Goal: Task Accomplishment & Management: Use online tool/utility

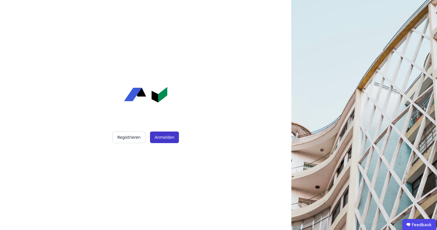
click at [158, 139] on button "Anmelden" at bounding box center [164, 137] width 29 height 12
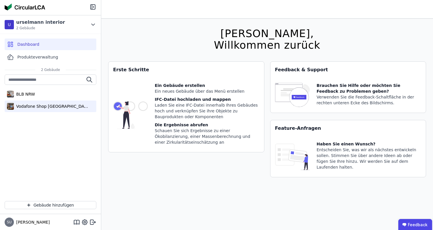
click at [35, 109] on div "Vodafone Shop [GEOGRAPHIC_DATA]" at bounding box center [51, 106] width 92 height 12
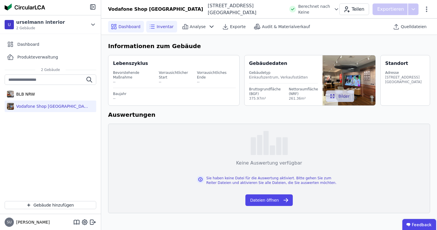
click at [152, 24] on icon at bounding box center [152, 26] width 7 height 7
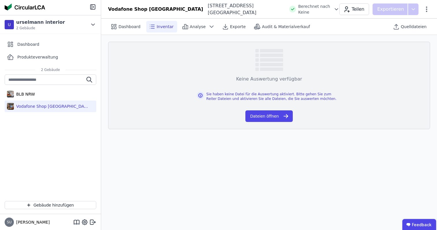
click at [266, 123] on div "Keine Auswertung verfügbar Sie haben keine Datei für die Auswertung aktiviert. …" at bounding box center [269, 85] width 322 height 87
click at [273, 116] on button "Dateien öffnen" at bounding box center [269, 116] width 47 height 12
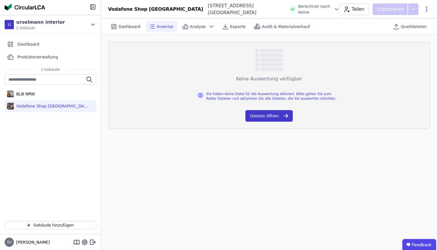
click at [248, 116] on button "Dateien öffnen" at bounding box center [269, 116] width 47 height 12
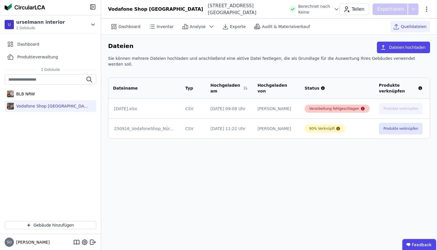
drag, startPoint x: 413, startPoint y: 104, endPoint x: 336, endPoint y: 105, distance: 76.9
click at [336, 105] on tr "[DATE].xlsx CSV [DATE] 09:08 Uhr [PERSON_NAME] Verarbeitung fehlgeschlagen Prod…" at bounding box center [288, 109] width 360 height 20
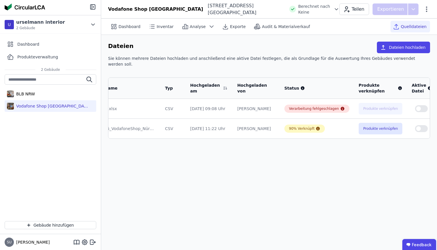
scroll to position [0, 25]
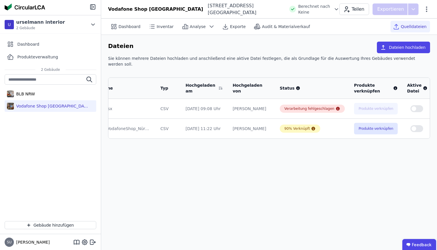
click at [437, 106] on icon at bounding box center [439, 108] width 5 height 5
click at [383, 103] on div "Löschen" at bounding box center [410, 107] width 58 height 9
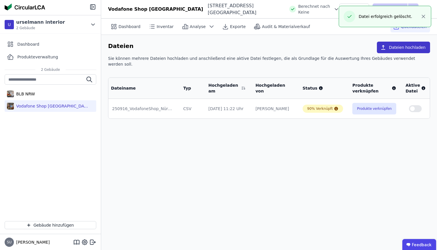
click at [403, 49] on button "Dateien hochladen" at bounding box center [403, 48] width 53 height 12
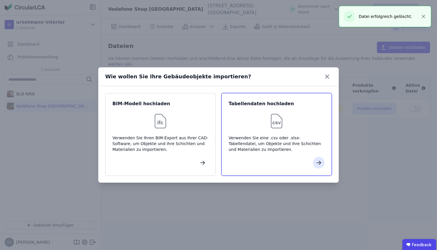
click at [267, 126] on div at bounding box center [277, 121] width 96 height 19
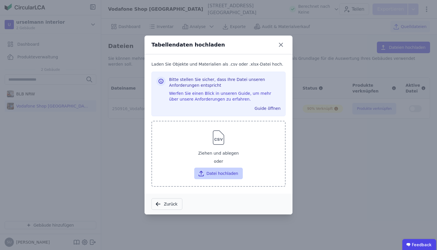
click at [223, 172] on button "Datei hochladen" at bounding box center [218, 174] width 48 height 12
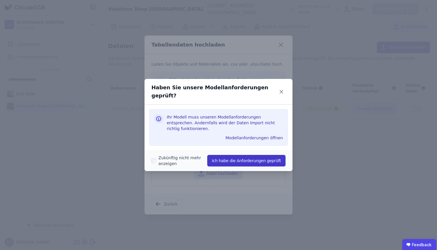
click at [231, 158] on button "Ich habe die Anforderungen geprüft" at bounding box center [246, 161] width 78 height 12
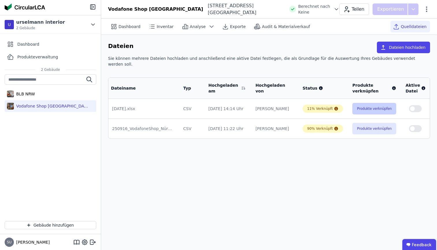
click at [368, 104] on button "Produkte verknüpfen" at bounding box center [375, 109] width 44 height 12
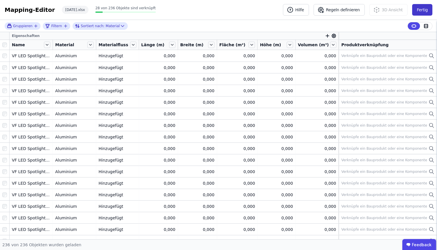
click at [417, 9] on button "Fertig" at bounding box center [422, 10] width 20 height 12
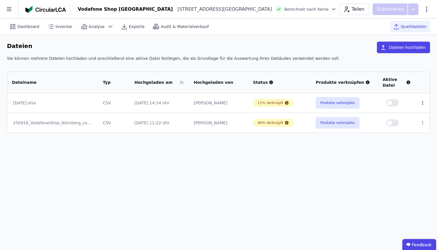
click at [422, 105] on icon at bounding box center [422, 102] width 5 height 5
click at [390, 98] on div "Löschen" at bounding box center [393, 101] width 58 height 9
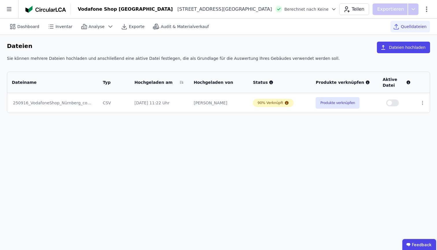
click at [385, 54] on div "Dateien Dateien hochladen" at bounding box center [218, 49] width 423 height 14
click at [386, 49] on icon "button" at bounding box center [383, 47] width 4 height 5
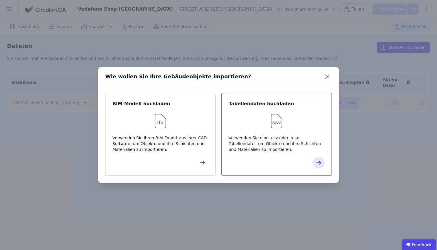
click at [279, 132] on div "Tabellendaten hochladen Verwenden Sie eine .csv oder .xlsx-Tabellendatei, um Ob…" at bounding box center [277, 134] width 110 height 83
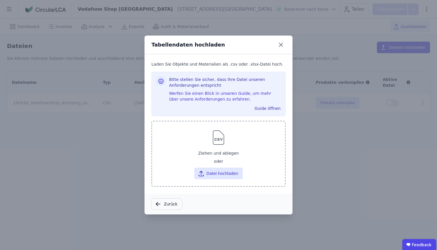
click at [228, 135] on div at bounding box center [219, 137] width 124 height 19
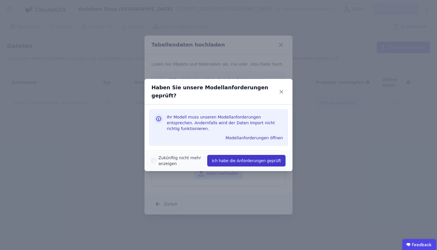
click at [235, 156] on button "Ich habe die Anforderungen geprüft" at bounding box center [246, 161] width 78 height 12
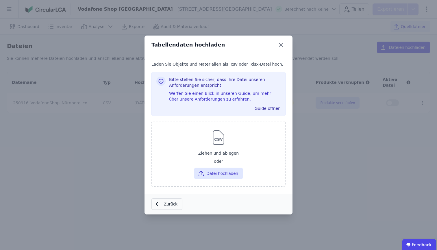
click at [327, 166] on div "Tabellendaten hochladen Laden Sie Objekte und Materialien als .csv oder .xlsx-D…" at bounding box center [218, 125] width 437 height 250
click at [281, 49] on div "Tabellendaten hochladen" at bounding box center [219, 45] width 148 height 19
click at [281, 46] on icon at bounding box center [280, 44] width 9 height 9
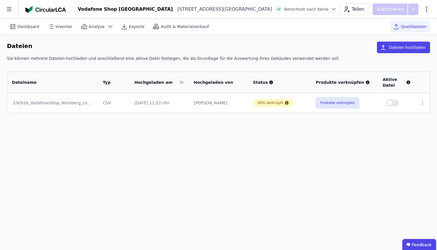
click at [405, 40] on div "Dateien Dateien hochladen Sie können mehrere Dateien hochladen und anschließend…" at bounding box center [218, 77] width 437 height 85
click at [397, 50] on button "Dateien hochladen" at bounding box center [403, 48] width 53 height 12
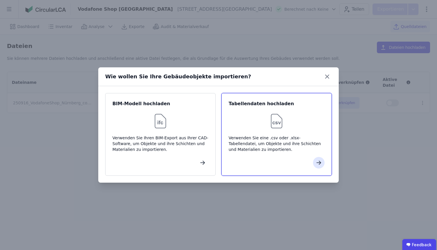
click at [248, 117] on div at bounding box center [277, 121] width 96 height 19
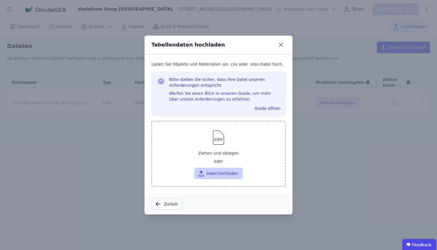
click at [235, 174] on button "Datei hochladen" at bounding box center [218, 174] width 48 height 12
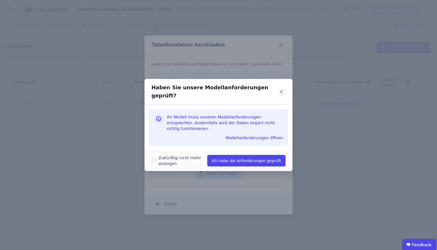
click at [253, 153] on div "Zukünftig nicht mehr anzeigen Ich habe die Anforderungen geprüft" at bounding box center [219, 161] width 134 height 16
click at [253, 155] on button "Ich habe die Anforderungen geprüft" at bounding box center [246, 161] width 78 height 12
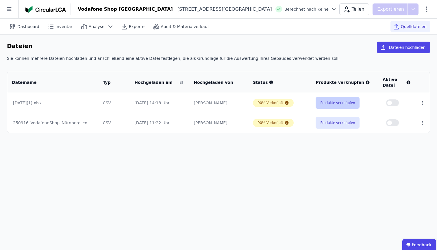
click at [345, 104] on button "Produkte verknüpfen" at bounding box center [338, 103] width 44 height 12
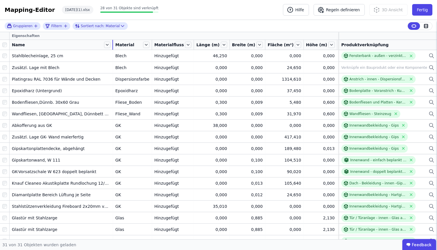
drag, startPoint x: 52, startPoint y: 45, endPoint x: 113, endPoint y: 47, distance: 60.5
click at [113, 47] on div at bounding box center [113, 45] width 1 height 10
click at [419, 15] on button "Fertig" at bounding box center [422, 10] width 20 height 12
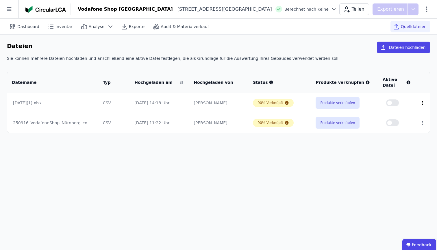
click at [423, 104] on icon at bounding box center [423, 102] width 1 height 3
click at [397, 103] on div "Löschen" at bounding box center [393, 101] width 58 height 9
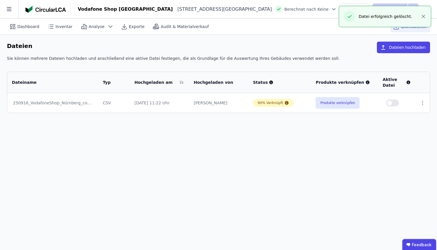
click at [344, 161] on div "Dashboard Inventar Analyse Exporte Audit & Materialverkauf Quelldateien Dateien…" at bounding box center [218, 135] width 437 height 232
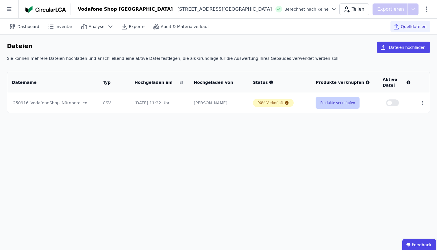
click at [318, 103] on button "Produkte verknüpfen" at bounding box center [338, 103] width 44 height 12
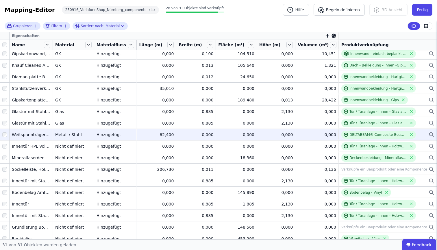
scroll to position [169, 0]
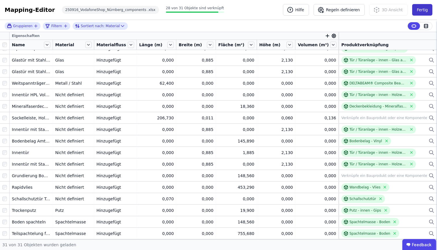
click at [423, 10] on button "Fertig" at bounding box center [422, 10] width 20 height 12
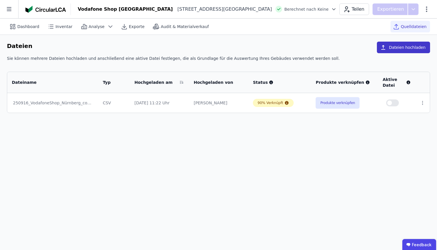
click at [407, 49] on button "Dateien hochladen" at bounding box center [403, 48] width 53 height 12
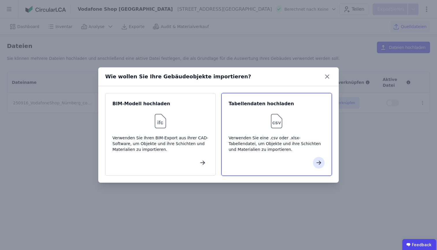
click at [277, 145] on div "Verwenden Sie eine .csv oder .xlsx-Tabellendatei, um Objekte und ihre Schichten…" at bounding box center [277, 143] width 96 height 17
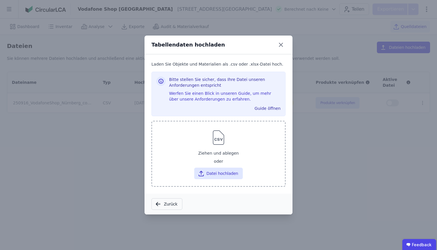
click at [230, 157] on div "Ziehen und ablegen" at bounding box center [219, 153] width 124 height 10
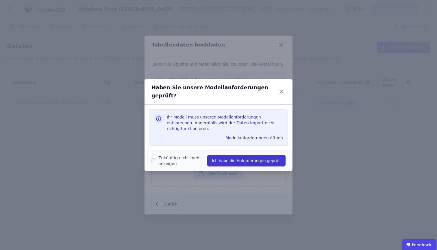
click at [227, 157] on button "Ich habe die Anforderungen geprüft" at bounding box center [246, 161] width 78 height 12
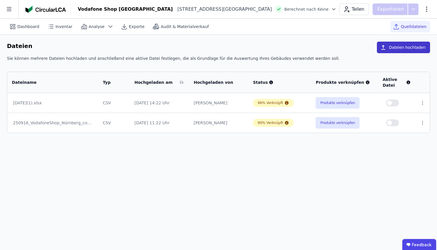
click at [394, 47] on button "Dateien hochladen" at bounding box center [403, 48] width 53 height 12
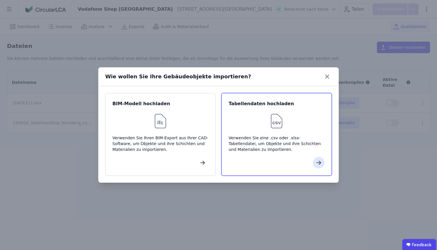
click at [298, 104] on div "Tabellendaten hochladen" at bounding box center [277, 103] width 96 height 7
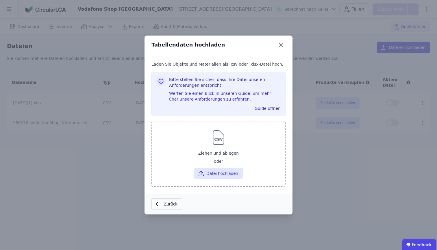
click at [241, 158] on div "Ziehen und ablegen" at bounding box center [219, 153] width 124 height 10
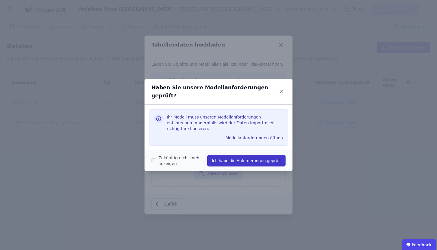
click at [236, 158] on button "Ich habe die Anforderungen geprüft" at bounding box center [246, 161] width 78 height 12
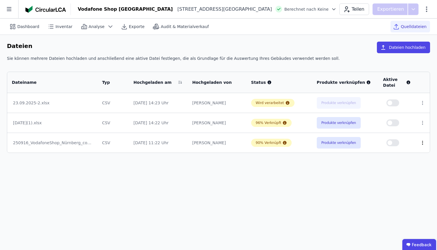
click at [422, 144] on icon at bounding box center [422, 142] width 5 height 5
click at [383, 144] on div "Löschen" at bounding box center [393, 141] width 58 height 9
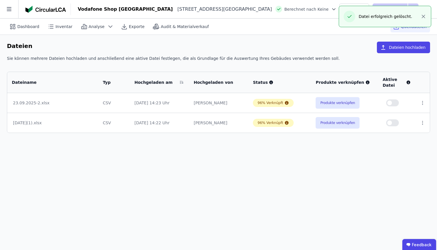
click at [81, 110] on td "23.09.2025-2.xlsx" at bounding box center [52, 103] width 91 height 20
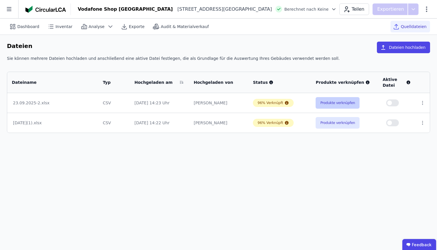
click at [331, 102] on button "Produkte verknüpfen" at bounding box center [338, 103] width 44 height 12
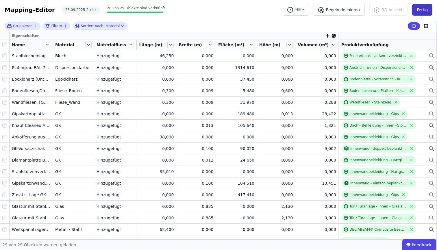
click at [416, 6] on button "Fertig" at bounding box center [422, 10] width 20 height 12
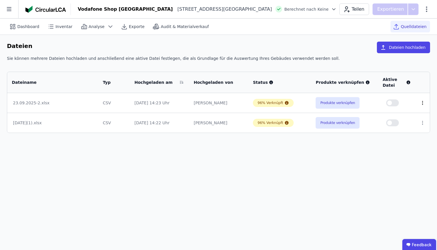
click at [421, 102] on icon at bounding box center [422, 102] width 5 height 5
click at [389, 105] on div "Löschen" at bounding box center [393, 101] width 58 height 9
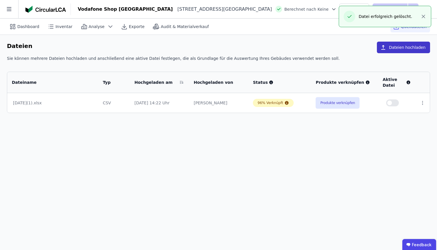
click at [417, 49] on button "Dateien hochladen" at bounding box center [403, 48] width 53 height 12
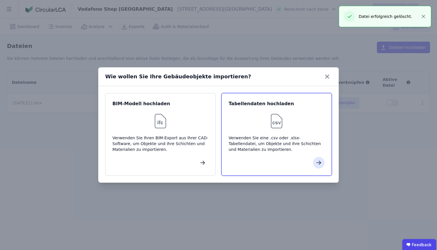
click at [309, 128] on div at bounding box center [277, 121] width 96 height 19
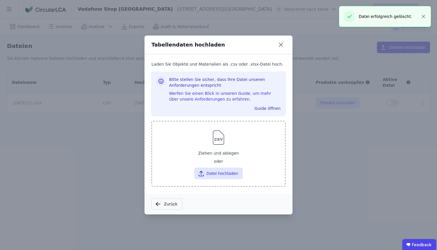
click at [228, 162] on div "oder" at bounding box center [219, 161] width 124 height 7
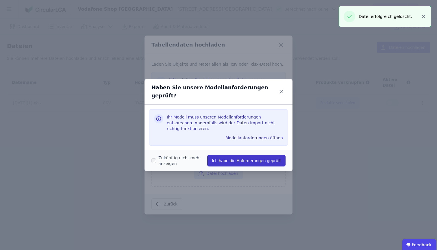
click at [227, 156] on button "Ich habe die Anforderungen geprüft" at bounding box center [246, 161] width 78 height 12
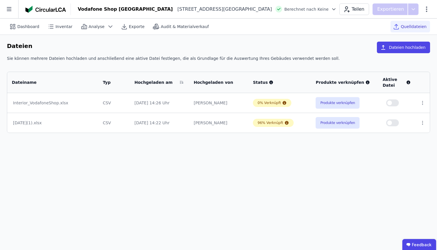
click at [405, 47] on button "Dateien hochladen" at bounding box center [403, 48] width 53 height 12
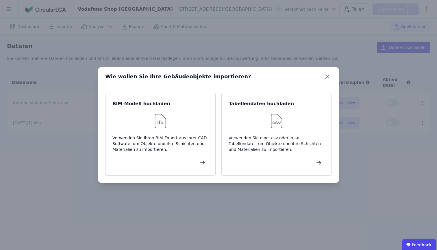
click at [321, 82] on div "Wie wollen Sie Ihre Gebäudeobjekte importieren?" at bounding box center [218, 76] width 241 height 19
click at [328, 78] on icon at bounding box center [327, 76] width 9 height 9
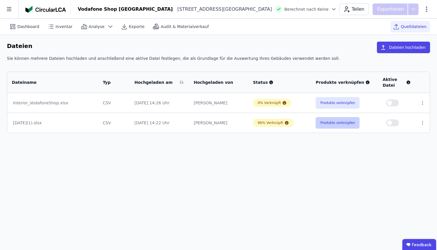
click at [333, 127] on button "Produkte verknüpfen" at bounding box center [338, 123] width 44 height 12
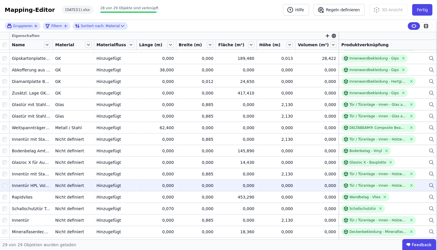
scroll to position [146, 0]
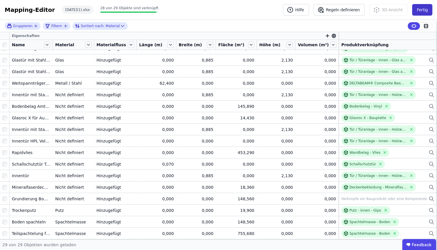
click at [420, 9] on button "Fertig" at bounding box center [422, 10] width 20 height 12
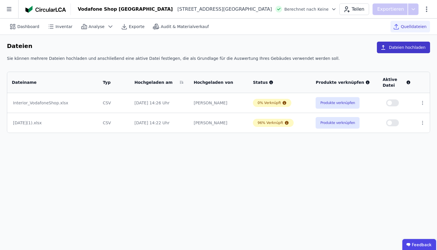
click at [410, 46] on button "Dateien hochladen" at bounding box center [403, 48] width 53 height 12
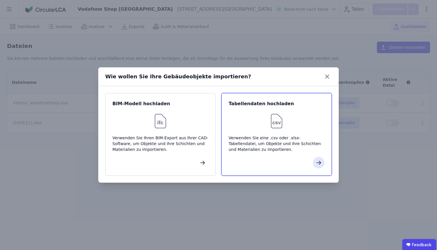
click at [247, 142] on div "Verwenden Sie eine .csv oder .xlsx-Tabellendatei, um Objekte und ihre Schichten…" at bounding box center [277, 143] width 96 height 17
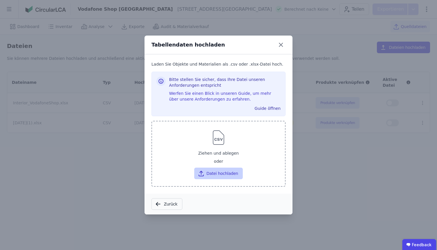
click at [228, 179] on button "Datei hochladen" at bounding box center [218, 174] width 48 height 12
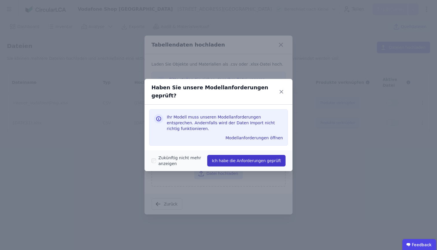
click at [234, 156] on button "Ich habe die Anforderungen geprüft" at bounding box center [246, 161] width 78 height 12
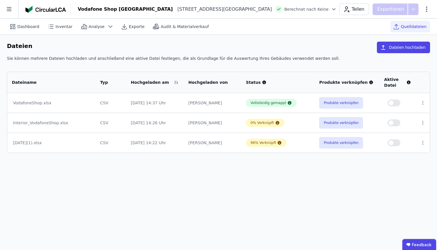
click at [393, 106] on button "button" at bounding box center [394, 102] width 13 height 7
click at [425, 143] on div at bounding box center [423, 142] width 5 height 5
click at [423, 143] on icon at bounding box center [423, 142] width 5 height 5
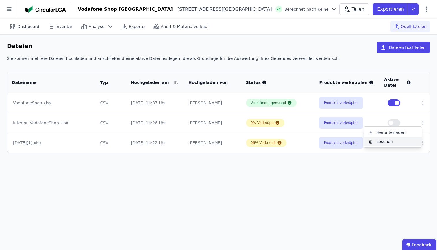
click at [379, 142] on div "Löschen" at bounding box center [393, 141] width 58 height 9
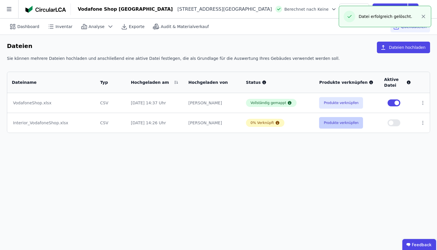
click at [338, 124] on button "Produkte verknüpfen" at bounding box center [341, 123] width 44 height 12
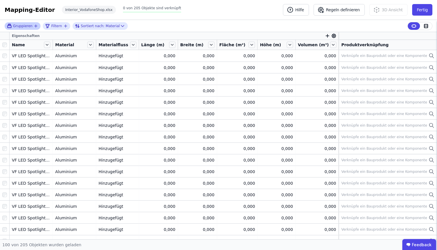
click at [28, 25] on span "Gruppieren" at bounding box center [22, 26] width 19 height 5
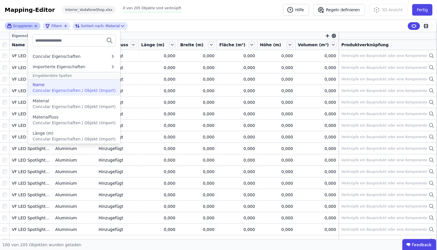
click at [64, 90] on span "Concular Eigenschaften / Objekt (Import)" at bounding box center [74, 90] width 83 height 5
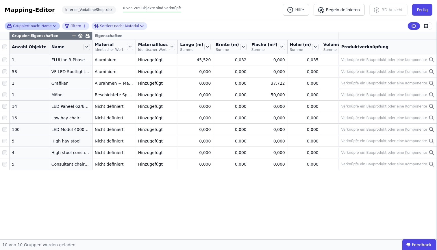
click at [64, 199] on div "Gruppier-Eigenschaften Eigenschaften Anzahl Objekte Name Material Identischer W…" at bounding box center [218, 135] width 437 height 207
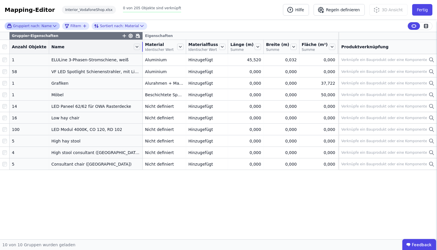
drag, startPoint x: 87, startPoint y: 47, endPoint x: 137, endPoint y: 48, distance: 50.3
click at [142, 48] on div at bounding box center [142, 47] width 1 height 10
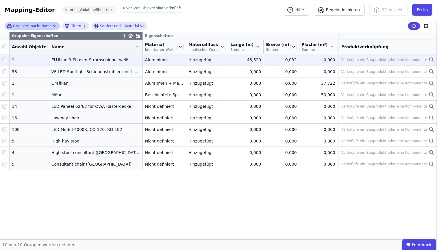
click at [432, 61] on icon at bounding box center [431, 59] width 3 height 3
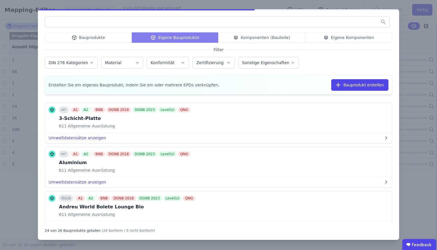
click at [90, 36] on div "Bauprodukte" at bounding box center [88, 37] width 87 height 10
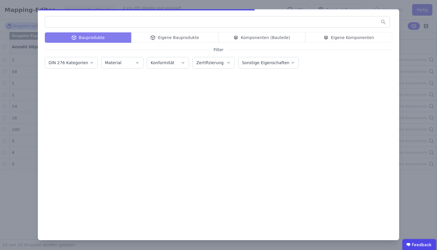
click at [110, 20] on input "text" at bounding box center [217, 22] width 345 height 10
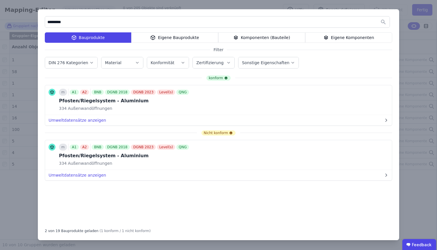
type input "*********"
click at [180, 35] on div "Eigene Bauprodukte" at bounding box center [174, 37] width 87 height 10
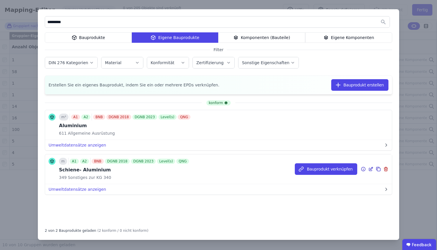
click at [88, 173] on div "Schiene- Aluminium" at bounding box center [124, 170] width 131 height 7
click at [362, 171] on icon at bounding box center [363, 169] width 5 height 7
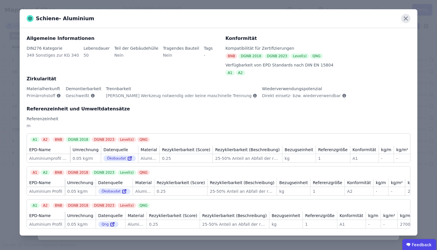
click at [408, 19] on icon at bounding box center [405, 18] width 9 height 9
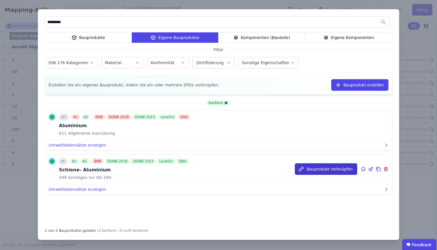
click at [336, 168] on button "Bauprodukt verknüpfen" at bounding box center [326, 169] width 62 height 12
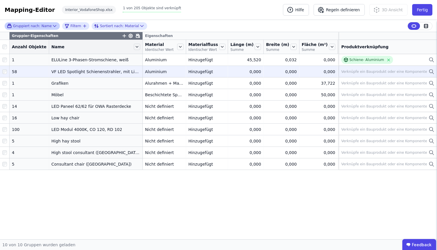
click at [431, 75] on icon at bounding box center [432, 71] width 6 height 7
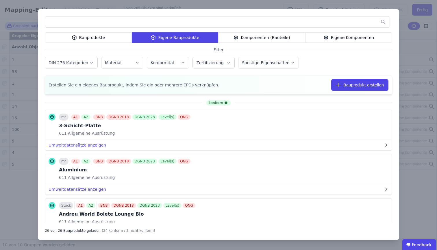
click at [62, 35] on div "Bauprodukte" at bounding box center [88, 37] width 87 height 10
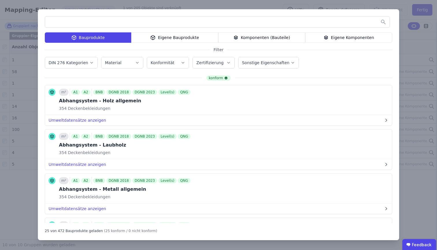
click at [62, 25] on input "text" at bounding box center [217, 22] width 345 height 10
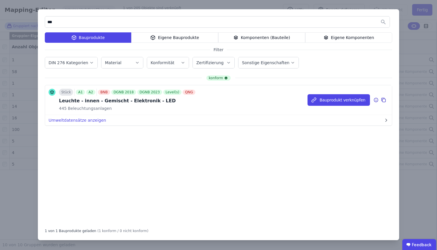
type input "***"
click at [153, 111] on div "445 Beleuchtungsanlagen" at bounding box center [128, 109] width 138 height 6
click at [149, 100] on div "Leuchte - innen - Gemischt - Elektronik - LED" at bounding box center [128, 100] width 138 height 7
click at [376, 100] on icon at bounding box center [376, 100] width 1 height 1
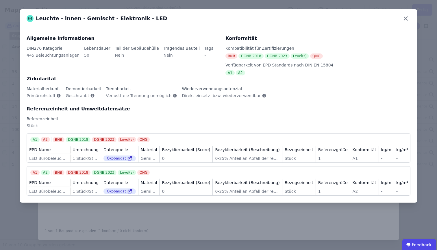
click at [412, 20] on div "Leuchte - innen - Gemischt - Elektronik - LED" at bounding box center [219, 18] width 398 height 19
click at [408, 20] on icon at bounding box center [405, 18] width 3 height 3
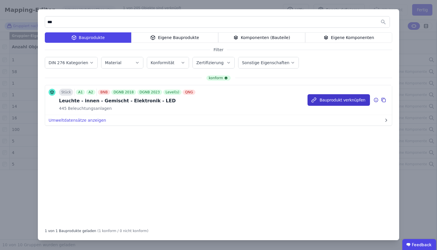
click at [329, 98] on button "Bauprodukt verknüpfen" at bounding box center [339, 100] width 62 height 12
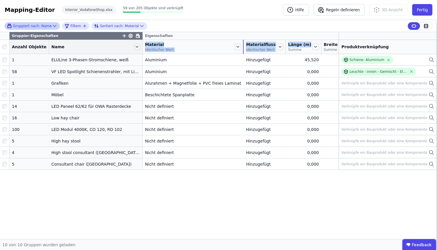
drag, startPoint x: 180, startPoint y: 54, endPoint x: 270, endPoint y: 52, distance: 89.7
click at [270, 52] on tr "Anzahl Objekte Name Material Identischer Wert Materialfluss Identischer Wert Lä…" at bounding box center [285, 47] width 571 height 14
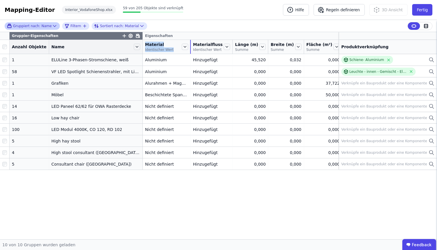
drag, startPoint x: 231, startPoint y: 50, endPoint x: 146, endPoint y: 57, distance: 85.3
click at [146, 54] on th "Material Identischer Wert" at bounding box center [167, 47] width 48 height 14
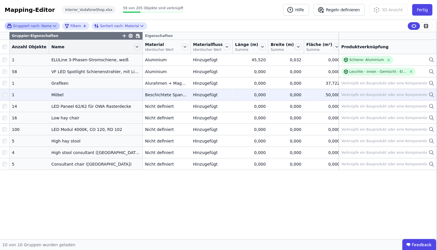
click at [431, 96] on icon at bounding box center [431, 94] width 3 height 3
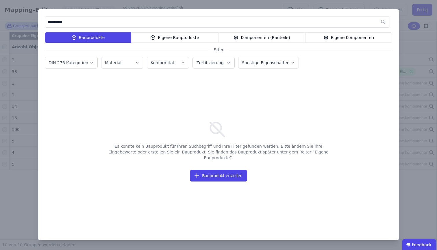
type input "**********"
click at [289, 36] on div "Komponenten (Bauteile)" at bounding box center [261, 37] width 87 height 10
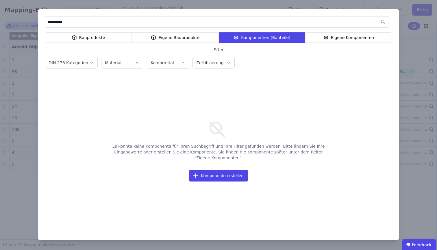
click at [83, 42] on div "Bauprodukte" at bounding box center [88, 37] width 87 height 10
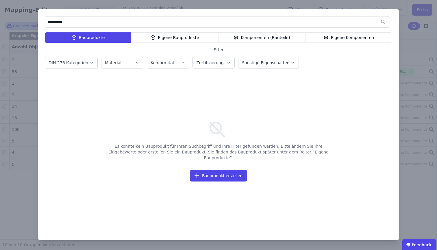
click at [162, 25] on input "**********" at bounding box center [217, 22] width 345 height 10
click at [175, 38] on div "Eigene Bauprodukte" at bounding box center [174, 37] width 87 height 10
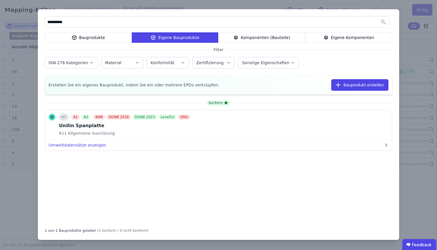
click at [86, 43] on div "Bauprodukte" at bounding box center [88, 37] width 87 height 10
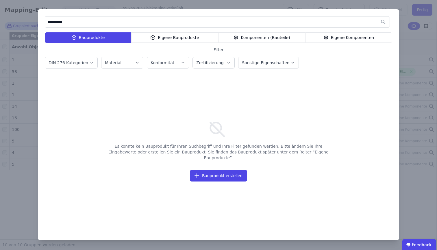
drag, startPoint x: 85, startPoint y: 17, endPoint x: 84, endPoint y: 24, distance: 7.5
click at [84, 24] on input "**********" at bounding box center [217, 22] width 345 height 10
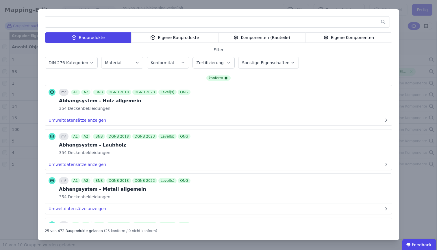
click at [105, 62] on label "Material" at bounding box center [114, 62] width 18 height 5
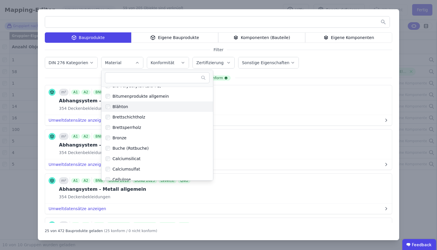
scroll to position [245, 0]
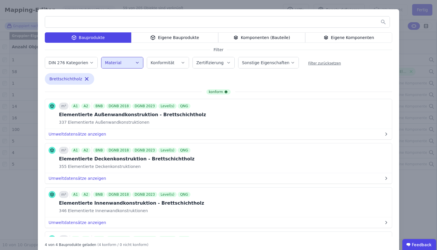
click at [125, 66] on button "Material" at bounding box center [123, 62] width 42 height 11
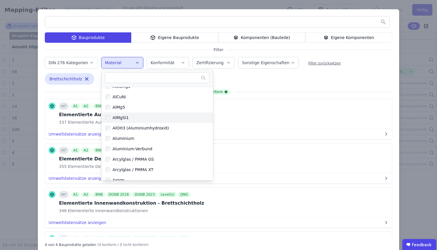
scroll to position [203, 0]
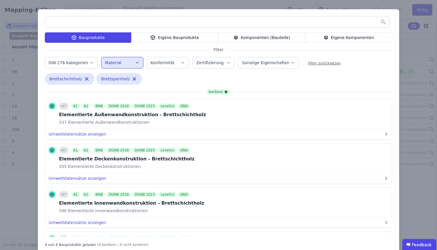
click at [123, 60] on div "Material" at bounding box center [122, 63] width 35 height 6
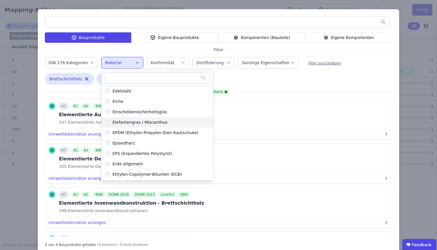
scroll to position [388, 0]
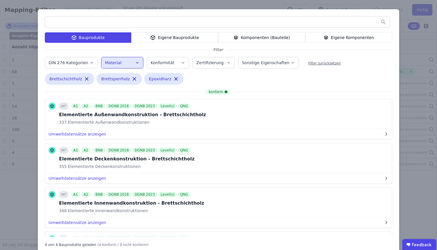
click at [123, 64] on div "Material" at bounding box center [122, 63] width 35 height 6
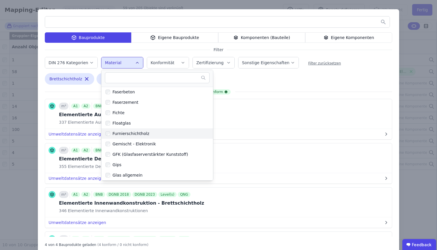
scroll to position [447, 0]
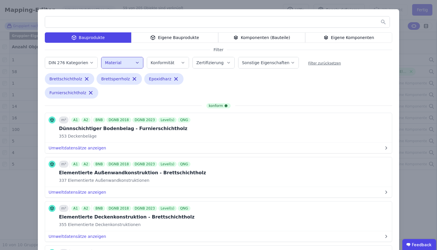
click at [123, 61] on div "Material" at bounding box center [122, 63] width 35 height 6
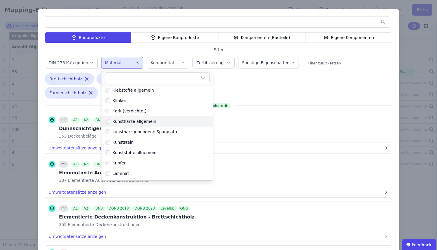
scroll to position [784, 0]
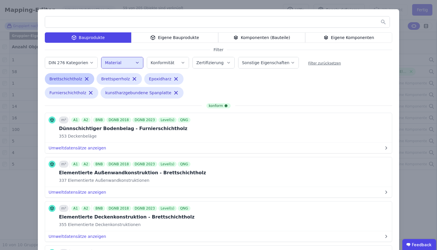
click at [85, 78] on icon "button" at bounding box center [86, 79] width 3 height 3
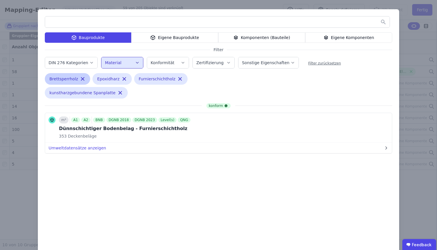
click at [76, 78] on div "Brettsperrholz Remove small option" at bounding box center [67, 79] width 45 height 12
click at [80, 78] on icon "button" at bounding box center [83, 79] width 6 height 6
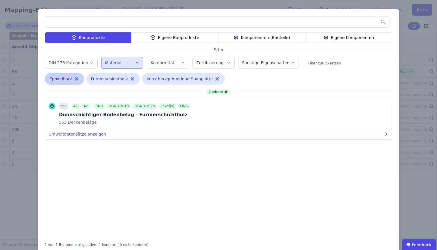
click at [74, 81] on icon "button" at bounding box center [77, 79] width 6 height 6
click at [88, 79] on icon "button" at bounding box center [91, 79] width 6 height 6
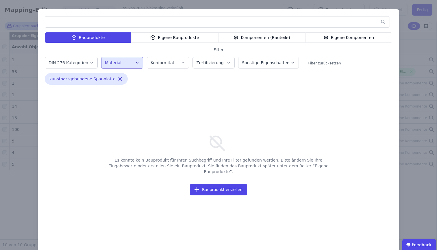
click at [235, 38] on icon at bounding box center [235, 37] width 5 height 7
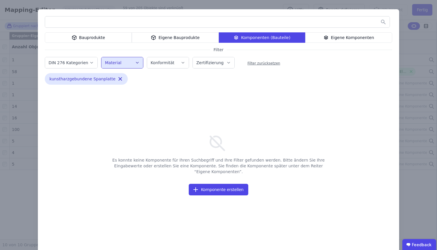
click at [95, 38] on div "Bauprodukte" at bounding box center [88, 37] width 87 height 10
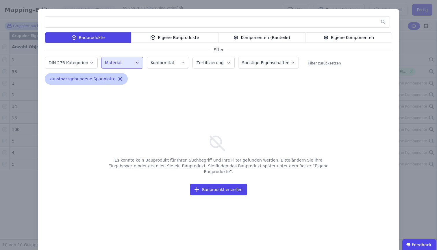
click at [117, 79] on icon "button" at bounding box center [120, 79] width 6 height 6
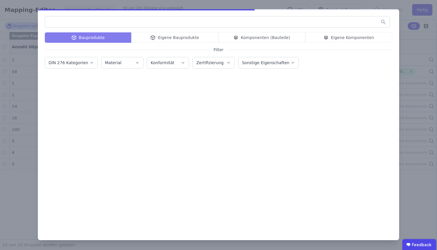
click at [92, 62] on button "DIN 276 Kategorien" at bounding box center [71, 62] width 52 height 11
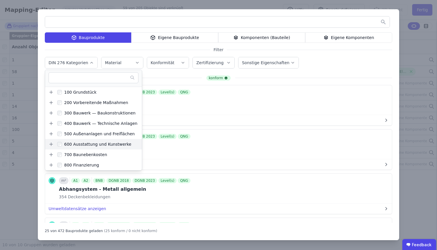
click at [107, 146] on div "600 Ausstattung und Kunstwerke" at bounding box center [96, 144] width 69 height 6
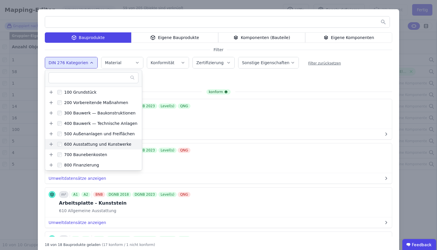
click at [54, 143] on label "600 Ausstattung und Kunstwerke" at bounding box center [93, 144] width 78 height 9
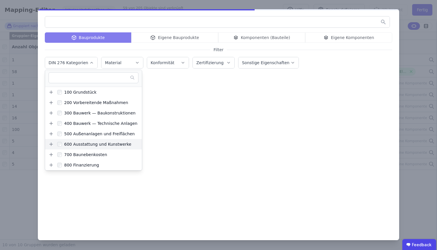
click at [52, 145] on icon at bounding box center [51, 144] width 5 height 5
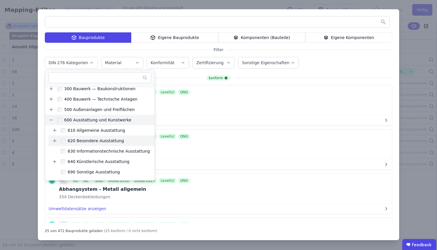
scroll to position [42, 0]
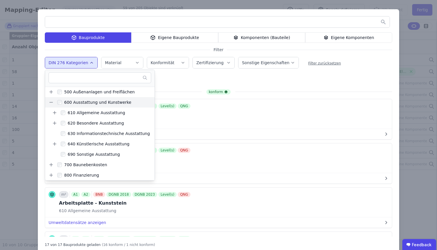
click at [243, 73] on div "Bauprodukte Eigene Bauprodukte Komponenten (Bauteile) Eigene Komponenten Filter…" at bounding box center [219, 131] width 362 height 245
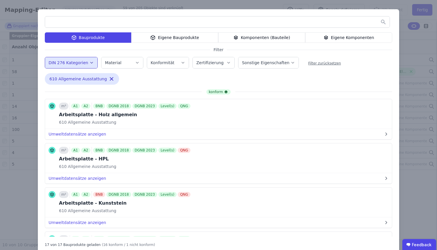
drag, startPoint x: 124, startPoint y: 14, endPoint x: 125, endPoint y: 32, distance: 18.0
click at [125, 32] on div "Bauprodukte Eigene Bauprodukte Komponenten (Bauteile) Eigene Komponenten Filter…" at bounding box center [219, 131] width 362 height 245
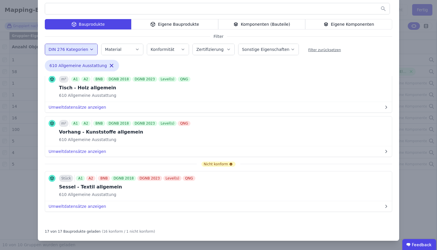
scroll to position [0, 0]
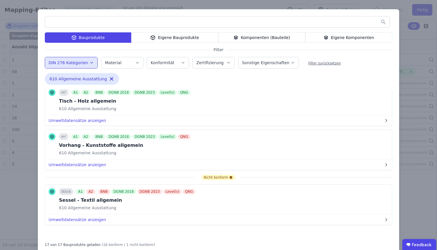
click at [125, 16] on div "Bauprodukte Eigene Bauprodukte Komponenten (Bauteile) Eigene Komponenten Filter…" at bounding box center [219, 131] width 362 height 245
click at [123, 21] on input "text" at bounding box center [217, 22] width 345 height 10
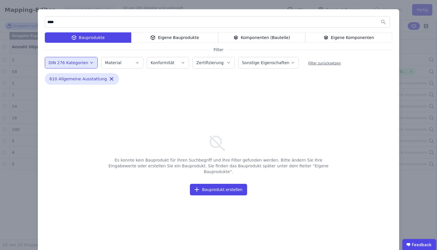
type input "****"
drag, startPoint x: 123, startPoint y: 21, endPoint x: 279, endPoint y: 49, distance: 158.7
click at [279, 50] on div "**** Bauprodukte Eigene Bauprodukte Komponenten (Bauteile) Eigene Komponenten F…" at bounding box center [219, 131] width 362 height 245
click at [295, 29] on div "****" at bounding box center [219, 23] width 348 height 14
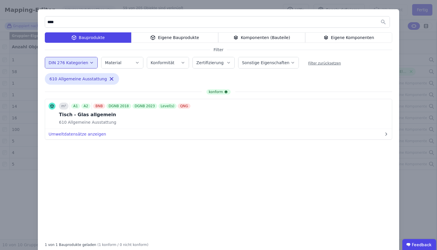
click at [288, 39] on div "Komponenten (Bauteile)" at bounding box center [261, 37] width 87 height 10
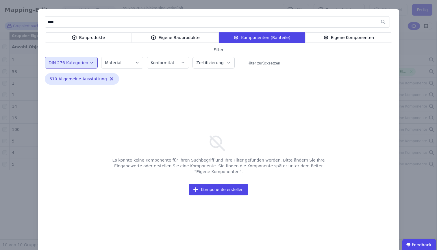
click at [137, 95] on div "Es konnte keine Komponente für Ihren Suchbegriff und Ihre Filter gefunden werde…" at bounding box center [219, 163] width 348 height 148
click at [110, 79] on icon "button" at bounding box center [111, 79] width 3 height 3
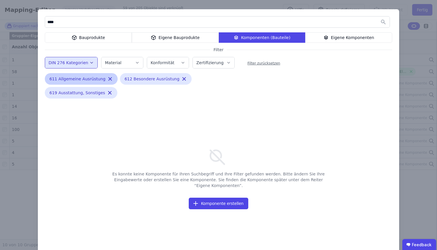
click at [109, 80] on icon "button" at bounding box center [110, 79] width 3 height 3
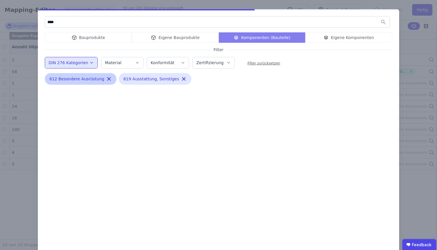
click at [108, 79] on icon "button" at bounding box center [109, 79] width 3 height 3
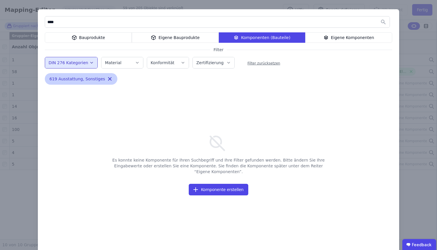
click at [107, 79] on icon "button" at bounding box center [110, 79] width 6 height 6
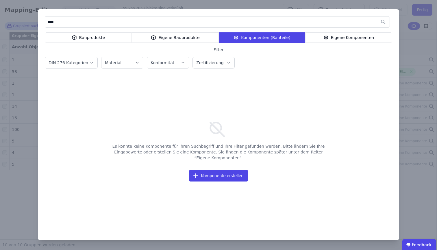
click at [82, 37] on div "Bauprodukte" at bounding box center [88, 37] width 87 height 10
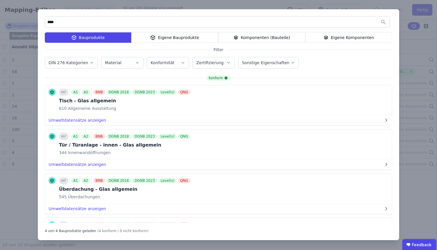
click at [341, 53] on div "**** Bauprodukte Eigene Bauprodukte Komponenten (Bauteile) Eigene Komponenten F…" at bounding box center [219, 124] width 362 height 231
drag, startPoint x: 295, startPoint y: 20, endPoint x: 40, endPoint y: 23, distance: 254.8
click at [40, 23] on div "**** Bauprodukte Eigene Bauprodukte Komponenten (Bauteile) Eigene Komponenten F…" at bounding box center [219, 124] width 362 height 231
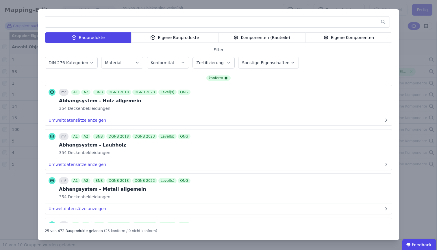
click at [123, 21] on input "text" at bounding box center [217, 22] width 345 height 10
click at [191, 45] on div "Bauprodukte Eigene Bauprodukte Komponenten (Bauteile) Eigene Komponenten Filter…" at bounding box center [219, 124] width 362 height 231
click at [193, 41] on div "Eigene Bauprodukte" at bounding box center [174, 37] width 87 height 10
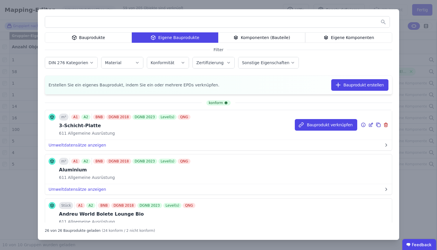
scroll to position [1, 0]
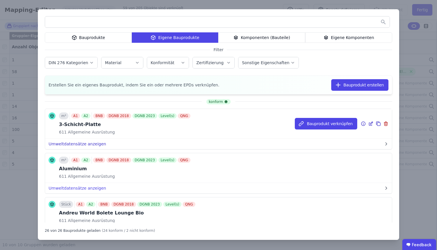
click at [91, 142] on button "Umweltdatensätze anzeigen" at bounding box center [218, 144] width 347 height 10
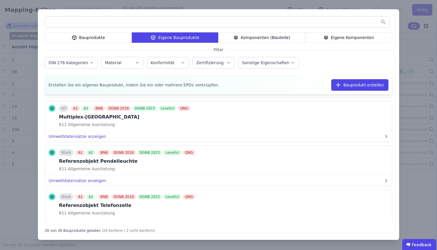
scroll to position [535, 0]
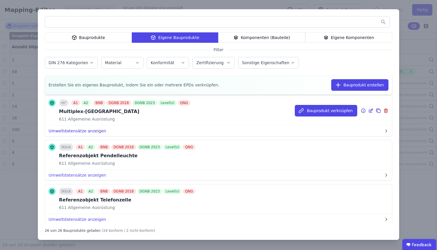
click at [91, 128] on button "Umweltdatensätze anzeigen" at bounding box center [218, 131] width 347 height 10
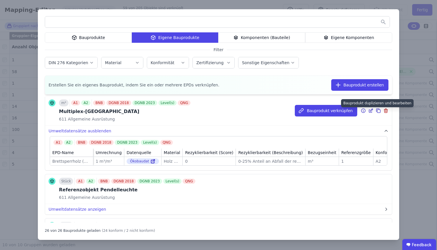
click at [377, 113] on icon at bounding box center [378, 111] width 3 height 3
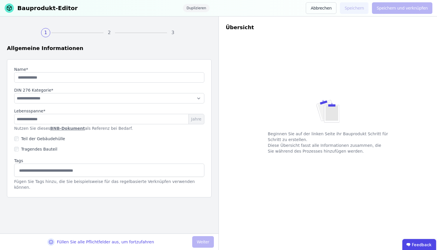
type input "**********"
type input "**"
select select "**********"
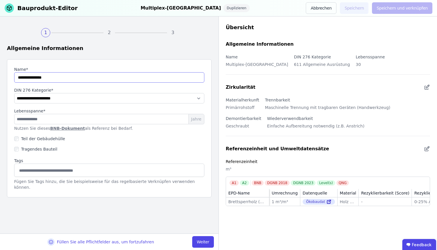
click at [114, 79] on input "string" at bounding box center [109, 77] width 190 height 10
type input "**********"
click at [199, 229] on button "Weiter" at bounding box center [203, 242] width 22 height 12
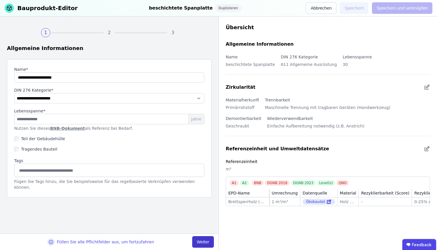
select select "**********"
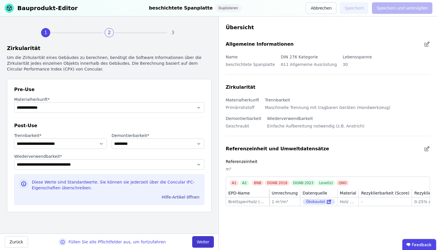
click at [202, 229] on button "Weiter" at bounding box center [203, 242] width 22 height 12
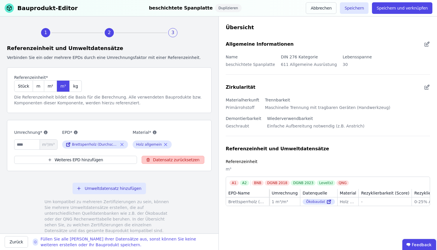
click at [155, 158] on button "Datensatz zurücksetzen" at bounding box center [173, 160] width 63 height 8
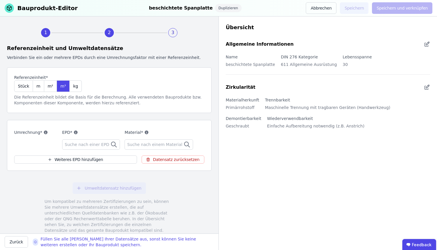
click at [83, 143] on span "Suche nach einer EPD" at bounding box center [88, 145] width 46 height 6
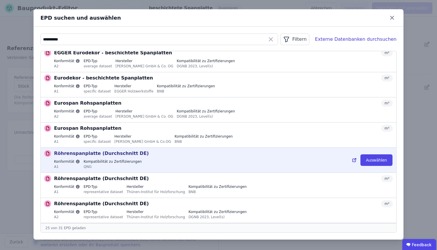
scroll to position [28, 0]
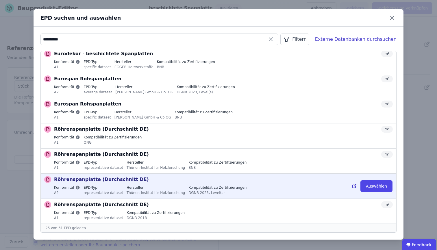
type input "**********"
click at [108, 187] on label "EPD-Typ" at bounding box center [104, 187] width 40 height 5
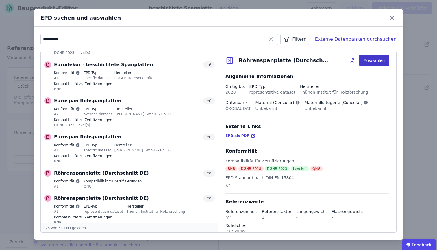
click at [380, 61] on button "Auswählen" at bounding box center [374, 61] width 30 height 12
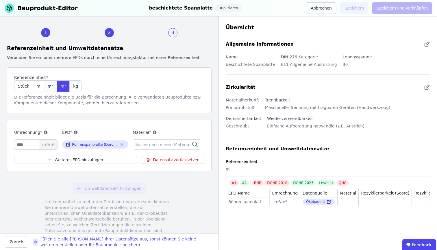
click at [52, 87] on div "m²" at bounding box center [50, 86] width 13 height 12
click at [30, 148] on input "number" at bounding box center [35, 144] width 43 height 10
type input "*"
click at [58, 137] on div "Umrechnung* * m³/m² EPD* Röhrenspanplatte (Durchschnitt DE) Material* Suche nac…" at bounding box center [109, 139] width 190 height 25
click at [61, 89] on div "m³" at bounding box center [63, 86] width 13 height 12
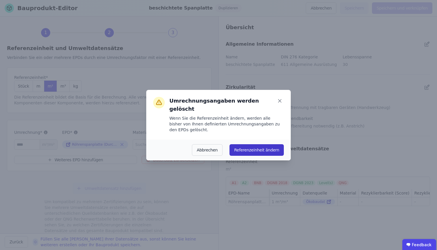
click at [252, 144] on button "Referenzeinheit ändern" at bounding box center [257, 150] width 54 height 12
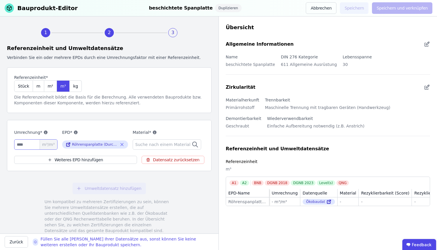
click at [33, 146] on input "number" at bounding box center [35, 144] width 43 height 10
type input "*"
click at [73, 115] on div "Referenzeinheit und Umweltdatensätze Verbinden Sie ein oder mehrere EPDs durch …" at bounding box center [109, 142] width 205 height 196
click at [44, 133] on icon at bounding box center [46, 133] width 4 height 4
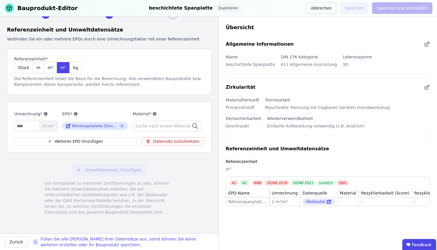
scroll to position [0, 0]
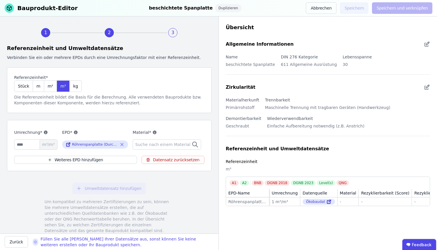
click at [168, 142] on span "Suche nach einem Material" at bounding box center [163, 145] width 56 height 6
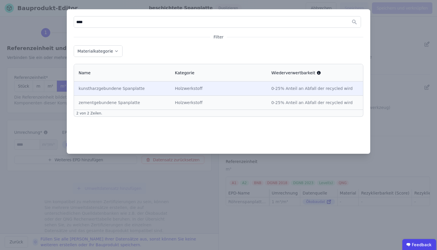
type input "****"
click at [167, 90] on td "kunstharzgebundene Spanplatte" at bounding box center [122, 89] width 96 height 14
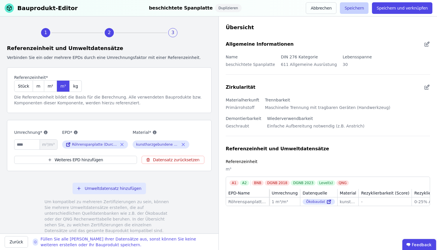
click at [364, 11] on button "Speichern" at bounding box center [354, 8] width 29 height 12
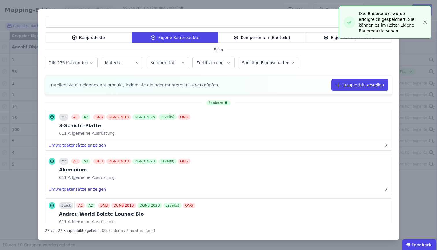
click at [26, 22] on div "Bauprodukte Eigene Bauprodukte Komponenten (Bauteile) Eigene Komponenten Filter…" at bounding box center [218, 125] width 437 height 250
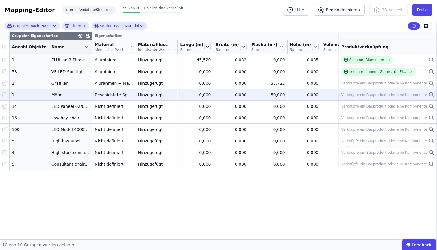
click at [428, 98] on div "Verknüpfe ein Bauprodukt oder eine Komponente" at bounding box center [388, 94] width 93 height 7
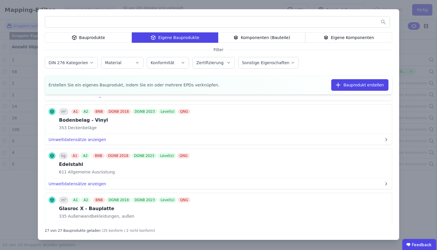
scroll to position [233, 0]
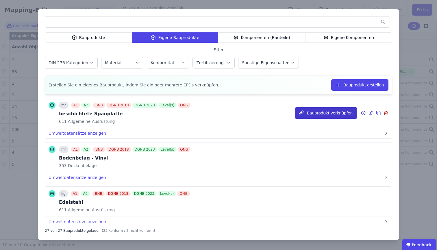
click at [324, 117] on button "Bauprodukt verknüpfen" at bounding box center [326, 113] width 62 height 12
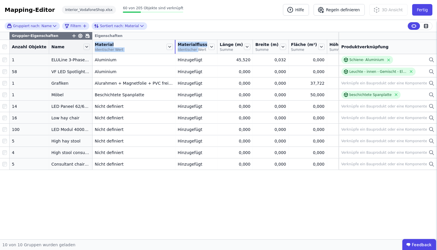
drag, startPoint x: 130, startPoint y: 54, endPoint x: 170, endPoint y: 54, distance: 39.6
click at [175, 54] on div at bounding box center [175, 47] width 1 height 14
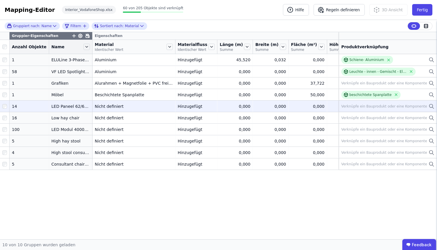
click at [430, 108] on icon at bounding box center [431, 105] width 3 height 3
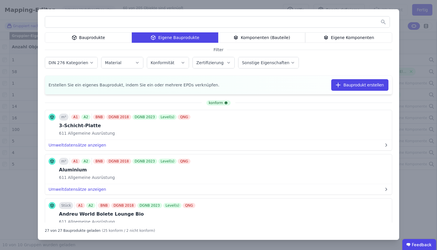
click at [96, 40] on div "Bauprodukte" at bounding box center [88, 37] width 87 height 10
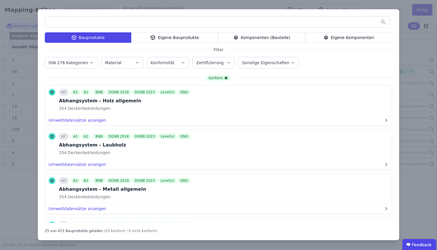
click at [107, 25] on input "text" at bounding box center [217, 22] width 345 height 10
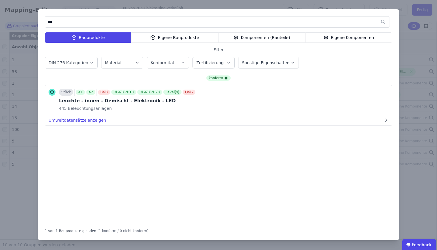
type input "***"
click at [264, 36] on div "Komponenten (Bauteile)" at bounding box center [261, 37] width 87 height 10
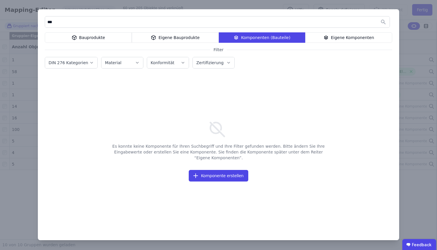
click at [127, 40] on div "Bauprodukte" at bounding box center [88, 37] width 87 height 10
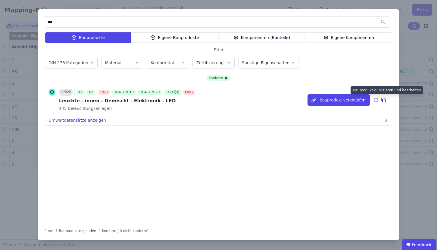
click at [385, 102] on icon at bounding box center [384, 100] width 3 height 3
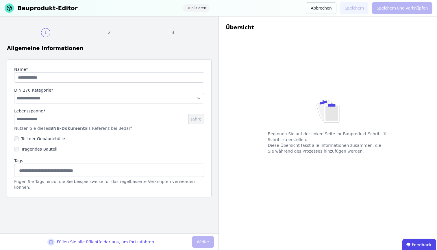
type input "**********"
type input "**"
select select "**********"
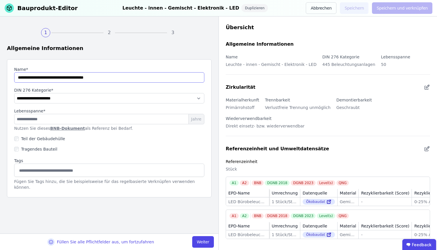
drag, startPoint x: 97, startPoint y: 79, endPoint x: 15, endPoint y: 77, distance: 81.6
click at [15, 77] on input "string" at bounding box center [109, 77] width 190 height 10
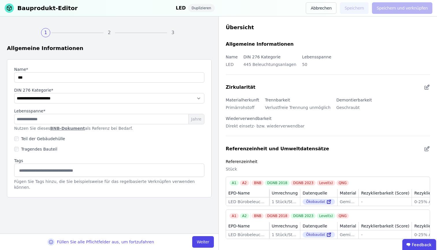
click at [47, 72] on label "Name*" at bounding box center [109, 70] width 190 height 6
click at [44, 75] on input "string" at bounding box center [109, 77] width 190 height 10
type input "**********"
click at [208, 229] on button "Weiter" at bounding box center [203, 242] width 22 height 12
select select "**********"
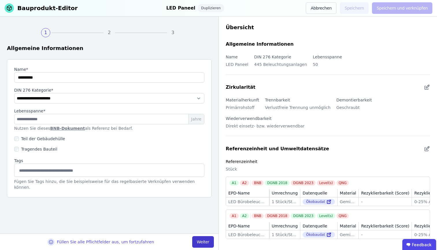
select select "**********"
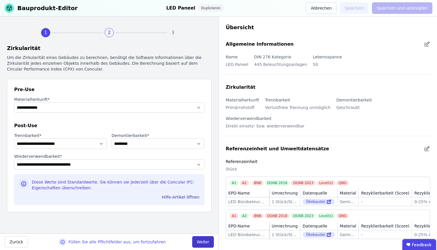
click at [208, 229] on button "Weiter" at bounding box center [203, 242] width 22 height 12
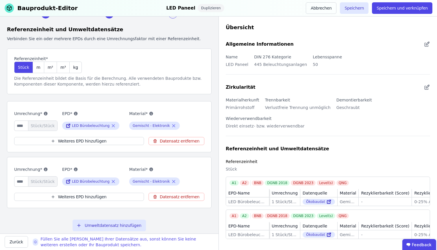
scroll to position [70, 0]
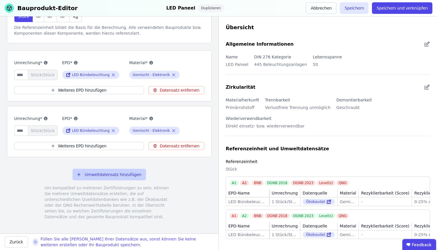
click at [120, 174] on button "Umweltdatensatz hinzufügen" at bounding box center [109, 175] width 73 height 12
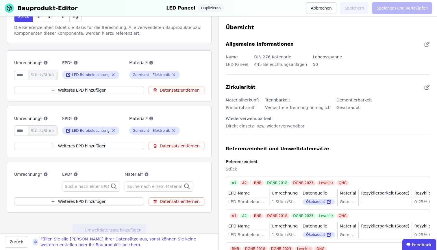
click at [109, 189] on div "Suche nach einer EPD" at bounding box center [91, 186] width 58 height 10
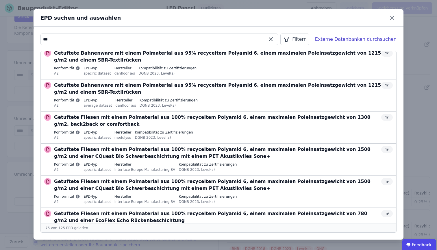
scroll to position [635, 0]
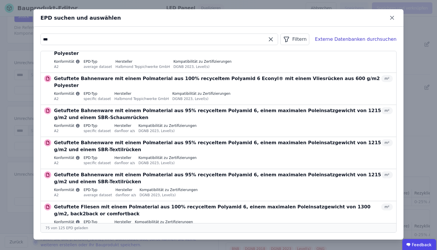
drag, startPoint x: 56, startPoint y: 37, endPoint x: 38, endPoint y: 41, distance: 18.9
click at [38, 41] on div "*** Filtern Externe Datenbanken durchsuchen [DATE]. Mauerziegel (mit Polystyrol…" at bounding box center [219, 133] width 370 height 213
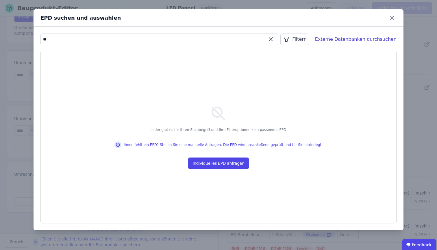
type input "*"
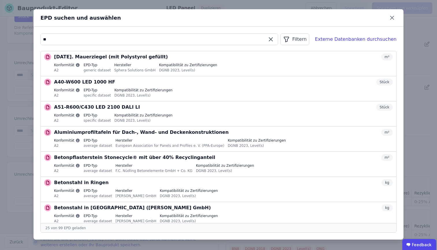
type input "*"
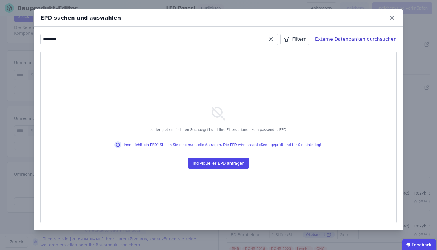
drag, startPoint x: 55, startPoint y: 39, endPoint x: 23, endPoint y: 41, distance: 32.4
click at [23, 41] on div "EPD suchen und auswählen ********* Filtern Externe Datenbanken durchsuchen Leid…" at bounding box center [218, 125] width 437 height 250
type input "***"
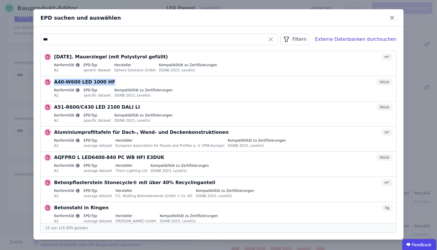
drag, startPoint x: 108, startPoint y: 82, endPoint x: 39, endPoint y: 77, distance: 68.7
click at [39, 77] on div "*** Filtern Externe Datenbanken durchsuchen [DATE]. Mauerziegel (mit Polystyrol…" at bounding box center [219, 133] width 370 height 213
copy p "A40-W600 LED 1000 HF"
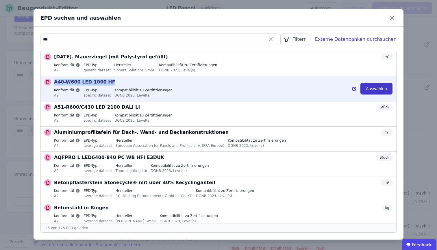
click at [376, 89] on button "Auswählen" at bounding box center [377, 89] width 32 height 12
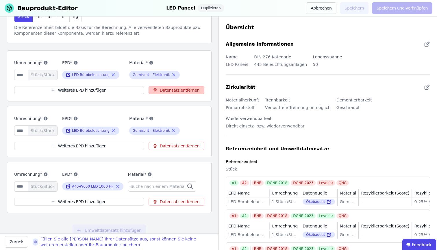
click at [177, 90] on button "Datensatz entfernen" at bounding box center [177, 90] width 56 height 8
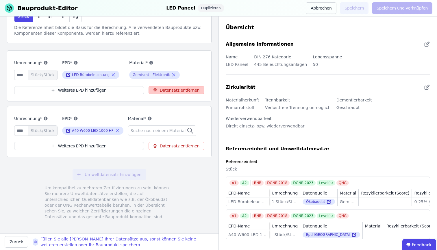
click at [177, 90] on button "Datensatz entfernen" at bounding box center [177, 90] width 56 height 8
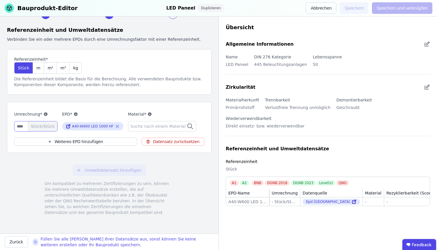
click at [25, 126] on input "number" at bounding box center [35, 126] width 43 height 10
type input "*"
click at [164, 121] on div "Material* Suche nach einem Material" at bounding box center [162, 121] width 69 height 21
click at [159, 125] on span "Suche nach einem Material" at bounding box center [159, 126] width 56 height 6
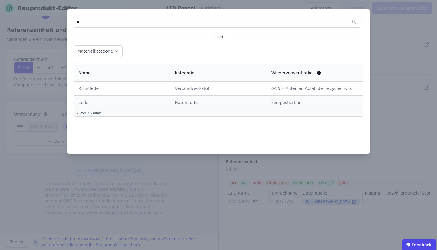
type input "*"
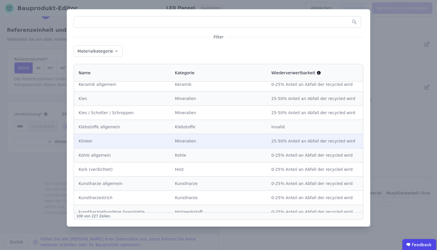
scroll to position [1292, 0]
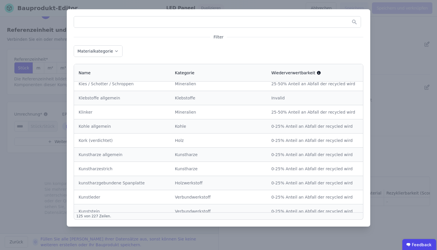
click at [54, 193] on div "Filter Materialkategorie Name Kategorie Wiederverwertbarkeit Acrylnitril-Butadi…" at bounding box center [218, 125] width 437 height 250
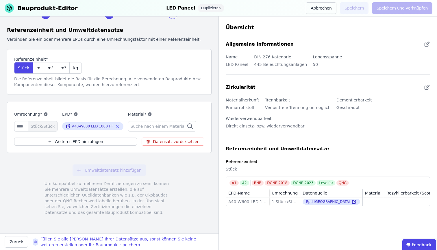
click at [156, 126] on span "Suche nach einem Material" at bounding box center [159, 126] width 56 height 6
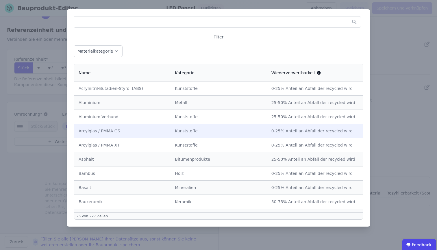
click at [178, 129] on div "Kunststoffe" at bounding box center [218, 131] width 87 height 6
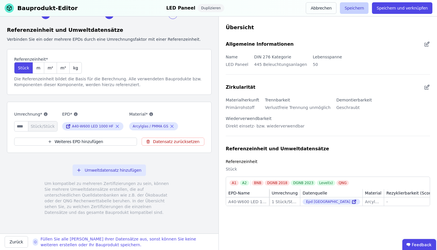
click at [356, 9] on button "Speichern" at bounding box center [354, 8] width 29 height 12
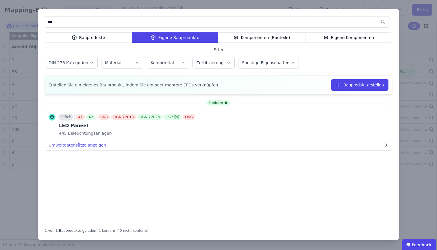
type input "***"
click at [65, 37] on div "Bauprodukte" at bounding box center [88, 37] width 87 height 10
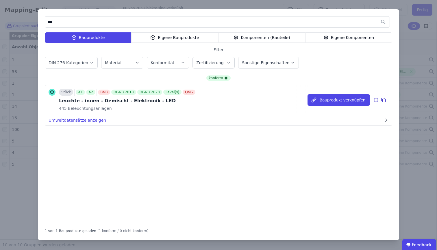
click at [375, 100] on icon at bounding box center [376, 100] width 5 height 7
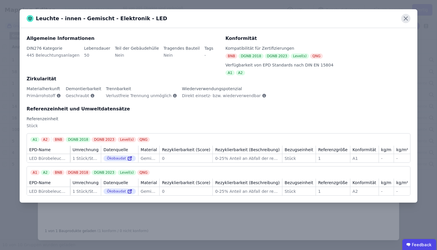
click at [408, 21] on icon at bounding box center [405, 18] width 9 height 9
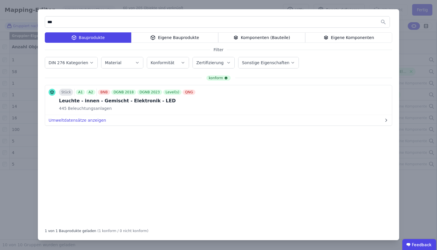
click at [183, 37] on div "Eigene Bauprodukte" at bounding box center [174, 37] width 87 height 10
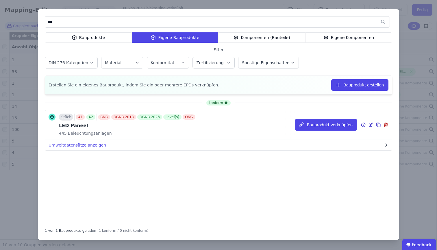
click at [371, 126] on icon at bounding box center [371, 124] width 3 height 3
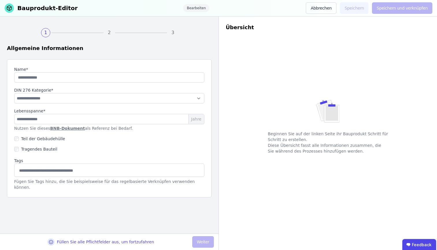
type input "**********"
type input "**"
select select "**********"
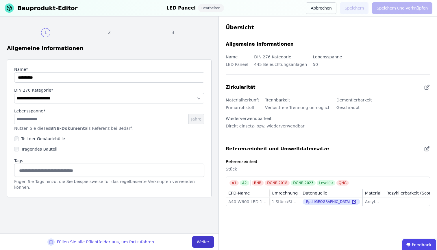
click at [207, 229] on button "Weiter" at bounding box center [203, 242] width 22 height 12
select select "**********"
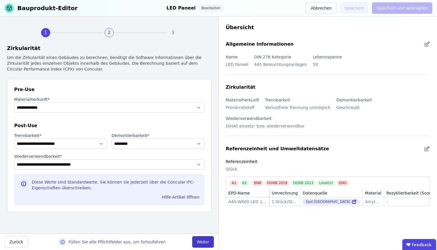
click at [207, 229] on button "Weiter" at bounding box center [203, 242] width 22 height 12
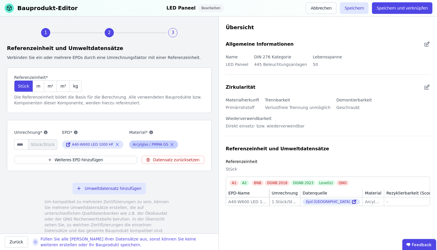
click at [171, 144] on icon at bounding box center [172, 144] width 3 height 3
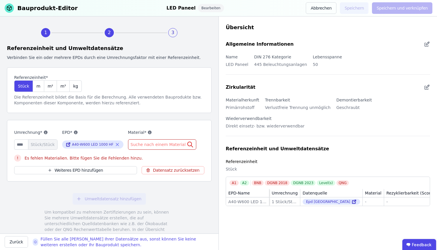
click at [158, 146] on span "Suche nach einem Material" at bounding box center [159, 145] width 56 height 6
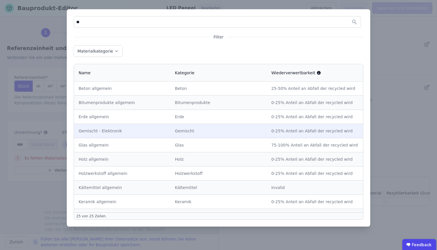
type input "**"
click at [236, 133] on div "Gemischt" at bounding box center [218, 131] width 87 height 6
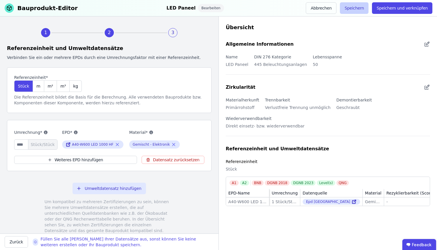
click at [357, 10] on button "Speichern" at bounding box center [354, 8] width 29 height 12
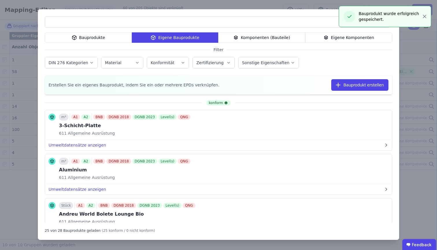
click at [25, 74] on div "Bauprodukte Eigene Bauprodukte Komponenten (Bauteile) Eigene Komponenten Filter…" at bounding box center [218, 125] width 437 height 250
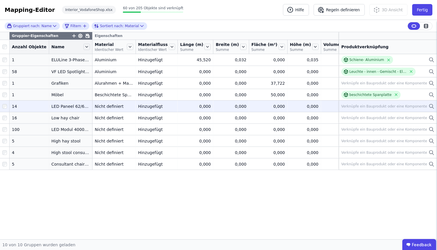
click at [435, 112] on td "Verknüpfe ein Bauprodukt oder eine Komponente Verknüpfe ein Bauprodukt oder ein…" at bounding box center [388, 106] width 98 height 12
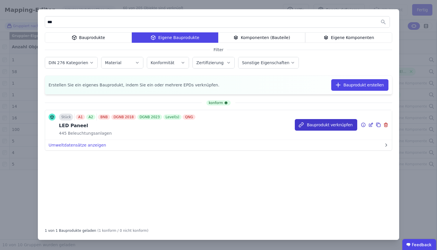
type input "***"
click at [339, 125] on button "Bauprodukt verknüpfen" at bounding box center [326, 125] width 62 height 12
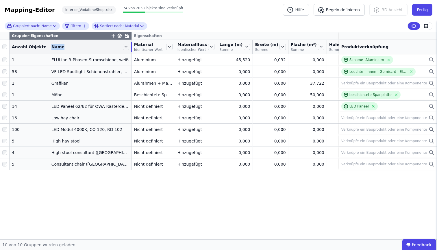
drag, startPoint x: 87, startPoint y: 48, endPoint x: 127, endPoint y: 48, distance: 40.2
click at [127, 48] on tr "Anzahl Objekte Name Material Identischer Wert Materialfluss Identischer Wert Lä…" at bounding box center [251, 47] width 502 height 14
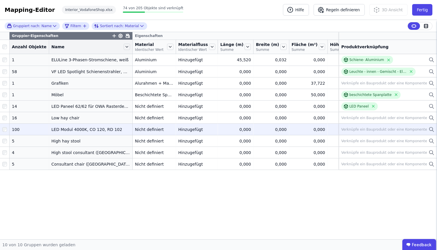
drag, startPoint x: 47, startPoint y: 134, endPoint x: 120, endPoint y: 135, distance: 72.9
click at [120, 132] on div "LED Modul 4000K, CO 120, RD 102" at bounding box center [90, 130] width 79 height 6
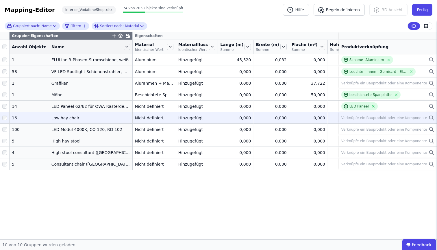
copy div "LED Modul 4000K, CO 120, RD 102"
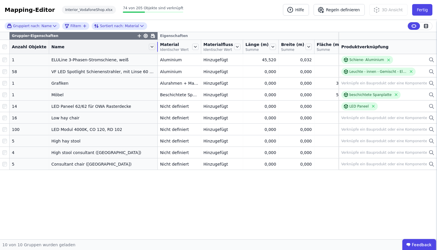
drag, startPoint x: 127, startPoint y: 45, endPoint x: 150, endPoint y: 48, distance: 23.0
click at [157, 48] on div at bounding box center [157, 47] width 1 height 10
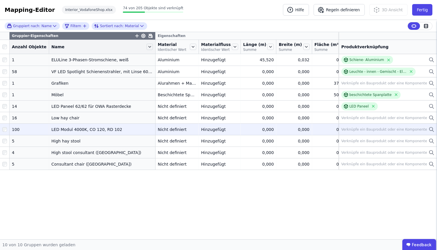
click at [430, 133] on icon at bounding box center [432, 129] width 6 height 7
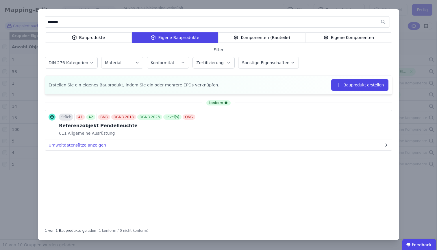
type input "*******"
click at [109, 38] on div "Bauprodukte" at bounding box center [88, 37] width 87 height 10
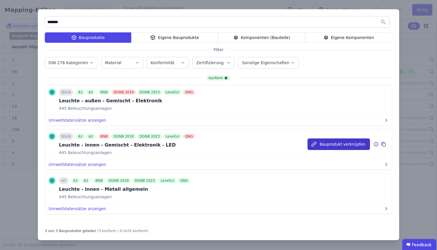
click at [330, 142] on button "Bauprodukt verknüpfen" at bounding box center [339, 145] width 62 height 12
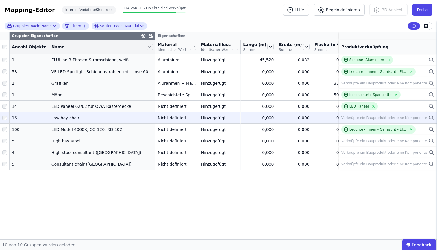
click at [430, 121] on icon at bounding box center [432, 118] width 6 height 7
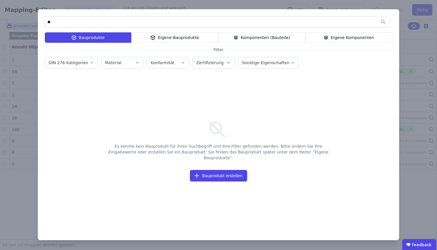
type input "*"
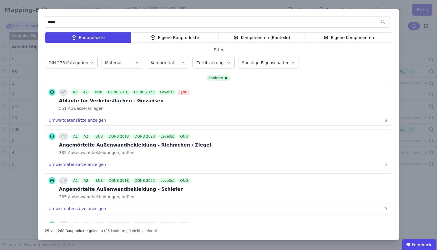
click at [254, 38] on div "Komponenten (Bauteile)" at bounding box center [261, 37] width 87 height 10
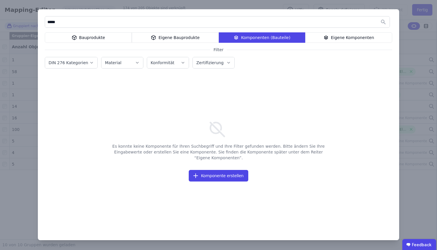
drag, startPoint x: 67, startPoint y: 26, endPoint x: 14, endPoint y: 22, distance: 52.6
click at [14, 22] on div "***** Bauprodukte Eigene Bauprodukte Komponenten (Bauteile) Eigene Komponenten …" at bounding box center [218, 125] width 437 height 250
type input "*****"
click at [94, 39] on div "Bauprodukte" at bounding box center [88, 37] width 87 height 10
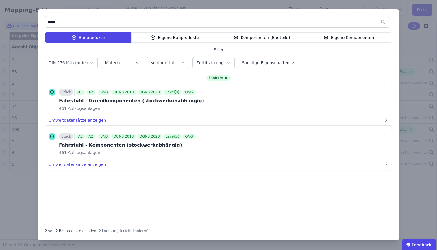
click at [147, 32] on div "***** Bauprodukte Eigene Bauprodukte Komponenten (Bauteile) Eigene Komponenten …" at bounding box center [219, 124] width 362 height 231
click at [147, 33] on div "Eigene Bauprodukte" at bounding box center [174, 37] width 87 height 10
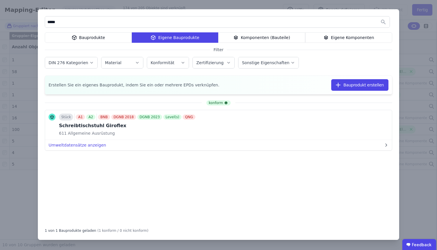
drag, startPoint x: 81, startPoint y: 21, endPoint x: 28, endPoint y: 20, distance: 52.9
click at [28, 20] on div "***** Bauprodukte Eigene Bauprodukte Komponenten (Bauteile) Eigene Komponenten …" at bounding box center [218, 125] width 437 height 250
click at [333, 145] on button "Umweltdatensätze anzeigen" at bounding box center [218, 145] width 347 height 10
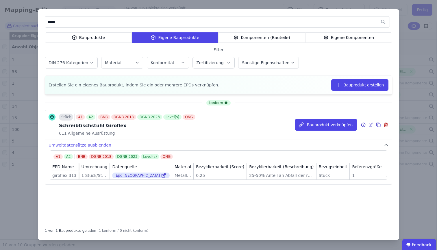
click at [228, 139] on div "Stück A1 A2 BNB DGNB 2018 DGNB 2023 Level(s) QNG Schreibtischstuhl Giroflex 611…" at bounding box center [218, 125] width 347 height 30
click at [95, 123] on div "Schreibtischstuhl Giroflex" at bounding box center [128, 125] width 138 height 7
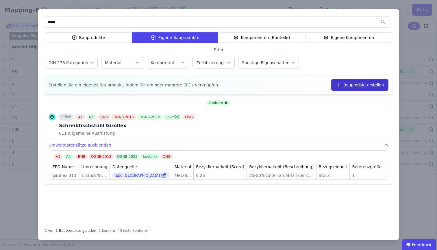
click at [359, 87] on button "Bauprodukt erstellen" at bounding box center [359, 85] width 57 height 12
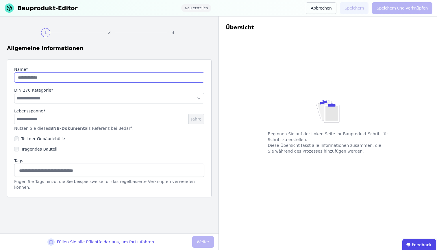
click at [143, 78] on input "string" at bounding box center [109, 77] width 190 height 10
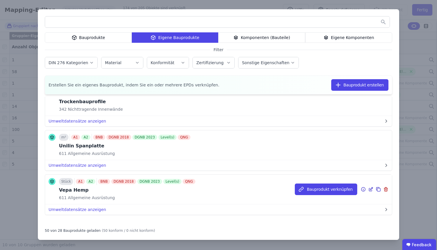
scroll to position [2108, 0]
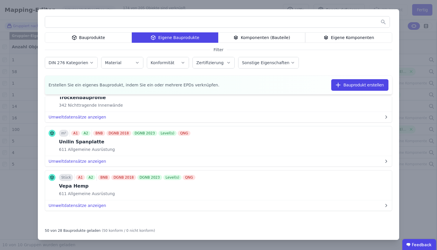
click at [115, 36] on div "Bauprodukte" at bounding box center [88, 37] width 87 height 10
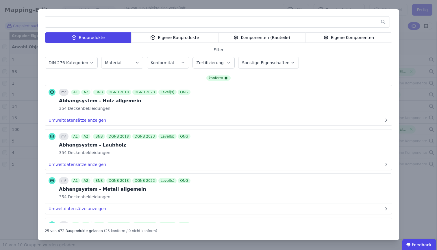
click at [117, 20] on input "text" at bounding box center [217, 22] width 345 height 10
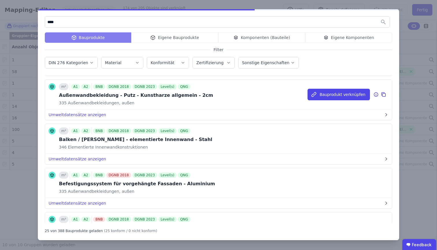
scroll to position [967, 0]
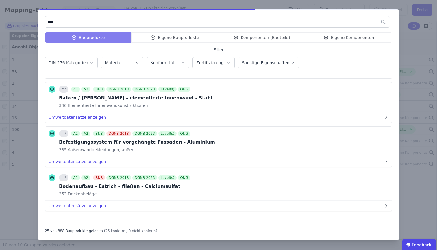
type input "****"
click at [275, 36] on div "Bauprodukte Eigene Bauprodukte Komponenten (Bauteile) Eigene Komponenten" at bounding box center [219, 37] width 348 height 10
click at [274, 37] on div "Bauprodukte Eigene Bauprodukte Komponenten (Bauteile) Eigene Komponenten" at bounding box center [219, 37] width 348 height 10
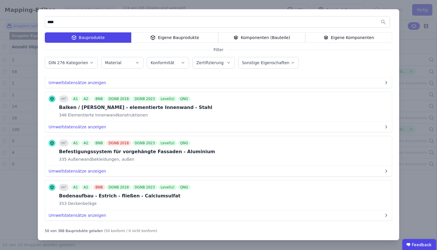
click at [293, 40] on div "Komponenten (Bauteile)" at bounding box center [261, 37] width 87 height 10
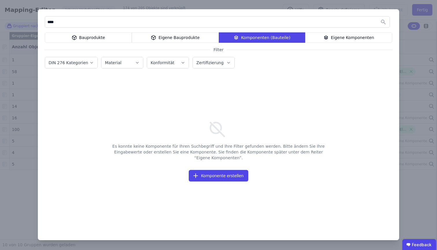
click at [175, 36] on div "Eigene Bauprodukte" at bounding box center [175, 37] width 87 height 10
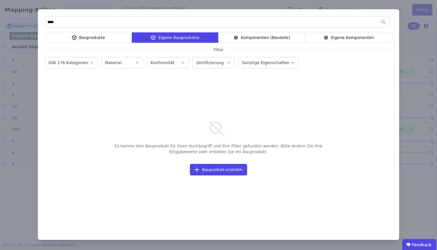
drag, startPoint x: 111, startPoint y: 20, endPoint x: 10, endPoint y: 22, distance: 101.0
click at [10, 22] on div "**** Bauprodukte Eigene Bauprodukte Komponenten (Bauteile) Eigene Komponenten F…" at bounding box center [218, 125] width 437 height 250
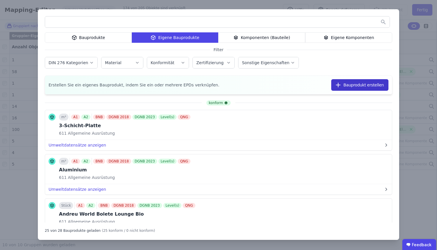
click at [366, 86] on button "Bauprodukt erstellen" at bounding box center [359, 85] width 57 height 12
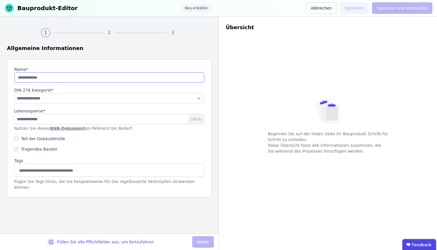
click at [30, 80] on input "string" at bounding box center [109, 77] width 190 height 10
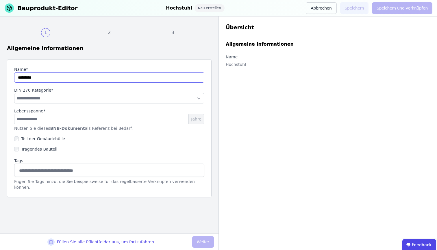
type input "*********"
select select "**********"
click at [69, 120] on input "number" at bounding box center [109, 119] width 190 height 10
click at [60, 130] on link "BNB-Dokument" at bounding box center [67, 128] width 35 height 5
click at [42, 120] on input "number" at bounding box center [109, 119] width 190 height 10
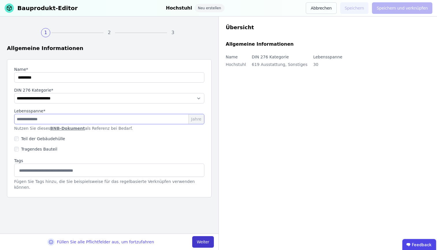
type input "**"
click at [208, 229] on button "Weiter" at bounding box center [203, 242] width 22 height 12
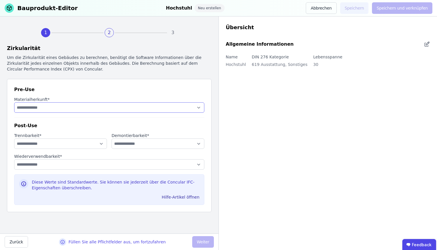
select select "**********"
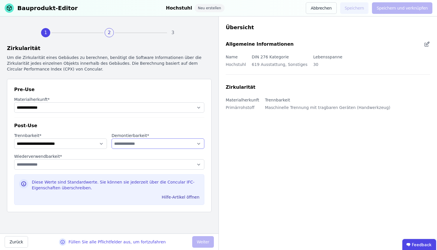
select select "**********"
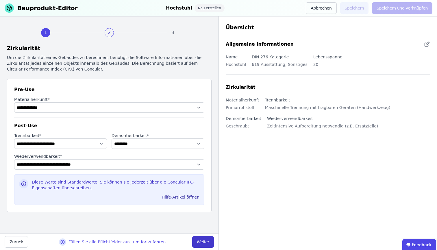
click at [207, 229] on button "Weiter" at bounding box center [203, 242] width 22 height 12
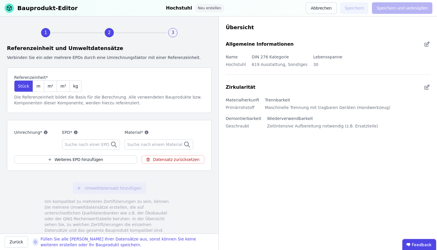
click at [100, 144] on span "Suche nach einer EPD" at bounding box center [88, 145] width 46 height 6
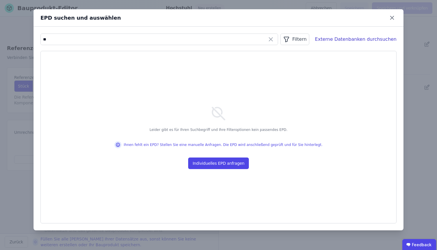
type input "*"
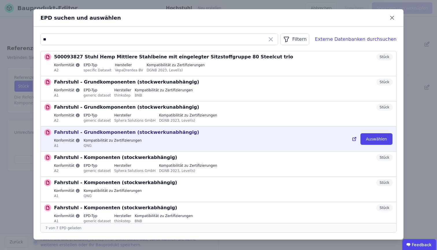
type input "*"
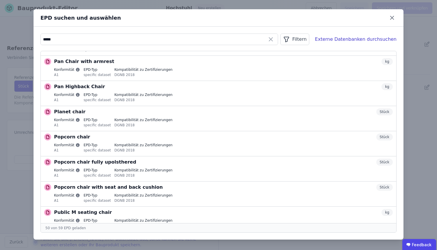
scroll to position [869, 0]
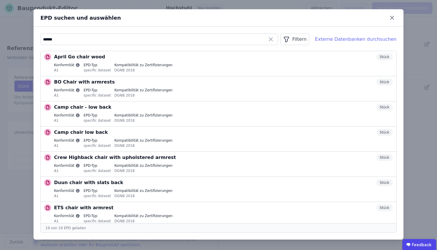
click at [346, 37] on div "Externe Datenbanken durchsuchen" at bounding box center [356, 39] width 82 height 7
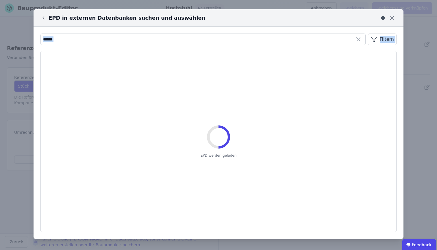
drag, startPoint x: 139, startPoint y: 48, endPoint x: 37, endPoint y: 39, distance: 102.8
click at [37, 39] on div "***** Filtern EPD werden geladen" at bounding box center [219, 133] width 370 height 213
click at [51, 39] on input "*****" at bounding box center [203, 39] width 325 height 10
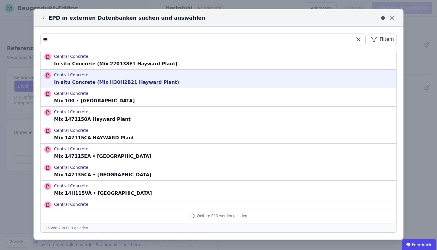
scroll to position [0, 0]
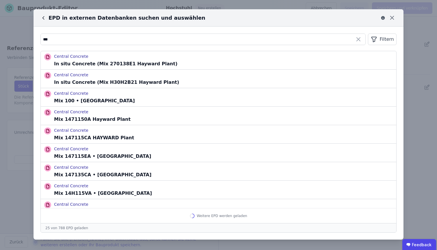
click at [45, 16] on icon at bounding box center [43, 18] width 6 height 6
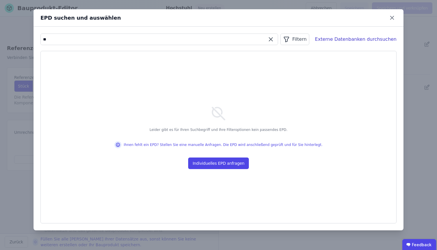
type input "*"
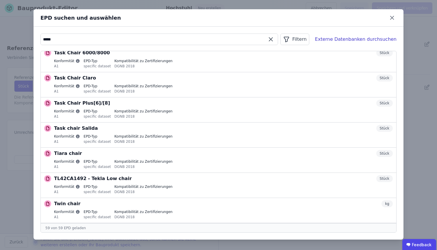
scroll to position [1312, 0]
drag, startPoint x: 64, startPoint y: 40, endPoint x: 21, endPoint y: 35, distance: 44.1
click at [21, 35] on div "EPD suchen und auswählen ***** Filtern Externe Datenbanken durchsuchen 50009382…" at bounding box center [218, 125] width 437 height 250
type input "**********"
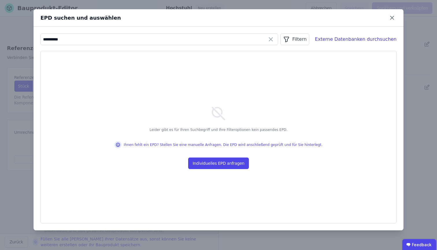
click at [25, 13] on div "**********" at bounding box center [218, 125] width 437 height 250
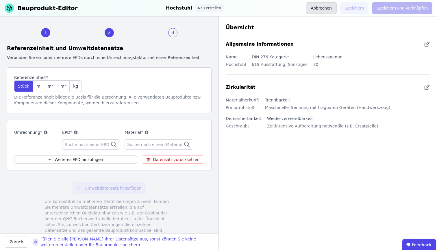
click at [330, 10] on button "Abbrechen" at bounding box center [321, 8] width 31 height 12
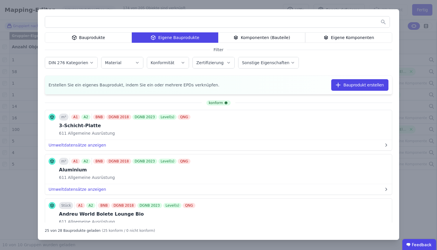
drag, startPoint x: 88, startPoint y: 35, endPoint x: 95, endPoint y: 21, distance: 15.1
click at [88, 35] on div "Bauprodukte" at bounding box center [88, 37] width 87 height 10
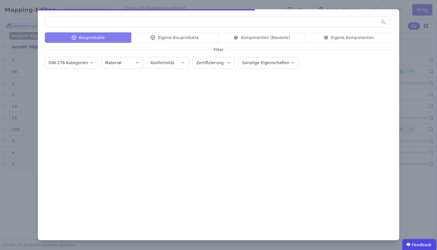
click at [98, 16] on div at bounding box center [217, 22] width 345 height 12
click at [97, 19] on input "text" at bounding box center [217, 22] width 345 height 10
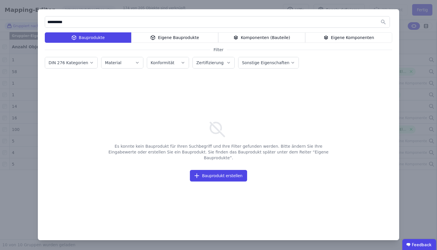
type input "**********"
click at [274, 41] on div "Komponenten (Bauteile)" at bounding box center [261, 37] width 87 height 10
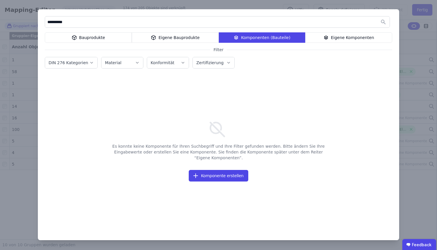
click at [110, 36] on div "Bauprodukte" at bounding box center [88, 37] width 87 height 10
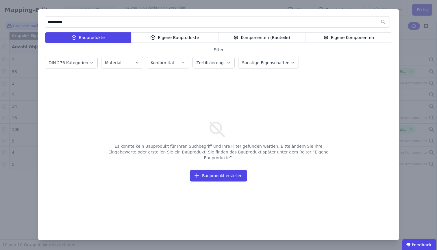
click at [337, 34] on div "Eigene Komponenten" at bounding box center [348, 37] width 87 height 10
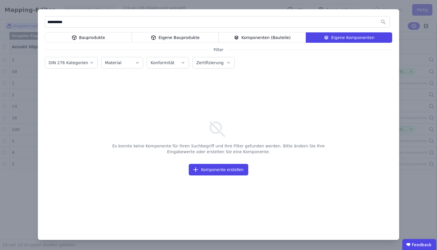
click at [163, 37] on div "Eigene Bauprodukte" at bounding box center [175, 37] width 87 height 10
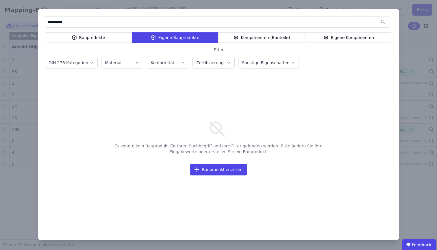
click at [107, 36] on div "Bauprodukte" at bounding box center [88, 37] width 87 height 10
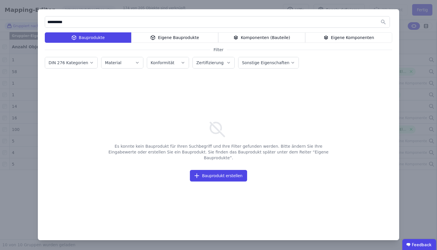
drag, startPoint x: 93, startPoint y: 27, endPoint x: 44, endPoint y: 21, distance: 49.2
click at [44, 22] on div "**********" at bounding box center [219, 124] width 362 height 231
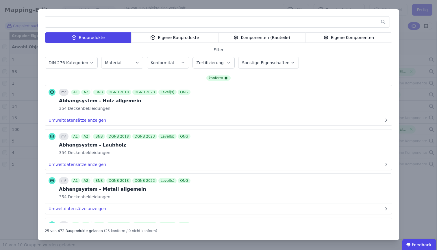
click at [155, 43] on div "Bauprodukte Eigene Bauprodukte Komponenten (Bauteile) Eigene Komponenten Filter…" at bounding box center [219, 124] width 362 height 231
click at [184, 41] on div "Eigene Bauprodukte" at bounding box center [174, 37] width 87 height 10
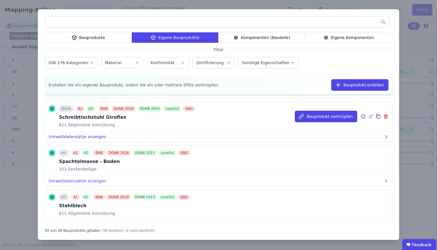
scroll to position [1910, 0]
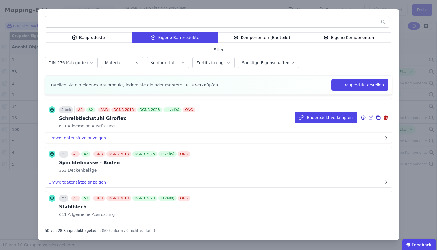
click at [368, 118] on icon at bounding box center [370, 117] width 5 height 7
click at [188, 118] on div "Schreibtischstuhl Giroflex" at bounding box center [128, 118] width 138 height 7
click at [80, 122] on div "Stück A1 A2 BNB DGNB 2018 DGNB 2023 Level(s) QNG Schreibtischstuhl Giroflex 611…" at bounding box center [128, 117] width 138 height 23
click at [80, 121] on div "Schreibtischstuhl Giroflex" at bounding box center [128, 118] width 138 height 7
drag, startPoint x: 330, startPoint y: 81, endPoint x: 333, endPoint y: 83, distance: 4.0
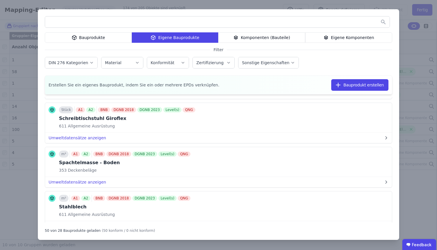
click at [331, 82] on div "Erstellen Sie ein eigenes Bauprodukt, indem Sie ein oder mehrere EPDs verknüpfe…" at bounding box center [219, 84] width 348 height 19
click at [334, 83] on button "Bauprodukt erstellen" at bounding box center [359, 85] width 57 height 12
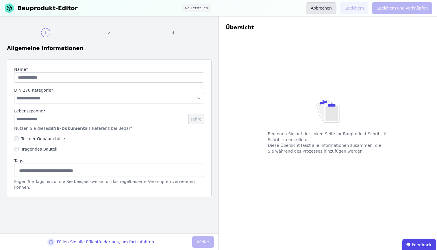
click at [316, 13] on button "Abbrechen" at bounding box center [321, 8] width 31 height 12
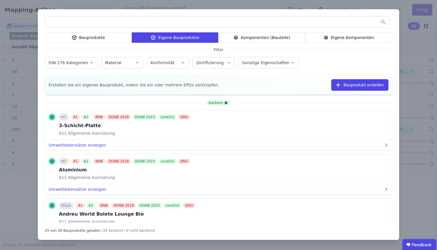
click at [332, 40] on div "Eigene Komponenten" at bounding box center [348, 37] width 87 height 10
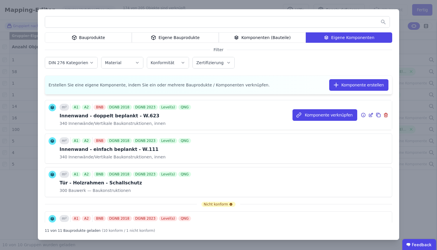
scroll to position [226, 0]
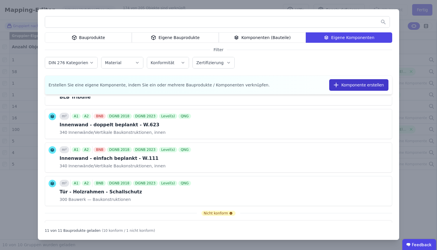
click at [339, 87] on icon "button" at bounding box center [336, 85] width 7 height 7
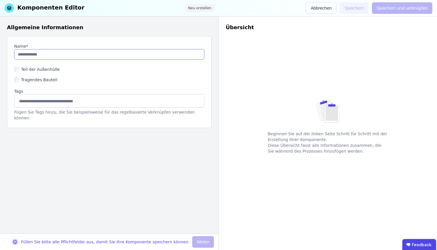
click at [20, 52] on input "string" at bounding box center [109, 54] width 190 height 10
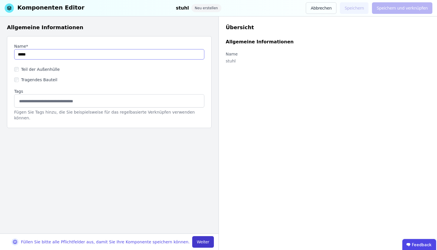
type input "*****"
click at [208, 229] on button "Weiter" at bounding box center [203, 242] width 22 height 12
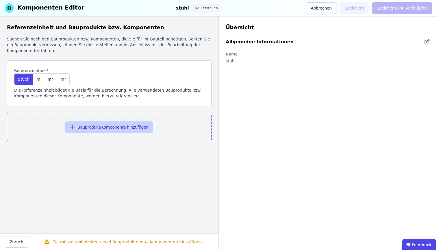
click at [106, 126] on button "Bauprodukt/Komponente hinzufügen" at bounding box center [109, 127] width 88 height 12
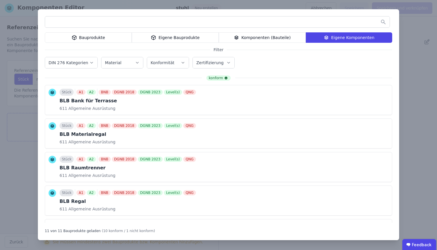
click at [77, 35] on icon at bounding box center [74, 37] width 5 height 7
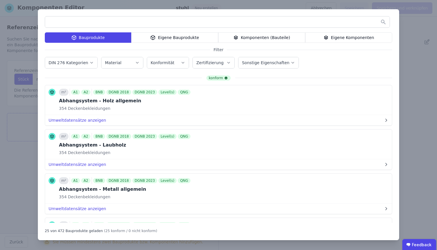
click at [100, 21] on input "text" at bounding box center [217, 22] width 345 height 10
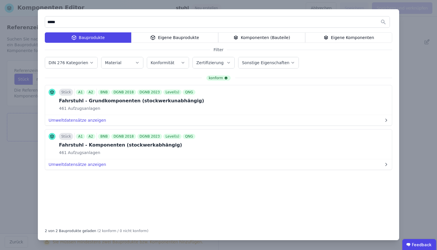
type input "*****"
click at [427, 36] on div "***** Bauprodukte Eigene Bauprodukte Komponenten (Bauteile) Eigene Komponenten …" at bounding box center [218, 125] width 437 height 250
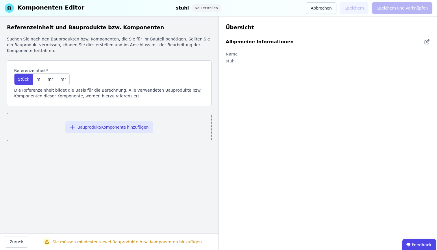
click at [311, 0] on div "Komponenten Editor stuhl Neu erstellen Abbrechen Speichern Speichern und verknü…" at bounding box center [218, 8] width 437 height 16
click at [329, 9] on button "Abbrechen" at bounding box center [321, 8] width 31 height 12
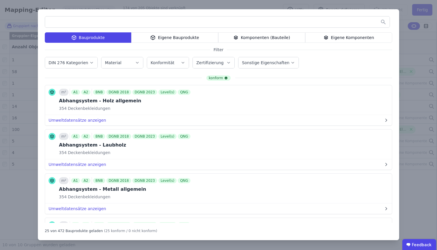
click at [174, 38] on div "Eigene Bauprodukte" at bounding box center [174, 37] width 87 height 10
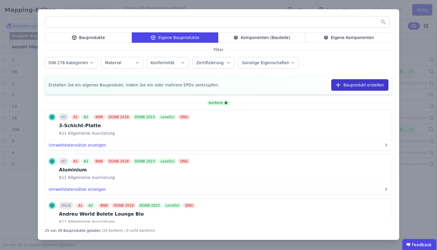
click at [366, 88] on button "Bauprodukt erstellen" at bounding box center [359, 85] width 57 height 12
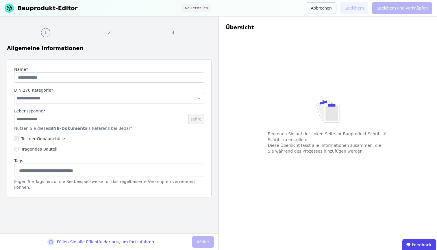
drag, startPoint x: 174, startPoint y: 85, endPoint x: 179, endPoint y: 80, distance: 7.2
click at [175, 84] on div "**********" at bounding box center [109, 128] width 205 height 138
click at [179, 79] on input "string" at bounding box center [109, 77] width 190 height 10
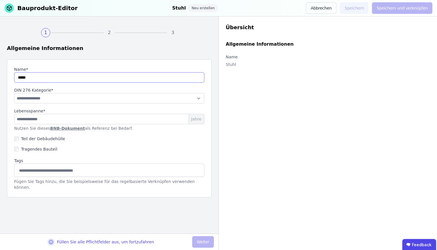
type input "*****"
select select "**********"
click at [85, 123] on input "number" at bounding box center [109, 119] width 190 height 10
type input "**"
click at [206, 229] on button "Weiter" at bounding box center [203, 242] width 22 height 12
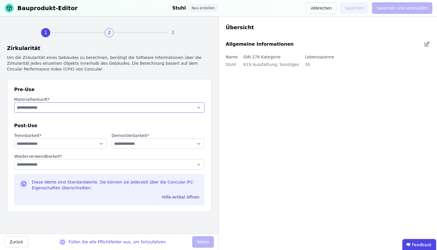
select select "**********"
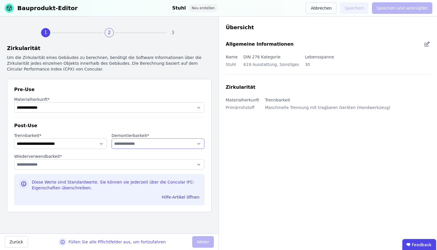
select select "**********"
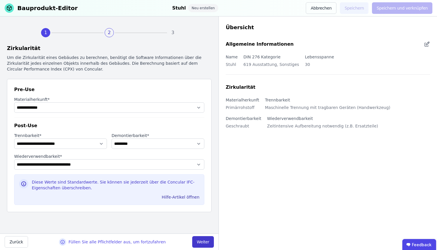
click at [202, 229] on button "Weiter" at bounding box center [203, 242] width 22 height 12
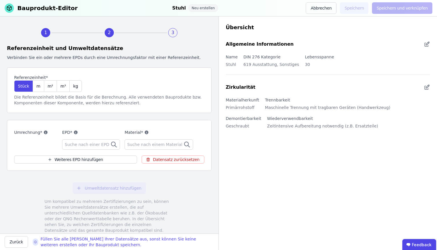
click at [103, 147] on span "Suche nach einer EPD" at bounding box center [88, 145] width 46 height 6
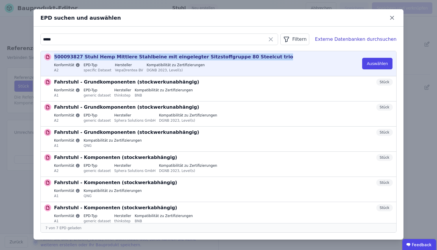
drag, startPoint x: 255, startPoint y: 58, endPoint x: 41, endPoint y: 59, distance: 214.0
click at [41, 59] on div "500093827 Stuhl Hemp Mittlere Stahlbeine mit eingelegter Sitzstoffgruppe 80 Ste…" at bounding box center [219, 63] width 356 height 25
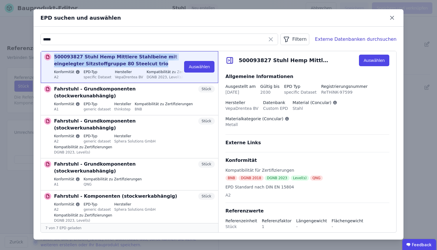
copy p "500093827 Stuhl Hemp Mittlere Stahlbeine mit eingelegter Sitzstoffgruppe 80 Ste…"
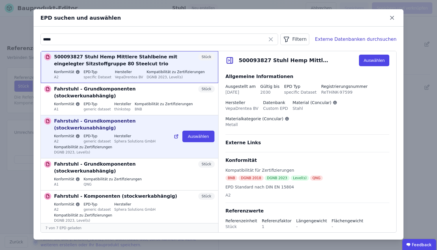
click at [121, 135] on div "Konformität A2 EPD-Typ generic dataset Hersteller Sphera Solutions GmbH Kompati…" at bounding box center [134, 145] width 161 height 22
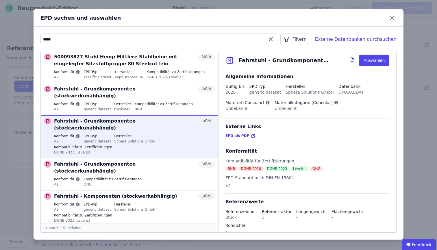
drag, startPoint x: 58, startPoint y: 37, endPoint x: 25, endPoint y: 40, distance: 33.2
click at [25, 40] on div "EPD suchen und auswählen ***** Filtern Externe Datenbanken durchsuchen 50009382…" at bounding box center [218, 125] width 437 height 250
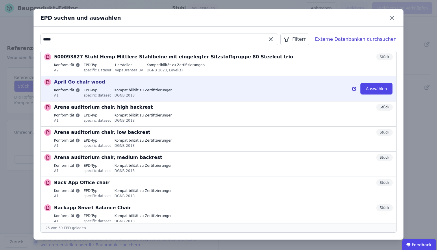
type input "*****"
drag, startPoint x: 54, startPoint y: 82, endPoint x: 111, endPoint y: 82, distance: 56.7
click at [111, 82] on div "April Go chair wood Stück" at bounding box center [223, 82] width 339 height 7
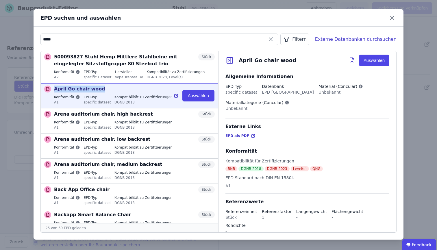
copy p "April Go chair wood"
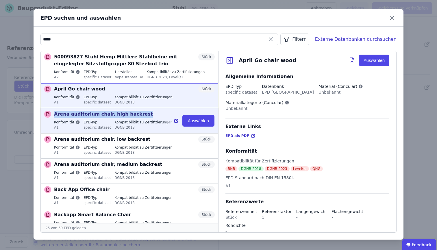
drag, startPoint x: 54, startPoint y: 115, endPoint x: 151, endPoint y: 115, distance: 96.3
click at [151, 115] on div "Arena auditorium chair, high backrest Stück" at bounding box center [134, 114] width 161 height 7
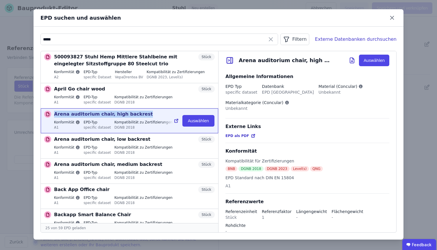
copy p "Arena auditorium chair, high backrest"
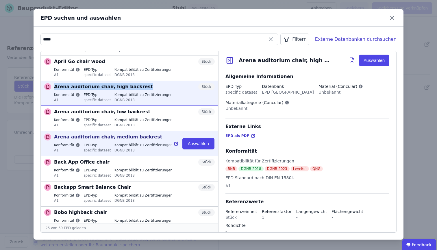
scroll to position [37, 0]
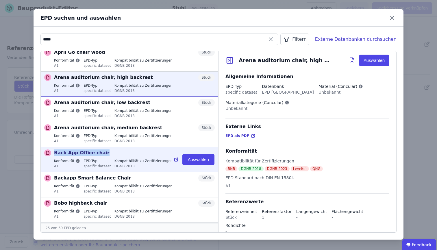
drag, startPoint x: 54, startPoint y: 153, endPoint x: 115, endPoint y: 155, distance: 60.5
click at [115, 155] on div "Back App Office chair Stück" at bounding box center [134, 153] width 161 height 7
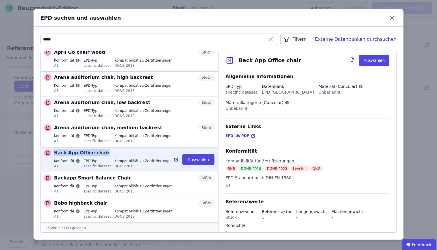
copy p "Back App Office chair"
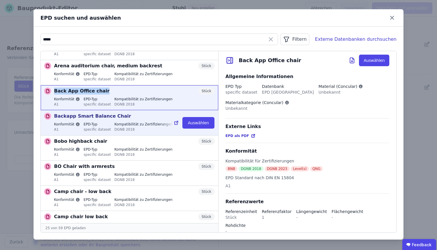
scroll to position [110, 0]
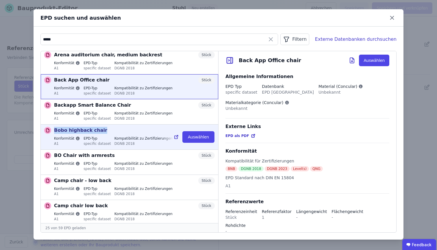
drag, startPoint x: 54, startPoint y: 130, endPoint x: 113, endPoint y: 134, distance: 58.2
click at [113, 134] on div "Bobo highback chair Stück" at bounding box center [134, 130] width 161 height 7
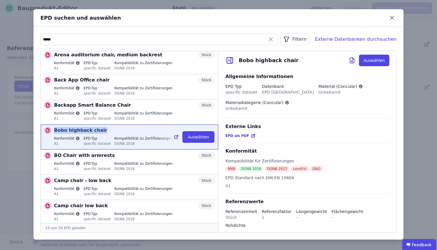
copy p "Bobo highback chair"
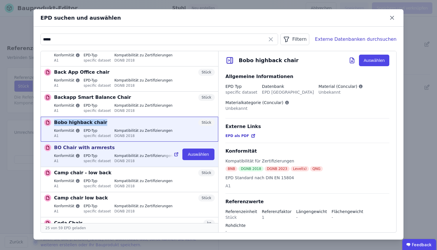
scroll to position [123, 0]
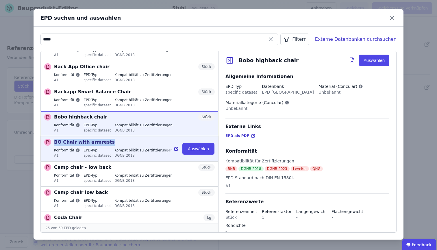
drag, startPoint x: 55, startPoint y: 142, endPoint x: 132, endPoint y: 144, distance: 76.7
click at [132, 144] on div "BO Chair with armrests Stück" at bounding box center [134, 142] width 161 height 7
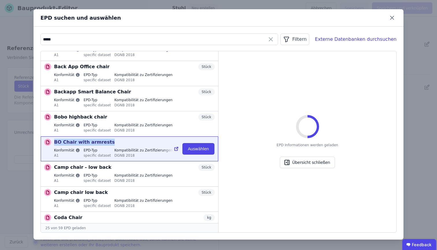
copy p "BO Chair with armrests"
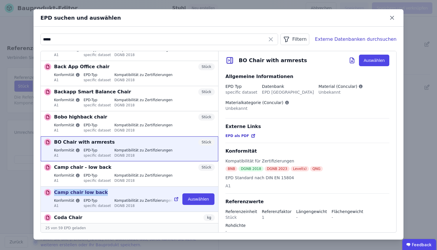
drag, startPoint x: 56, startPoint y: 194, endPoint x: 120, endPoint y: 196, distance: 64.8
click at [120, 196] on div "Camp chair low back Stück" at bounding box center [134, 192] width 161 height 7
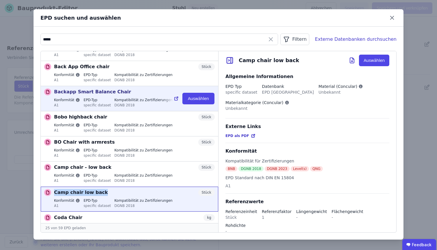
copy p "Camp chair low back"
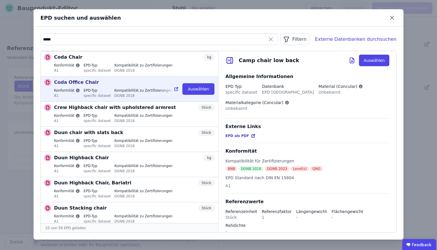
scroll to position [282, 0]
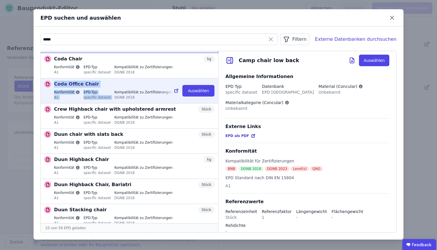
drag, startPoint x: 55, startPoint y: 85, endPoint x: 113, endPoint y: 88, distance: 58.8
click at [113, 88] on div "Coda Office Chair kg Konformität A1 EPD-Typ specific dataset Kompatibilität zu …" at bounding box center [134, 91] width 161 height 20
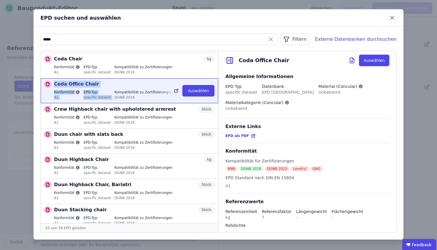
click at [73, 85] on p "Coda Office Chair" at bounding box center [76, 84] width 45 height 7
drag, startPoint x: 55, startPoint y: 84, endPoint x: 101, endPoint y: 83, distance: 45.7
click at [101, 83] on div "Coda Office Chair kg" at bounding box center [134, 84] width 161 height 7
copy p "Coda Office Chair"
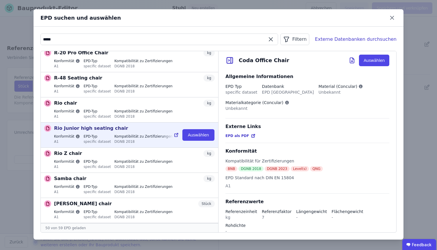
scroll to position [1108, 0]
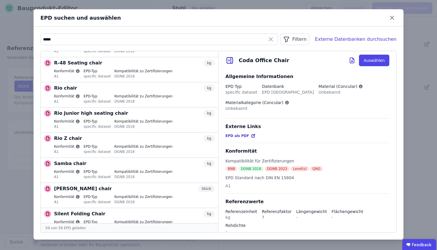
drag, startPoint x: 16, startPoint y: 174, endPoint x: 42, endPoint y: 139, distance: 44.3
click at [16, 174] on div "EPD suchen und auswählen ***** Filtern Externe Datenbanken durchsuchen 50009382…" at bounding box center [218, 125] width 437 height 250
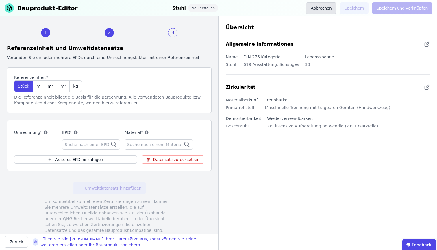
click at [327, 12] on button "Abbrechen" at bounding box center [321, 8] width 31 height 12
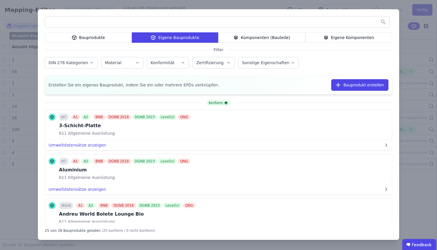
click at [422, 46] on div "Bauprodukte Eigene Bauprodukte Komponenten (Bauteile) Eigene Komponenten Filter…" at bounding box center [218, 125] width 437 height 250
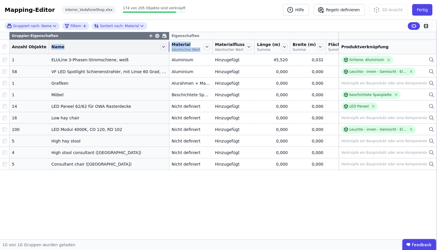
drag, startPoint x: 87, startPoint y: 52, endPoint x: 164, endPoint y: 56, distance: 77.0
click at [164, 54] on th "Name" at bounding box center [109, 47] width 120 height 14
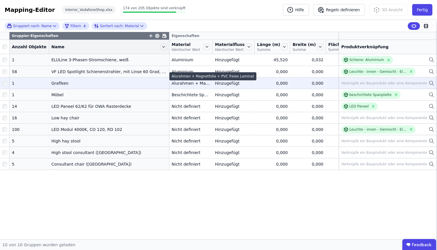
click at [177, 86] on div "Alurahmen + Magnetfolie + PVC freies Laminat" at bounding box center [191, 83] width 38 height 6
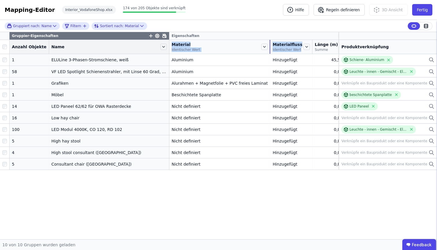
drag, startPoint x: 207, startPoint y: 53, endPoint x: 292, endPoint y: 53, distance: 84.5
click at [292, 53] on tr "Anzahl Objekte Name Material Identischer Wert Materialfluss Identischer Wert Lä…" at bounding box center [298, 47] width 597 height 14
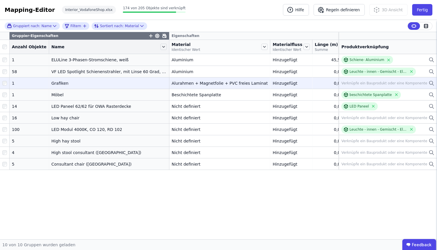
click at [432, 87] on icon at bounding box center [432, 83] width 6 height 7
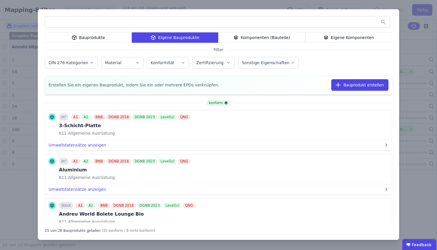
click at [286, 38] on div "Komponenten (Bauteile)" at bounding box center [261, 37] width 87 height 10
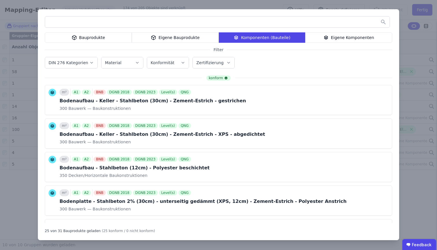
click at [375, 38] on div "Eigene Komponenten" at bounding box center [348, 37] width 87 height 10
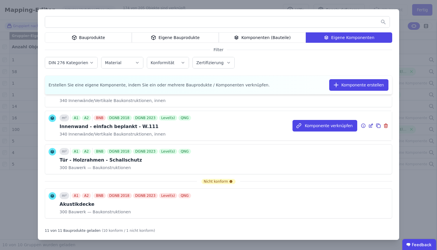
scroll to position [266, 0]
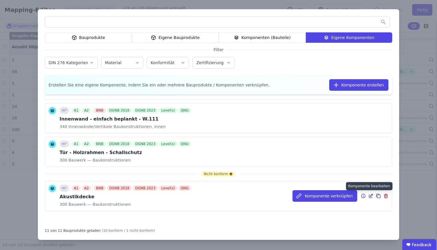
click at [369, 197] on icon at bounding box center [370, 196] width 5 height 7
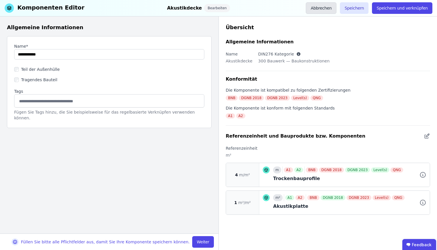
click at [321, 11] on button "Abbrechen" at bounding box center [321, 8] width 31 height 12
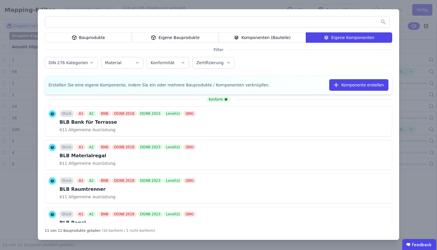
click at [274, 5] on div "Bauprodukte Eigene Bauprodukte Komponenten (Bauteile) Eigene Komponenten Filter…" at bounding box center [218, 125] width 437 height 250
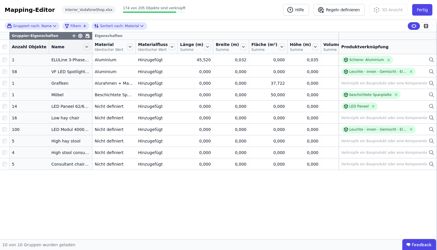
click at [434, 9] on div "Mapping-Editor Hilfe Regeln definieren 3D Ansicht Fertig Interior_VodafoneShop.…" at bounding box center [218, 10] width 437 height 20
click at [413, 9] on button "Fertig" at bounding box center [422, 10] width 20 height 12
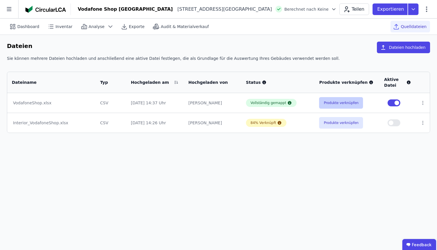
click at [351, 107] on button "Produkte verknüpfen" at bounding box center [341, 103] width 44 height 12
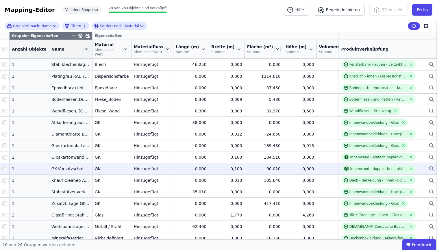
scroll to position [120, 0]
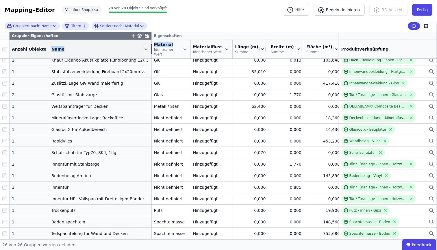
drag, startPoint x: 87, startPoint y: 52, endPoint x: 147, endPoint y: 51, distance: 59.6
click at [147, 51] on tr "Anzahl Objekte Name Material Identischer Wert Materialfluss Identischer Wert Lä…" at bounding box center [259, 49] width 518 height 19
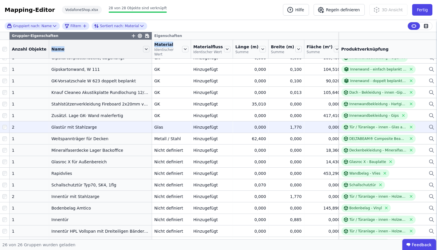
scroll to position [125, 0]
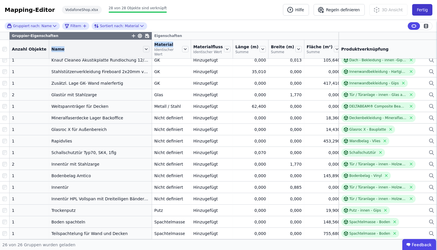
click at [422, 8] on button "Fertig" at bounding box center [422, 10] width 20 height 12
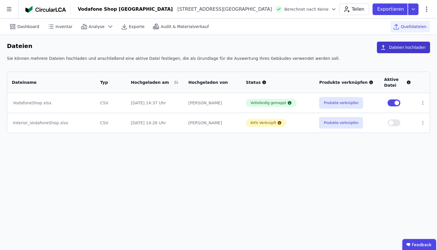
click at [400, 45] on button "Dateien hochladen" at bounding box center [403, 48] width 53 height 12
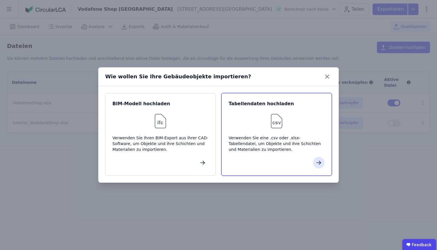
click at [295, 110] on div "Tabellendaten hochladen Verwenden Sie eine .csv oder .xlsx-Tabellendatei, um Ob…" at bounding box center [277, 134] width 110 height 83
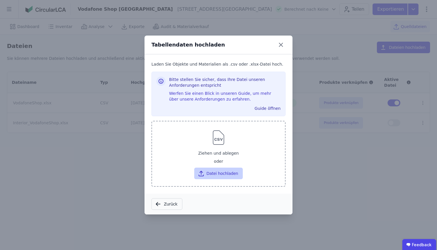
click at [231, 176] on button "Datei hochladen" at bounding box center [218, 174] width 48 height 12
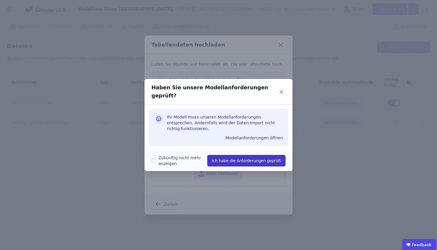
click at [250, 155] on button "Ich habe die Anforderungen geprüft" at bounding box center [246, 161] width 78 height 12
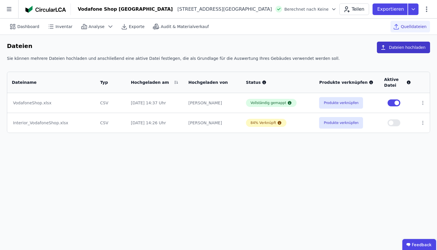
click at [406, 46] on button "Dateien hochladen" at bounding box center [403, 48] width 53 height 12
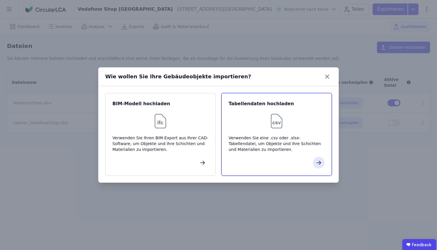
click at [291, 117] on div at bounding box center [277, 121] width 96 height 19
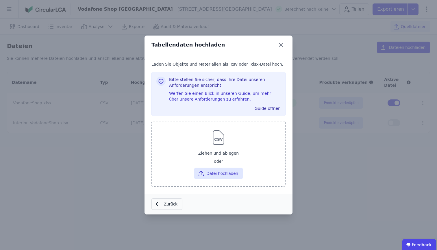
click at [237, 149] on div "Ziehen und ablegen" at bounding box center [219, 153] width 124 height 10
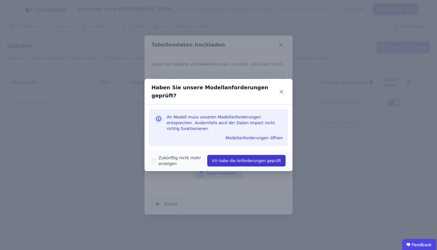
click at [231, 157] on button "Ich habe die Anforderungen geprüft" at bounding box center [246, 161] width 78 height 12
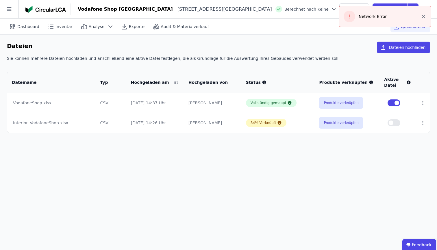
click at [398, 104] on span "button" at bounding box center [397, 103] width 5 height 5
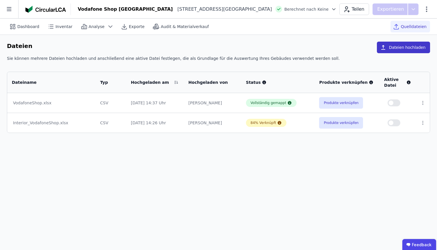
click at [406, 46] on button "Dateien hochladen" at bounding box center [403, 48] width 53 height 12
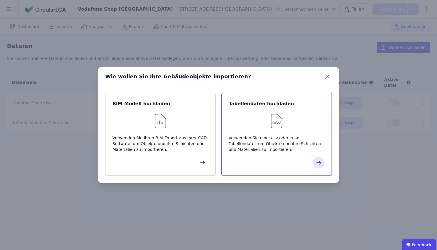
click at [275, 119] on img at bounding box center [277, 121] width 19 height 19
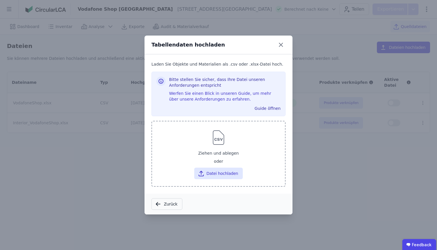
click at [235, 165] on div "Ziehen und ablegen oder Datei hochladen" at bounding box center [219, 163] width 124 height 31
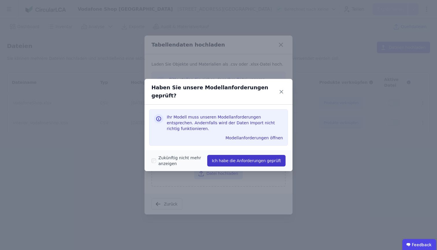
click at [255, 155] on button "Ich habe die Anforderungen geprüft" at bounding box center [246, 161] width 78 height 12
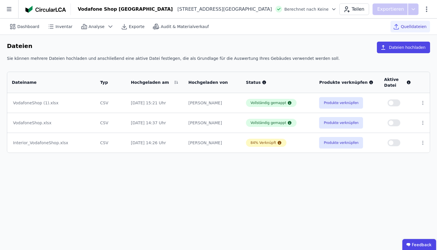
click at [422, 126] on td at bounding box center [423, 123] width 14 height 20
click at [422, 125] on icon at bounding box center [423, 122] width 5 height 5
click at [408, 121] on div "Löschen" at bounding box center [393, 121] width 58 height 9
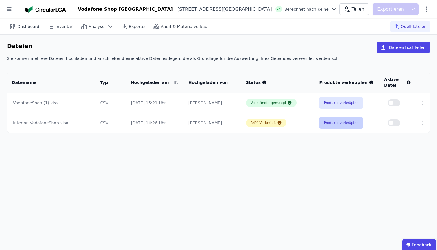
click at [342, 122] on button "Produkte verknüpfen" at bounding box center [341, 123] width 44 height 12
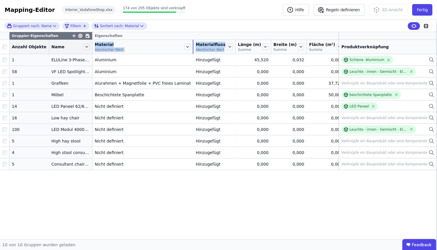
drag, startPoint x: 130, startPoint y: 54, endPoint x: 211, endPoint y: 54, distance: 81.0
click at [211, 54] on tr "Anzahl Objekte Name Material Identischer Wert Materialfluss Identischer Wert Lä…" at bounding box center [260, 47] width 520 height 14
click at [191, 209] on div "Gruppier-Eigenschaften Eigenschaften Anzahl Objekte Name Material Identischer W…" at bounding box center [218, 135] width 437 height 207
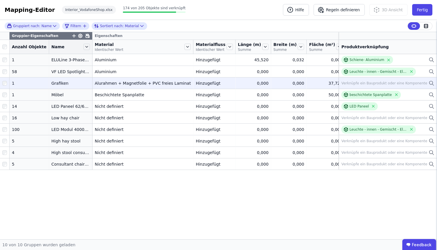
click at [430, 87] on icon at bounding box center [432, 83] width 6 height 7
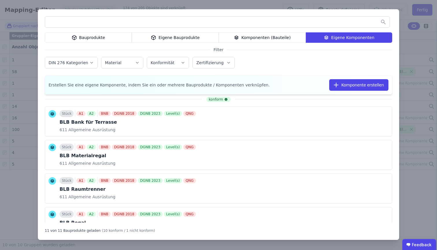
click at [82, 41] on div "Bauprodukte" at bounding box center [88, 37] width 87 height 10
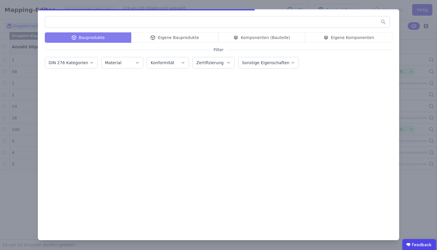
click at [89, 23] on input "text" at bounding box center [217, 22] width 345 height 10
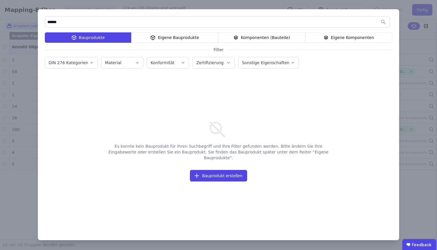
type input "******"
click at [356, 79] on div "Es konnte kein Bauprodukt für Ihren Suchbegriff und Ihre Filter gefunden werden…" at bounding box center [219, 149] width 348 height 148
click at [418, 56] on div "****** Bauprodukte Eigene Bauprodukte Komponenten (Bauteile) Eigene Komponenten…" at bounding box center [218, 125] width 437 height 250
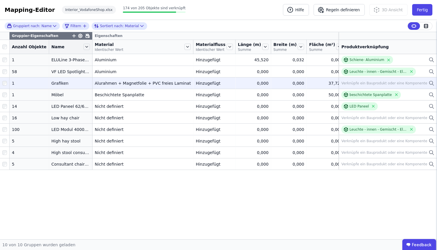
click at [432, 87] on icon at bounding box center [432, 83] width 6 height 7
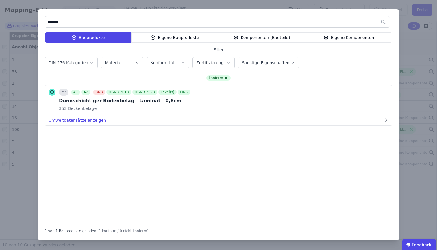
type input "*******"
click at [351, 36] on div "Eigene Komponenten" at bounding box center [348, 37] width 87 height 10
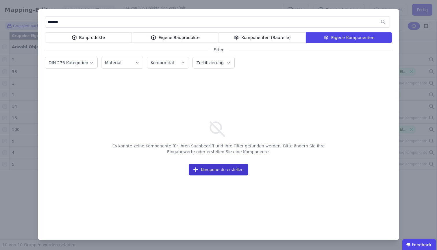
click at [233, 173] on button "Komponente erstellen" at bounding box center [218, 170] width 59 height 12
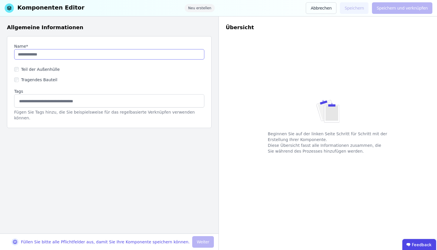
click at [155, 54] on input "string" at bounding box center [109, 54] width 190 height 10
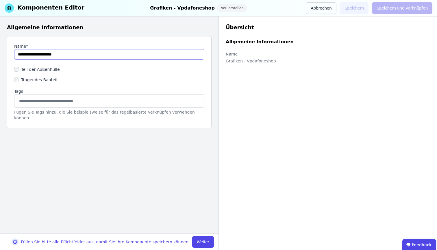
click at [42, 55] on input "string" at bounding box center [109, 54] width 190 height 10
type input "**********"
click at [215, 229] on div "Füllen Sie bitte alle Pflichtfelder aus, damit Sie Ihre Komponente speichern kö…" at bounding box center [109, 242] width 219 height 16
click at [206, 229] on button "Weiter" at bounding box center [203, 242] width 22 height 12
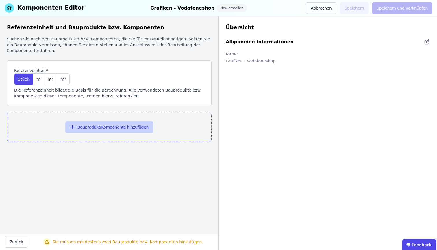
click at [122, 129] on button "Bauprodukt/Komponente hinzufügen" at bounding box center [109, 127] width 88 height 12
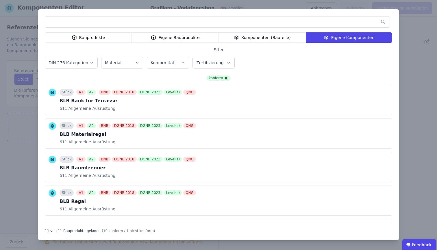
click at [173, 39] on div "Eigene Bauprodukte" at bounding box center [175, 37] width 87 height 10
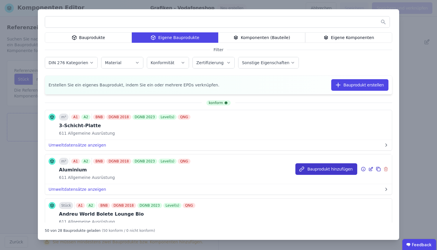
click at [322, 169] on button "Bauprodukt hinzufügen" at bounding box center [327, 169] width 62 height 12
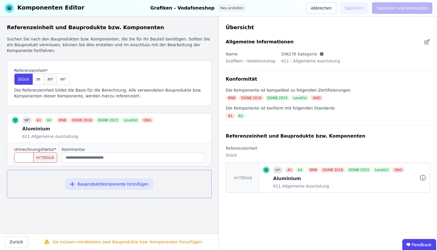
click at [51, 81] on div "m²" at bounding box center [50, 79] width 13 height 12
click at [31, 159] on input "number" at bounding box center [35, 157] width 43 height 10
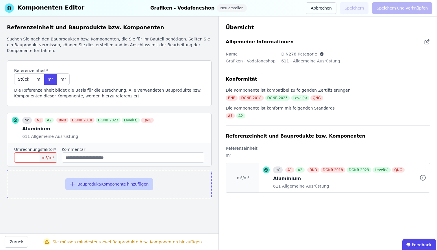
click at [123, 182] on button "Bauprodukt/Komponente hinzufügen" at bounding box center [109, 184] width 88 height 12
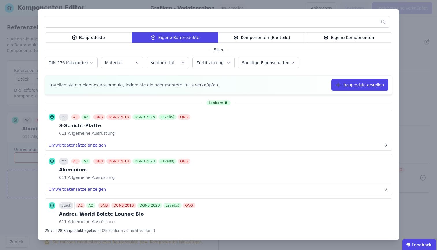
click at [94, 41] on div "Bauprodukte" at bounding box center [88, 37] width 87 height 10
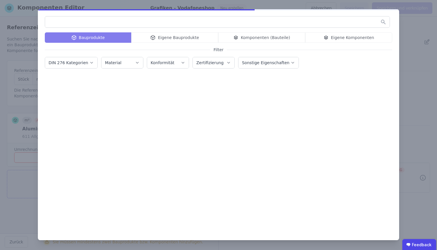
click at [106, 24] on input "text" at bounding box center [217, 22] width 345 height 10
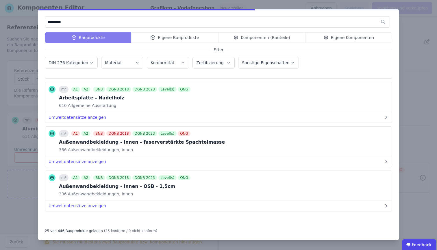
scroll to position [967, 0]
type input "*********"
click at [178, 37] on div "Bauprodukte Eigene Bauprodukte Komponenten (Bauteile) Eigene Komponenten" at bounding box center [219, 37] width 348 height 10
click at [175, 39] on div "Bauprodukte Eigene Bauprodukte Komponenten (Bauteile) Eigene Komponenten" at bounding box center [219, 37] width 348 height 10
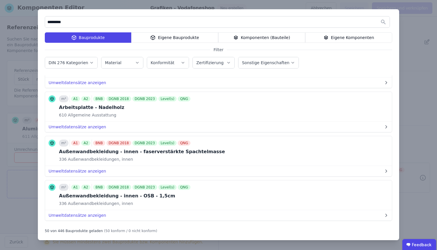
click at [175, 39] on div "Eigene Bauprodukte" at bounding box center [174, 37] width 87 height 10
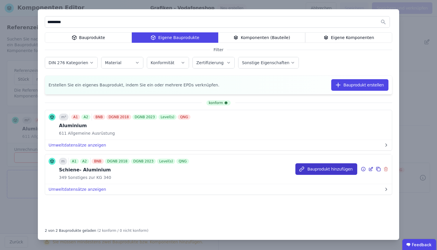
click at [344, 168] on button "Bauprodukt hinzufügen" at bounding box center [327, 169] width 62 height 12
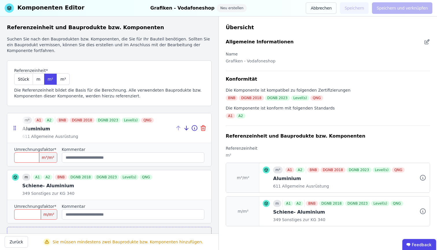
click at [204, 129] on icon at bounding box center [204, 129] width 0 height 2
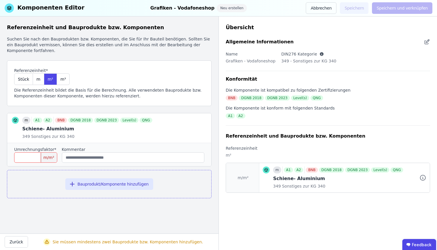
click at [26, 160] on input "number" at bounding box center [35, 157] width 43 height 10
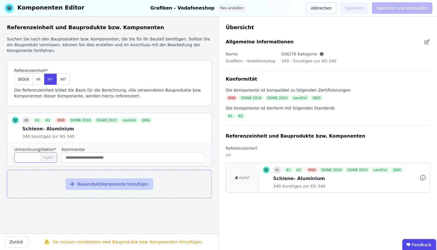
type input "*"
click at [103, 188] on button "Bauprodukt/Komponente hinzufügen" at bounding box center [109, 184] width 88 height 12
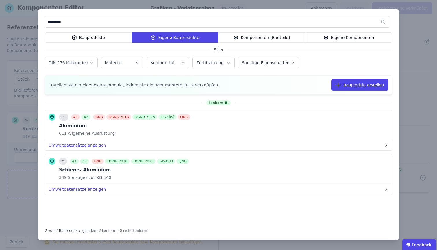
drag, startPoint x: 70, startPoint y: 22, endPoint x: 30, endPoint y: 22, distance: 40.5
click at [30, 22] on div "********* Bauprodukte Eigene Bauprodukte Komponenten (Bauteile) Eigene Komponen…" at bounding box center [218, 125] width 437 height 250
type input "*"
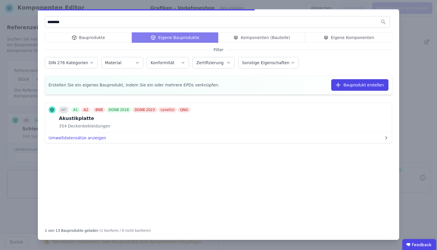
click at [60, 31] on div "******** Bauprodukte Eigene Bauprodukte Komponenten (Bauteile) Eigene Komponent…" at bounding box center [219, 124] width 362 height 231
click at [61, 35] on div "Bauprodukte" at bounding box center [88, 37] width 87 height 10
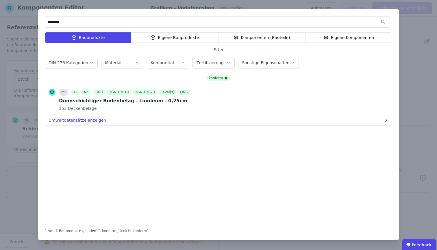
drag, startPoint x: 57, startPoint y: 24, endPoint x: 33, endPoint y: 23, distance: 24.0
click at [33, 23] on div "******** Bauprodukte Eigene Bauprodukte Komponenten (Bauteile) Eigene Komponent…" at bounding box center [218, 125] width 437 height 250
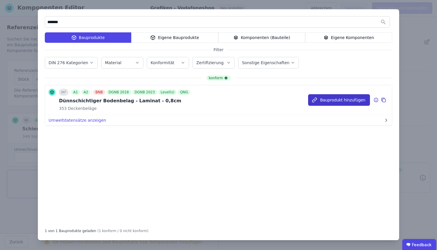
type input "*******"
click at [342, 102] on button "Bauprodukt hinzufügen" at bounding box center [339, 100] width 62 height 12
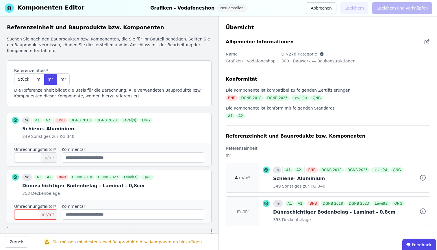
scroll to position [33, 0]
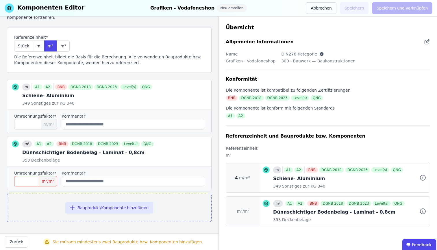
click at [23, 184] on input "number" at bounding box center [35, 181] width 43 height 10
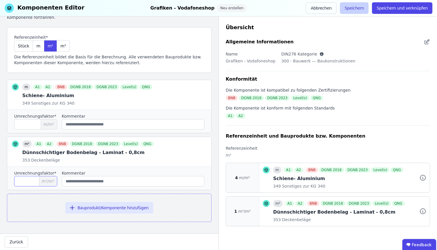
type input "*"
click at [353, 9] on button "Speichern" at bounding box center [354, 8] width 29 height 12
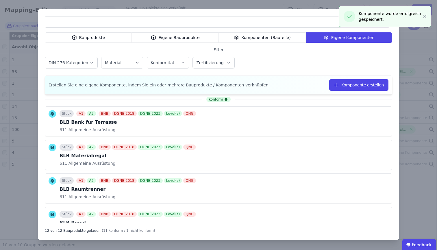
click at [97, 37] on div "Bauprodukte" at bounding box center [88, 37] width 87 height 10
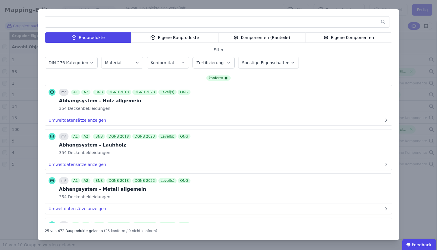
click at [186, 40] on div "Eigene Bauprodukte" at bounding box center [174, 37] width 87 height 10
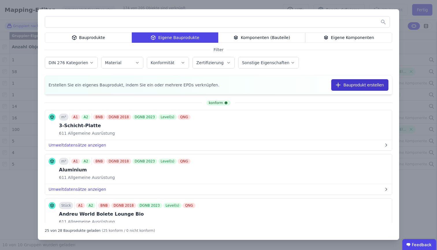
click at [351, 80] on button "Bauprodukt erstellen" at bounding box center [359, 85] width 57 height 12
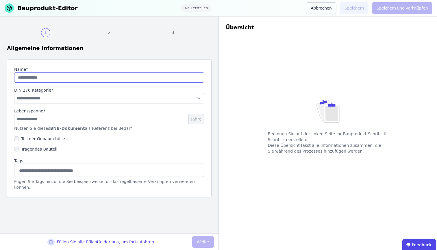
click at [80, 78] on input "string" at bounding box center [109, 77] width 190 height 10
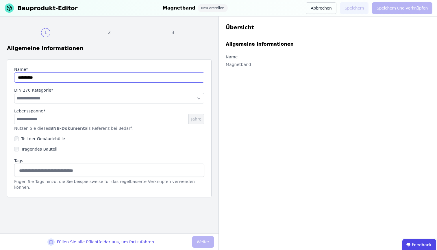
type input "**********"
select select "**********"
click at [178, 123] on input "number" at bounding box center [109, 119] width 190 height 10
type input "*"
type input "**"
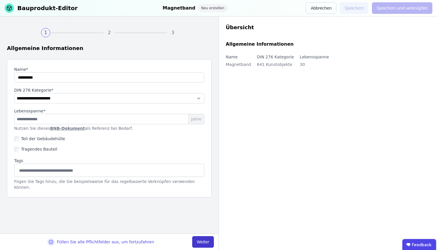
click at [207, 229] on button "Weiter" at bounding box center [203, 242] width 22 height 12
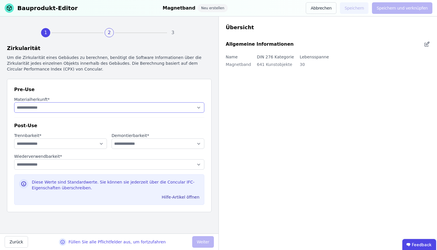
select select "**********"
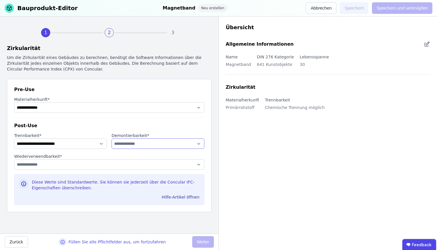
select select "**********"
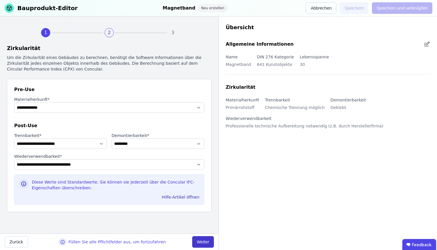
click at [196, 229] on button "Weiter" at bounding box center [203, 242] width 22 height 12
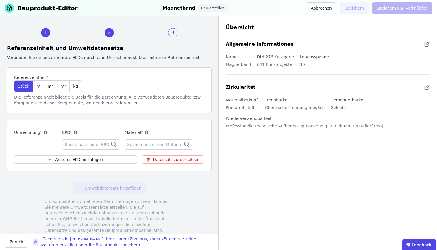
click at [82, 145] on span "Suche nach einer EPD" at bounding box center [88, 145] width 46 height 6
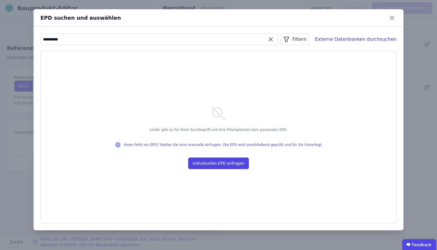
drag, startPoint x: 74, startPoint y: 41, endPoint x: 55, endPoint y: 40, distance: 18.5
click at [55, 40] on input "**********" at bounding box center [159, 39] width 237 height 10
drag, startPoint x: 71, startPoint y: 39, endPoint x: 0, endPoint y: 31, distance: 71.9
click at [0, 31] on div "**********" at bounding box center [218, 125] width 437 height 250
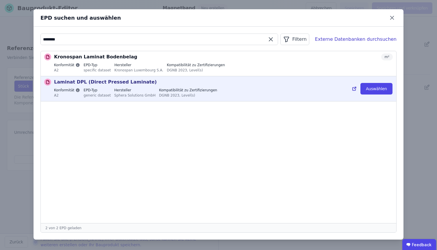
type input "*******"
click at [85, 81] on p "Laminat DPL (Direct Pressed Laminate)" at bounding box center [105, 82] width 103 height 7
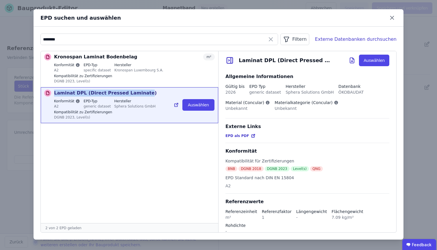
drag, startPoint x: 55, startPoint y: 93, endPoint x: 137, endPoint y: 91, distance: 82.7
click at [137, 91] on p "Laminat DPL (Direct Pressed Laminate)" at bounding box center [105, 93] width 103 height 7
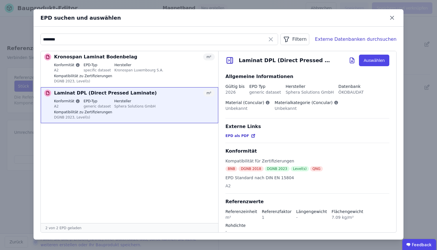
click at [113, 170] on ul "Kronospan Laminat Bodenbelag m² Konformität A2 EPD-Typ specific dataset Herstel…" at bounding box center [130, 137] width 178 height 172
click at [392, 16] on icon at bounding box center [392, 17] width 9 height 9
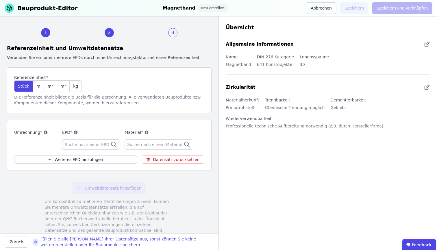
click at [108, 143] on div "Suche nach einer EPD" at bounding box center [91, 144] width 58 height 10
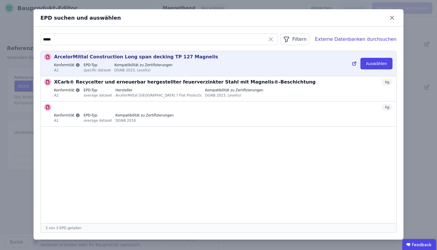
type input "*****"
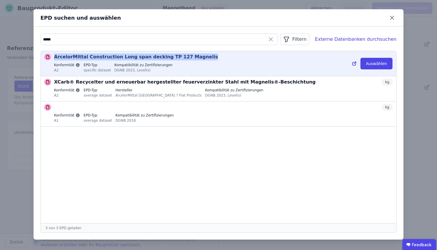
drag, startPoint x: 55, startPoint y: 57, endPoint x: 199, endPoint y: 55, distance: 144.0
click at [199, 55] on div "ArcelorMittal Construction Long span decking TP 127 Magnelis kg" at bounding box center [223, 57] width 339 height 7
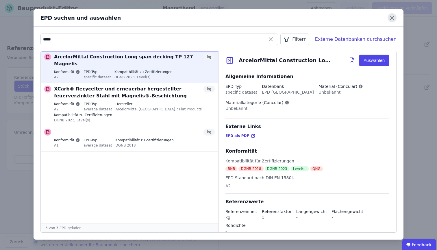
click at [392, 19] on icon at bounding box center [391, 17] width 3 height 3
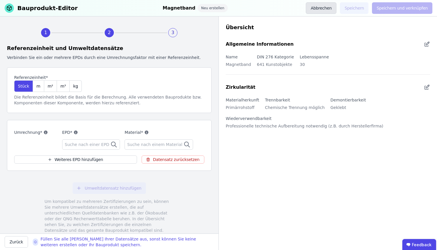
click at [319, 7] on button "Abbrechen" at bounding box center [321, 8] width 31 height 12
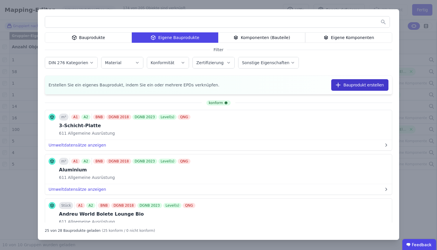
click at [353, 84] on button "Bauprodukt erstellen" at bounding box center [359, 85] width 57 height 12
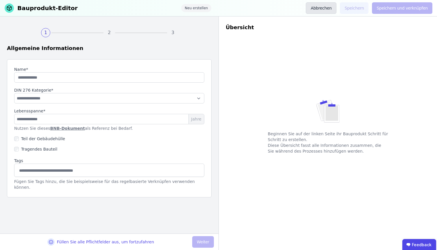
click at [312, 10] on button "Abbrechen" at bounding box center [321, 8] width 31 height 12
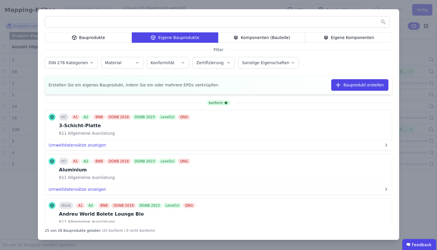
click at [329, 37] on icon at bounding box center [326, 37] width 5 height 7
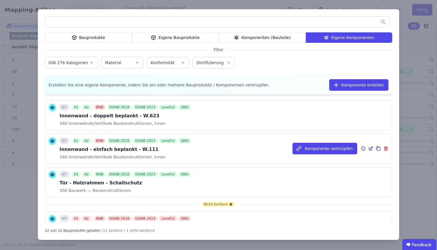
scroll to position [299, 0]
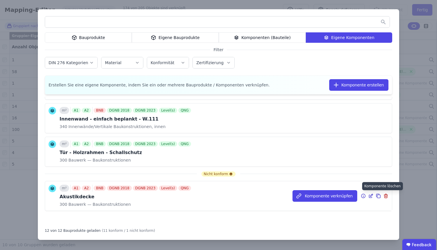
click at [384, 197] on icon at bounding box center [386, 196] width 5 height 7
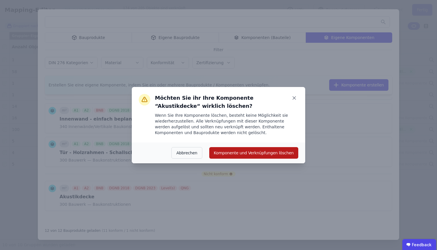
click at [285, 155] on button "Komponente und Verknüpfungen löschen" at bounding box center [253, 153] width 89 height 12
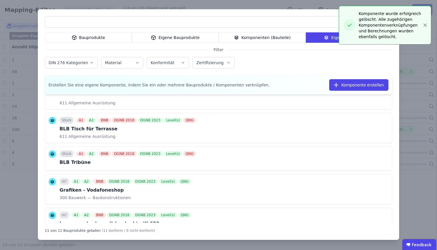
scroll to position [158, 0]
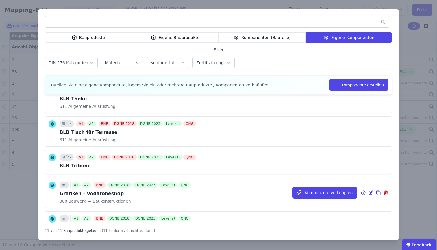
click at [361, 193] on icon at bounding box center [363, 192] width 5 height 7
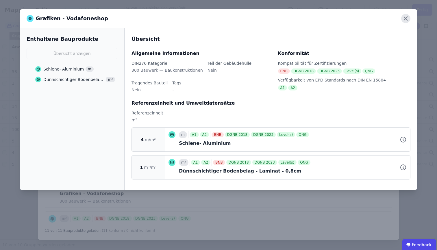
click at [404, 21] on icon at bounding box center [405, 18] width 9 height 9
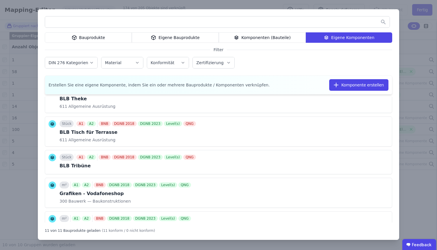
click at [418, 50] on div "Bauprodukte Eigene Bauprodukte Komponenten (Bauteile) Eigene Komponenten Filter…" at bounding box center [218, 125] width 437 height 250
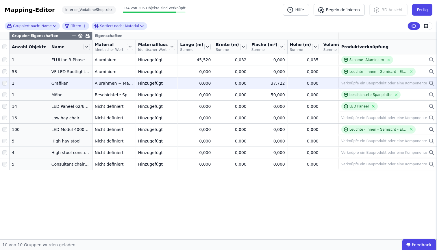
click at [435, 87] on td "Verknüpfe ein Bauprodukt oder eine Komponente Verknüpfe ein Bauprodukt oder ein…" at bounding box center [388, 83] width 98 height 12
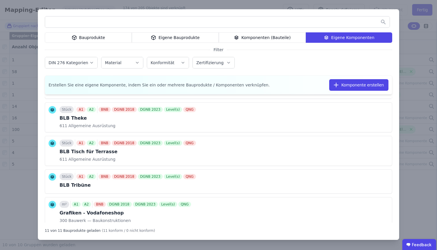
scroll to position [176, 0]
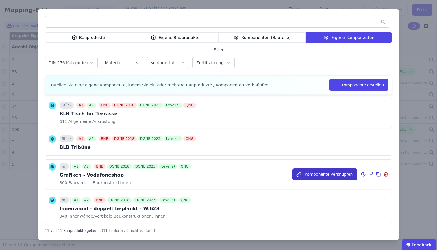
click at [311, 172] on button "Komponente verknüpfen" at bounding box center [325, 175] width 65 height 12
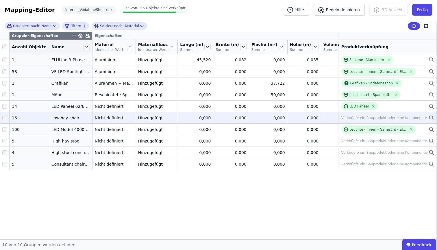
click at [433, 120] on icon at bounding box center [433, 119] width 1 height 1
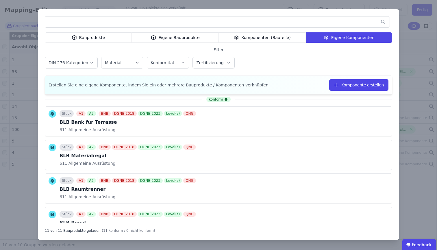
click at [125, 40] on div "Bauprodukte" at bounding box center [88, 37] width 87 height 10
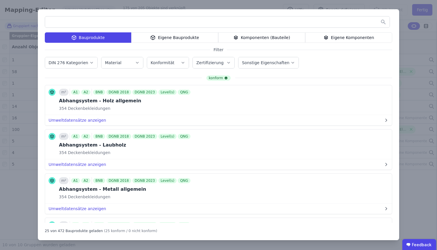
click at [176, 37] on div "Eigene Bauprodukte" at bounding box center [174, 37] width 87 height 10
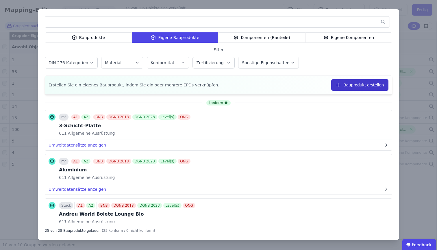
click at [340, 85] on icon "button" at bounding box center [338, 85] width 4 height 0
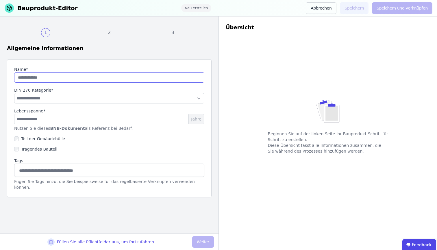
click at [56, 79] on input "string" at bounding box center [109, 77] width 190 height 10
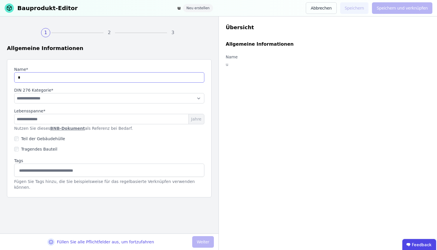
type input "*"
select select "**********"
click at [46, 119] on input "number" at bounding box center [109, 119] width 190 height 10
type input "*"
type input "**"
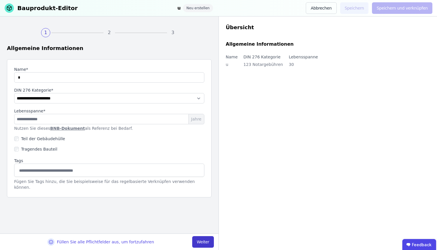
click at [205, 229] on button "Weiter" at bounding box center [203, 242] width 22 height 12
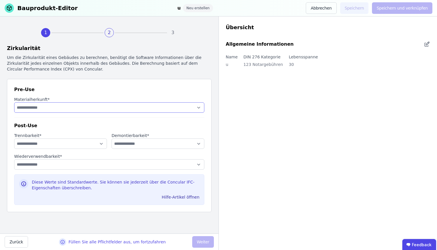
select select "**********"
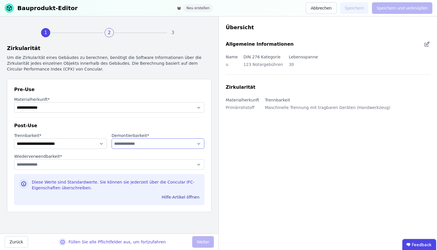
select select "**********"
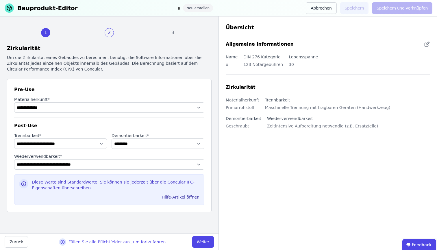
click at [196, 229] on button "Weiter" at bounding box center [203, 242] width 22 height 12
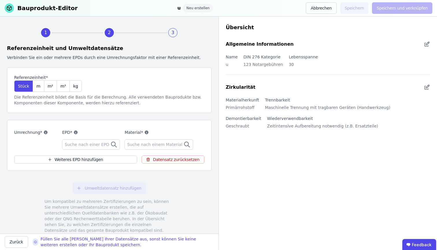
click at [100, 146] on span "Suche nach einer EPD" at bounding box center [88, 145] width 46 height 6
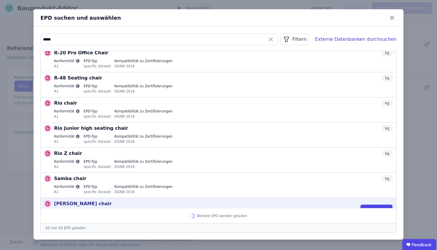
scroll to position [1312, 0]
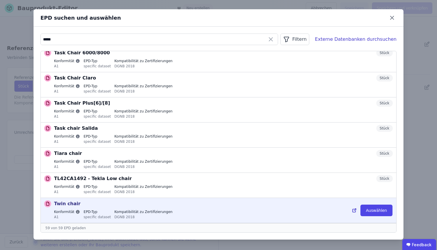
type input "*****"
drag, startPoint x: 55, startPoint y: 203, endPoint x: 78, endPoint y: 203, distance: 23.4
click at [78, 203] on div "Twin chair kg" at bounding box center [223, 203] width 339 height 7
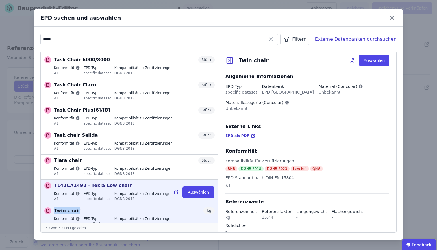
scroll to position [1319, 0]
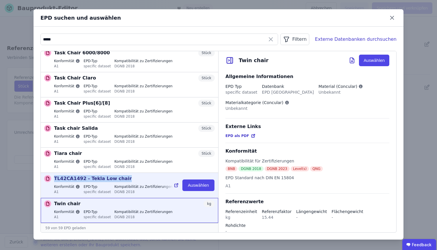
drag, startPoint x: 55, startPoint y: 178, endPoint x: 123, endPoint y: 178, distance: 68.3
click at [123, 178] on div "TL42CA1492 - Tekla Low chair Stück" at bounding box center [134, 178] width 161 height 7
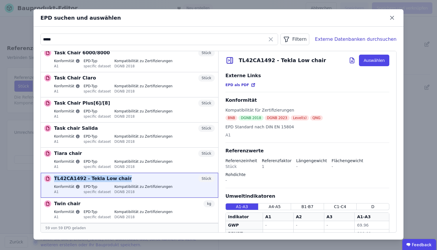
scroll to position [96, 0]
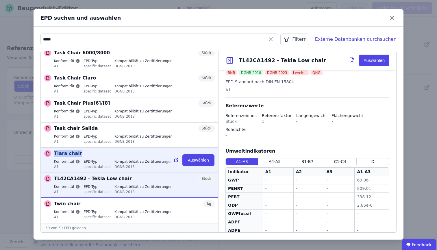
drag, startPoint x: 55, startPoint y: 153, endPoint x: 94, endPoint y: 156, distance: 39.2
click at [94, 156] on div "Tiara chair Stück" at bounding box center [134, 153] width 161 height 7
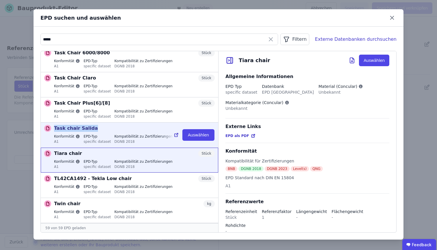
drag, startPoint x: 55, startPoint y: 128, endPoint x: 102, endPoint y: 131, distance: 46.9
click at [102, 131] on div "Task chair Salida Stück" at bounding box center [134, 128] width 161 height 7
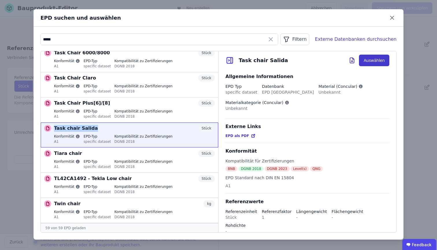
click at [367, 62] on button "Auswählen" at bounding box center [374, 61] width 30 height 12
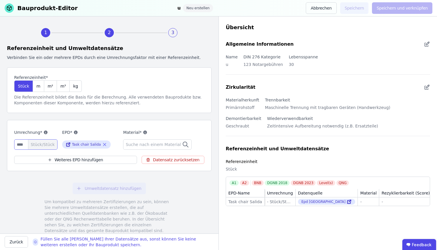
click at [22, 145] on input "number" at bounding box center [35, 144] width 43 height 10
type input "*"
click at [63, 135] on label "EPD*" at bounding box center [90, 132] width 56 height 7
click at [151, 143] on span "Suche nach einem Material" at bounding box center [154, 145] width 56 height 6
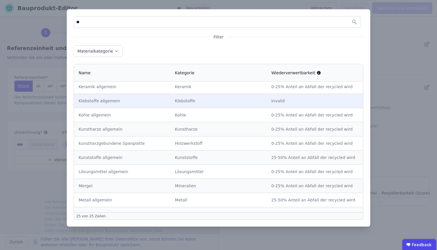
scroll to position [138, 0]
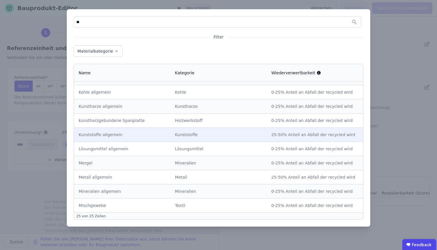
type input "**"
click at [346, 135] on div "25-50% Anteil an Abfall der recycled wird" at bounding box center [315, 135] width 87 height 6
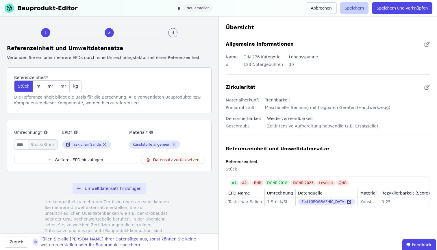
click at [350, 10] on button "Speichern" at bounding box center [354, 8] width 29 height 12
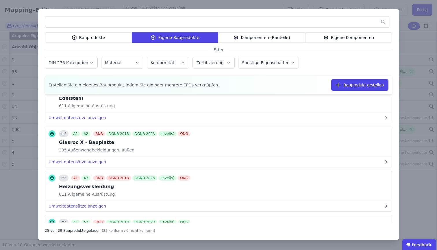
scroll to position [517, 0]
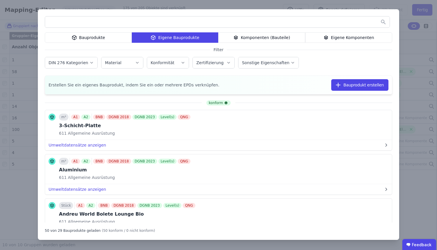
click at [187, 42] on div "Eigene Bauprodukte" at bounding box center [175, 37] width 86 height 10
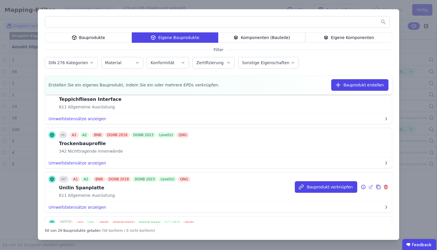
scroll to position [2108, 0]
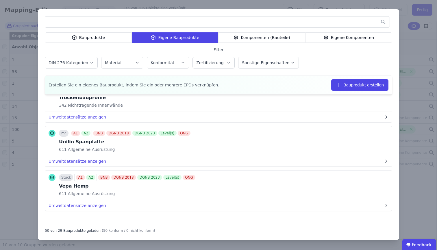
click at [340, 42] on div "Eigene Komponenten" at bounding box center [348, 37] width 87 height 10
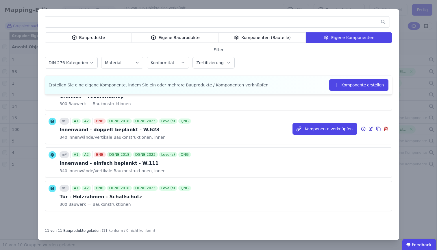
scroll to position [0, 0]
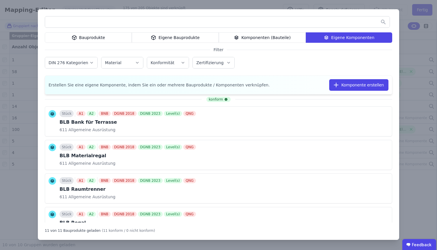
click at [110, 38] on div "Bauprodukte" at bounding box center [88, 37] width 87 height 10
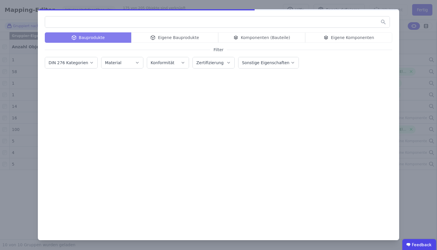
click at [26, 42] on div "Bauprodukte Eigene Bauprodukte Komponenten (Bauteile) Eigene Komponenten Filter…" at bounding box center [218, 125] width 437 height 250
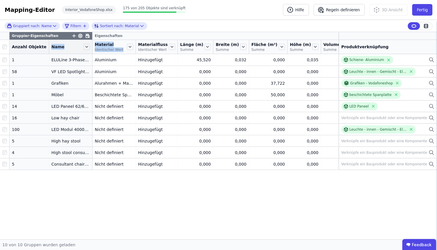
click at [87, 54] on tr "Anzahl Objekte Name Material Identischer Wert Materialfluss Identischer Wert Lä…" at bounding box center [231, 47] width 463 height 14
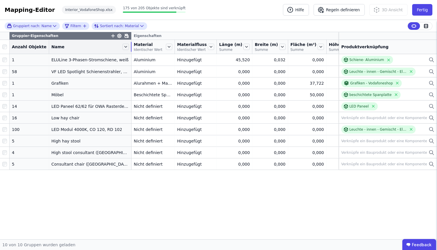
drag, startPoint x: 87, startPoint y: 50, endPoint x: 126, endPoint y: 55, distance: 39.4
click at [126, 54] on th "Name" at bounding box center [90, 47] width 82 height 14
click at [118, 194] on div "Gruppier-Eigenschaften Eigenschaften Anzahl Objekte Name Material Identischer W…" at bounding box center [218, 135] width 437 height 207
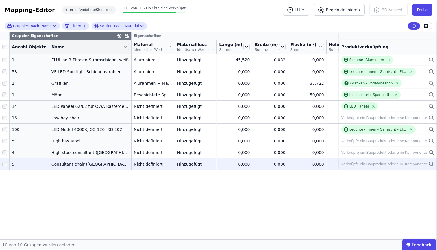
click at [432, 168] on icon at bounding box center [432, 164] width 6 height 7
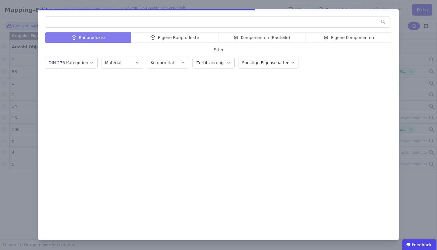
click at [170, 36] on div "Bauprodukte Eigene Bauprodukte Komponenten (Bauteile) Eigene Komponenten" at bounding box center [219, 37] width 348 height 10
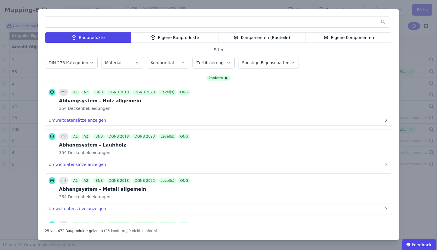
click at [173, 37] on div "Eigene Bauprodukte" at bounding box center [174, 37] width 87 height 10
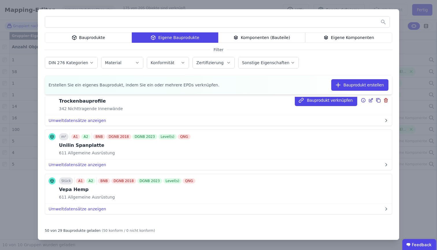
scroll to position [2108, 0]
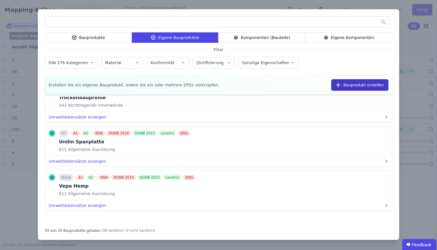
click at [349, 91] on button "Bauprodukt erstellen" at bounding box center [359, 85] width 57 height 12
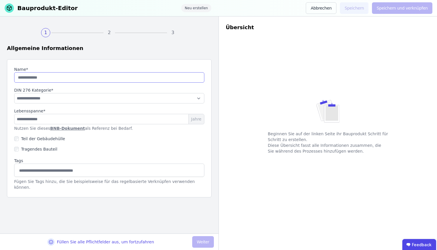
click at [187, 73] on input "string" at bounding box center [109, 77] width 190 height 10
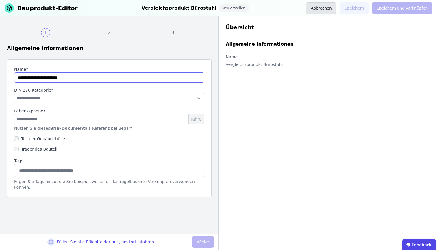
type input "**********"
click at [323, 9] on button "Abbrechen" at bounding box center [321, 8] width 31 height 12
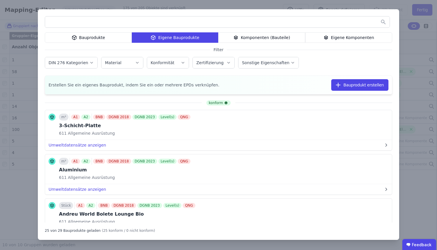
click at [90, 36] on div "Bauprodukte" at bounding box center [88, 37] width 87 height 10
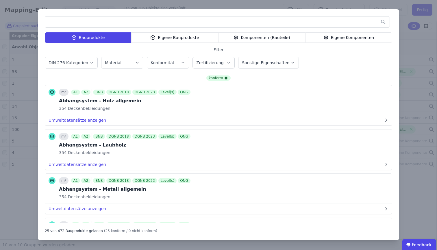
click at [91, 23] on input "text" at bounding box center [217, 22] width 345 height 10
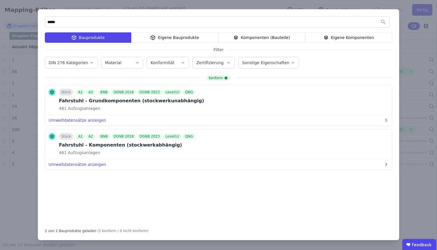
click at [267, 40] on div "Komponenten (Bauteile)" at bounding box center [261, 37] width 87 height 10
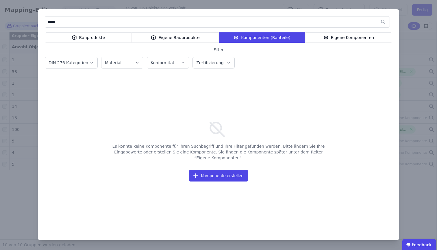
click at [110, 39] on div "Bauprodukte" at bounding box center [88, 37] width 87 height 10
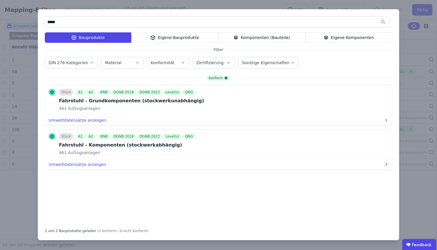
drag, startPoint x: 110, startPoint y: 21, endPoint x: 39, endPoint y: 23, distance: 70.6
click at [39, 23] on div "***** Bauprodukte Eigene Bauprodukte Komponenten (Bauteile) Eigene Komponenten …" at bounding box center [219, 124] width 362 height 231
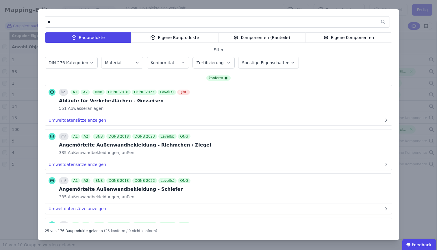
type input "*"
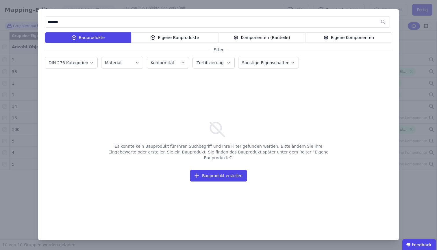
type input "*******"
click at [289, 41] on div "Komponenten (Bauteile)" at bounding box center [261, 37] width 87 height 10
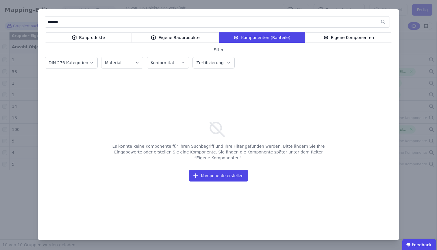
click at [97, 35] on div "Bauprodukte" at bounding box center [88, 37] width 87 height 10
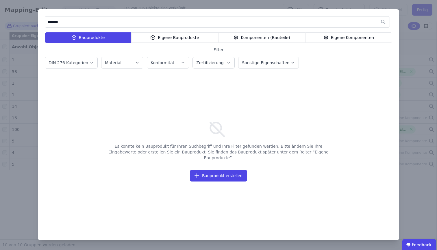
click at [180, 39] on div "Eigene Bauprodukte" at bounding box center [174, 37] width 87 height 10
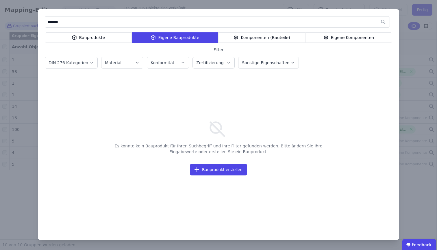
drag, startPoint x: 86, startPoint y: 13, endPoint x: 75, endPoint y: 18, distance: 12.3
click at [75, 18] on div "******* Bauprodukte Eigene Bauprodukte Komponenten (Bauteile) Eigene Komponente…" at bounding box center [219, 124] width 362 height 231
drag, startPoint x: 74, startPoint y: 19, endPoint x: 8, endPoint y: 25, distance: 66.8
click at [8, 25] on div "******* Bauprodukte Eigene Bauprodukte Komponenten (Bauteile) Eigene Komponente…" at bounding box center [218, 125] width 437 height 250
drag, startPoint x: 89, startPoint y: 26, endPoint x: 44, endPoint y: 23, distance: 45.2
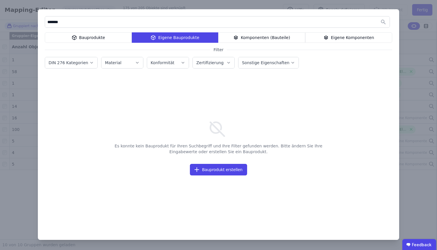
click at [44, 23] on div "******* Bauprodukte Eigene Bauprodukte Komponenten (Bauteile) Eigene Komponente…" at bounding box center [219, 124] width 362 height 231
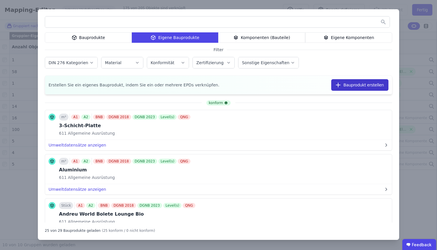
click at [350, 87] on button "Bauprodukt erstellen" at bounding box center [359, 85] width 57 height 12
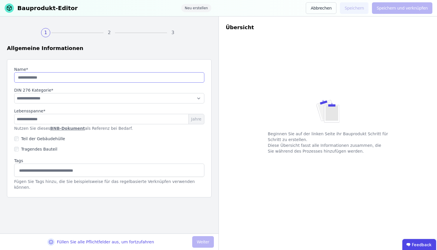
click at [71, 75] on input "string" at bounding box center [109, 77] width 190 height 10
type input "*"
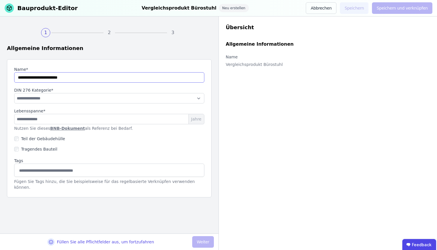
type input "**********"
select select "**********"
click at [67, 119] on input "number" at bounding box center [109, 119] width 190 height 10
type input "**"
click at [210, 240] on button "Weiter" at bounding box center [203, 242] width 22 height 12
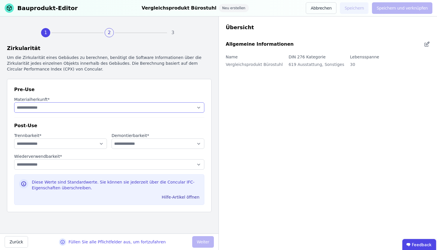
select select "**********"
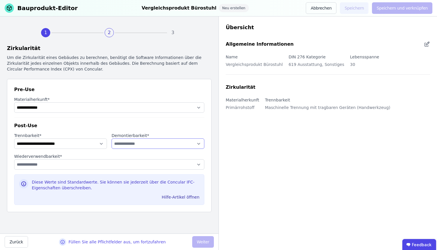
select select "**********"
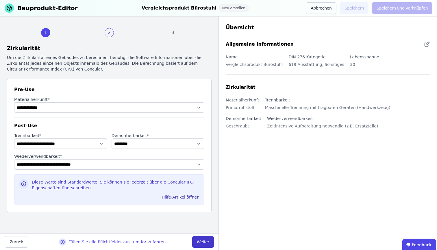
click at [204, 243] on button "Weiter" at bounding box center [203, 242] width 22 height 12
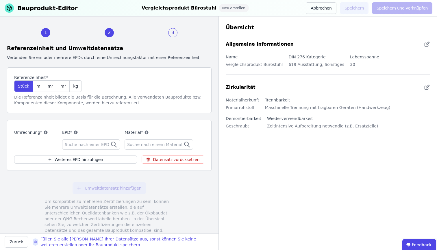
click at [99, 143] on span "Suche nach einer EPD" at bounding box center [88, 145] width 46 height 6
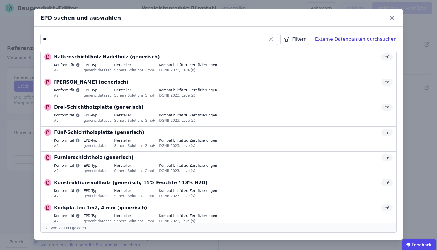
type input "*"
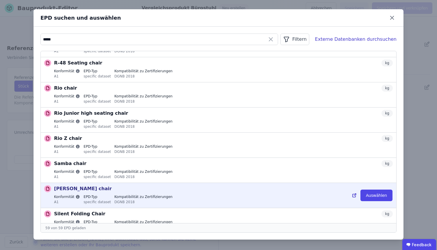
scroll to position [1312, 0]
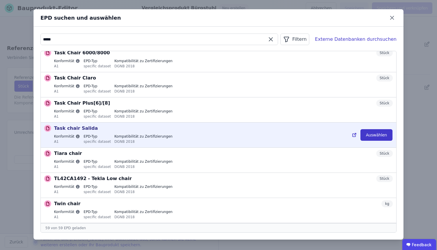
type input "*****"
click at [375, 134] on button "Auswählen" at bounding box center [377, 135] width 32 height 12
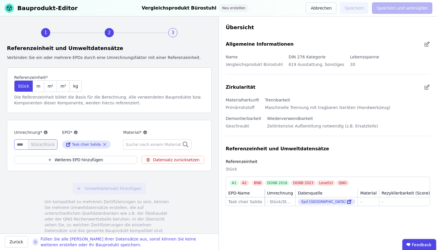
click at [23, 143] on input "number" at bounding box center [35, 144] width 43 height 10
type input "*"
click at [139, 144] on span "Suche nach einem Material" at bounding box center [154, 145] width 56 height 6
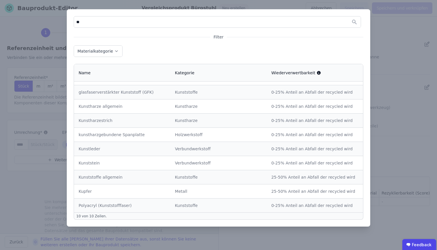
scroll to position [0, 0]
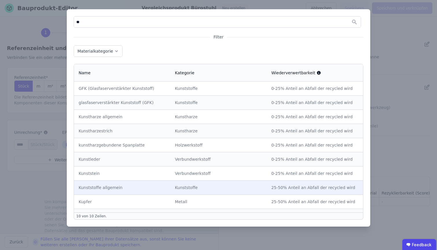
type input "**"
click at [341, 191] on td "25-50% Anteil an Abfall der recycled wird" at bounding box center [315, 187] width 96 height 14
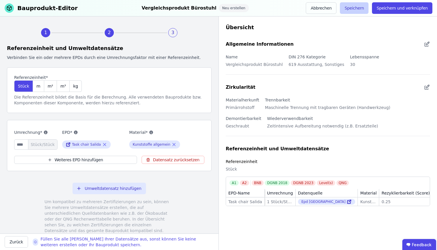
click at [355, 8] on button "Speichern" at bounding box center [354, 8] width 29 height 12
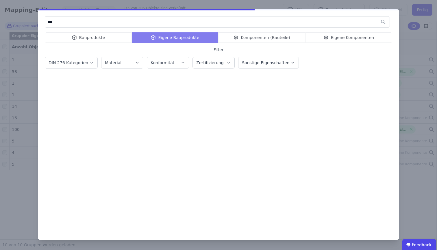
type input "***"
click at [12, 98] on div "*** Bauprodukte Eigene Bauprodukte Komponenten (Bauteile) Eigene Komponenten Fi…" at bounding box center [218, 125] width 437 height 250
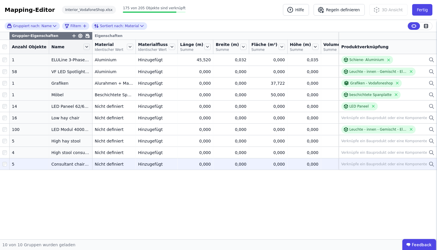
click at [429, 168] on icon at bounding box center [432, 164] width 6 height 7
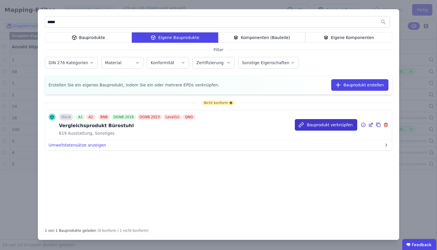
type input "*****"
click at [328, 127] on button "Bauprodukt verknüpfen" at bounding box center [326, 125] width 62 height 12
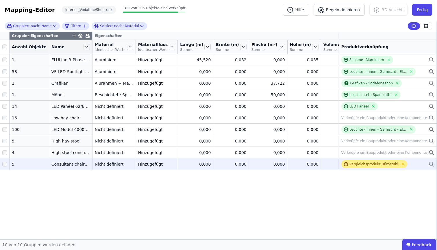
click at [372, 167] on div "Vergleichsprodukt Bürostuhl" at bounding box center [374, 164] width 49 height 5
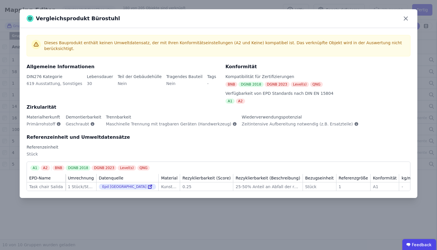
click at [311, 213] on div "Vergleichsprodukt Bürostuhl Dieses Bauprodukt enthält keinen Umweltdatensatz, d…" at bounding box center [218, 125] width 437 height 250
click at [407, 19] on icon at bounding box center [405, 18] width 3 height 3
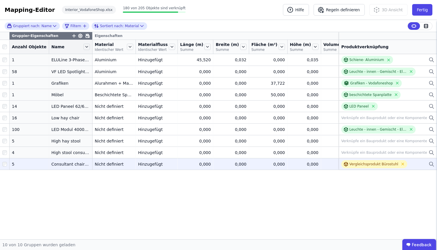
click at [435, 167] on td "Vergleichsprodukt Bürostuhl Vergleichsprodukt Bürostuhl" at bounding box center [388, 164] width 98 height 12
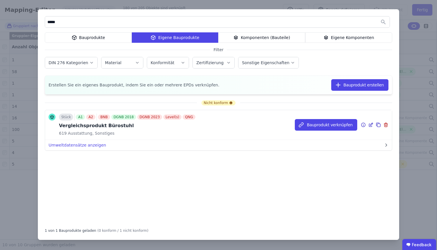
type input "*****"
click at [370, 126] on icon at bounding box center [370, 124] width 5 height 7
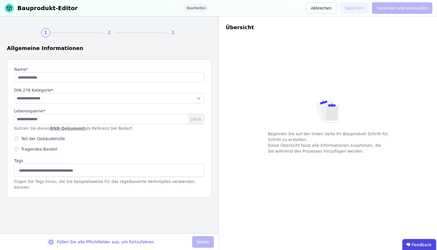
type input "**********"
type input "**"
select select "**********"
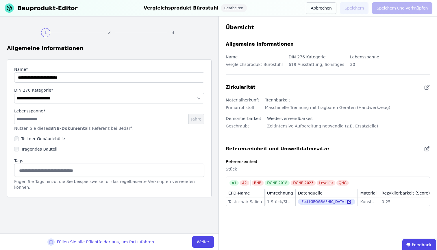
click at [200, 250] on div "Füllen Sie alle Pflichtfelder aus, um fortzufahren Weiter" at bounding box center [109, 242] width 219 height 16
click at [200, 247] on button "Weiter" at bounding box center [203, 242] width 22 height 12
select select "**********"
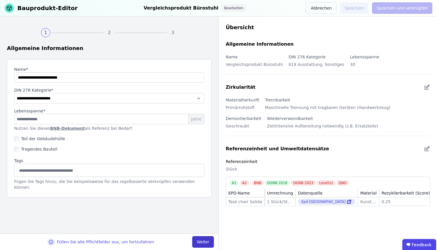
select select "**********"
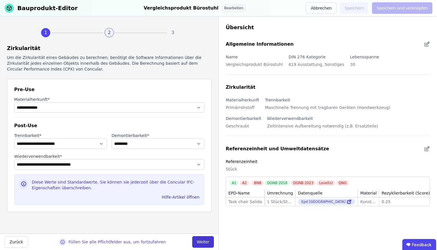
click at [200, 247] on button "Weiter" at bounding box center [203, 242] width 22 height 12
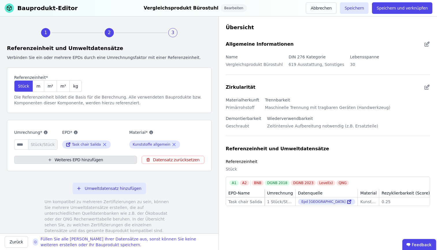
click at [102, 160] on button "Weiteres EPD hinzufügen" at bounding box center [75, 160] width 123 height 8
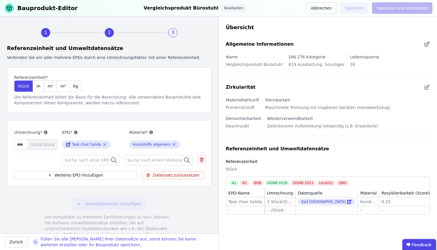
click at [90, 156] on div "Suche nach einer EPD" at bounding box center [91, 160] width 58 height 10
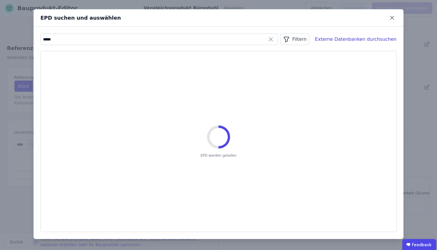
type input "*****"
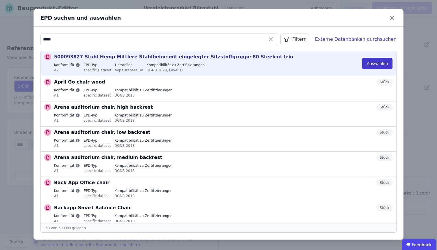
click at [367, 60] on button "Auswählen" at bounding box center [377, 64] width 30 height 12
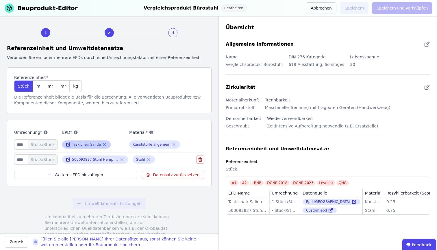
click at [105, 143] on icon at bounding box center [104, 144] width 3 height 3
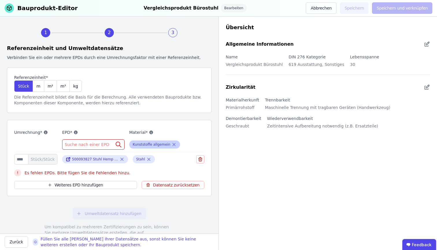
click at [173, 144] on icon at bounding box center [174, 144] width 3 height 3
click at [113, 145] on icon at bounding box center [113, 144] width 7 height 7
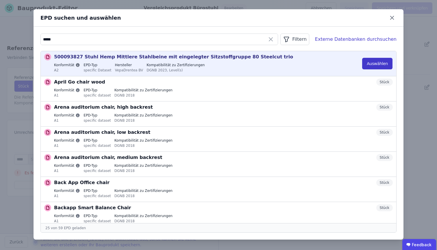
type input "*****"
click at [370, 63] on button "Auswählen" at bounding box center [377, 64] width 30 height 12
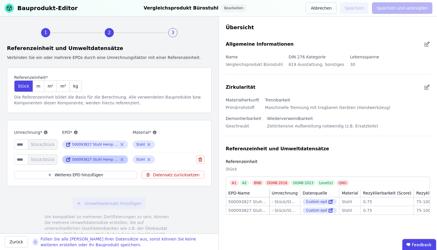
click at [123, 158] on icon at bounding box center [122, 159] width 3 height 3
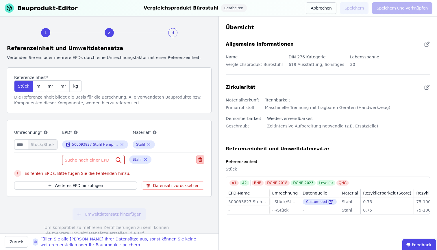
click at [198, 159] on icon at bounding box center [200, 159] width 5 height 7
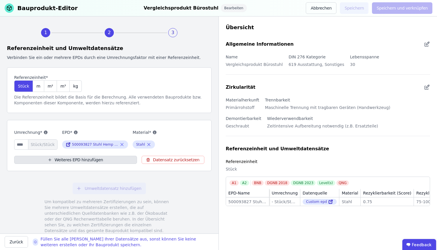
click at [105, 161] on button "Weiteres EPD hinzufügen" at bounding box center [75, 160] width 123 height 8
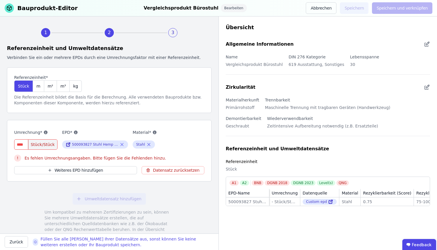
click at [22, 145] on input "number" at bounding box center [35, 144] width 43 height 10
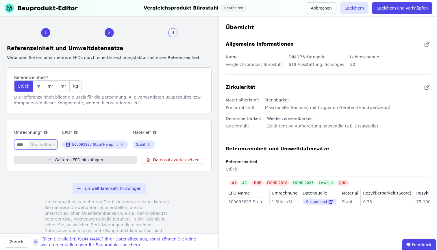
type input "*"
click at [66, 160] on button "Weiteres EPD hinzufügen" at bounding box center [75, 160] width 123 height 8
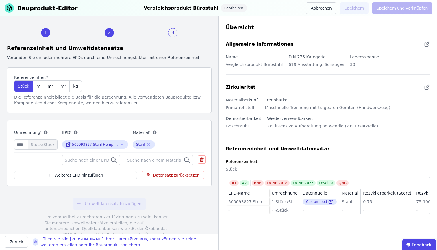
click at [90, 161] on span "Suche nach einer EPD" at bounding box center [88, 160] width 46 height 6
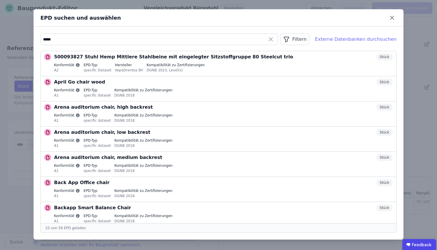
type input "*****"
click at [341, 43] on div "Externe Datenbanken durchsuchen" at bounding box center [356, 39] width 82 height 7
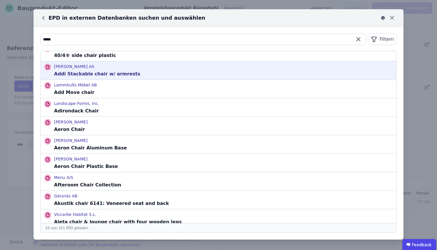
scroll to position [45, 0]
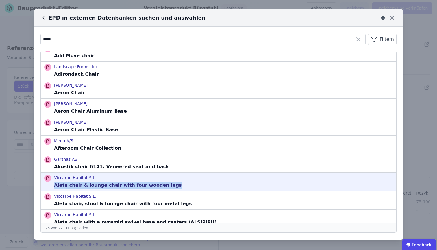
drag, startPoint x: 56, startPoint y: 186, endPoint x: 171, endPoint y: 188, distance: 115.4
click at [171, 188] on div "Viccarbe Habitat S.L. Aleta chair & lounge chair with four wooden legs" at bounding box center [219, 182] width 356 height 18
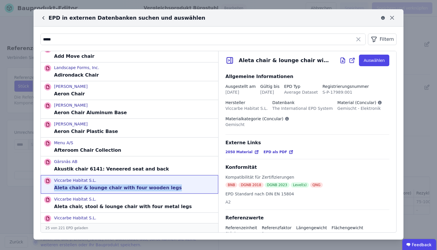
copy p "Aleta chair & lounge chair with four wooden legs"
click at [370, 63] on button "Auswählen" at bounding box center [374, 61] width 30 height 12
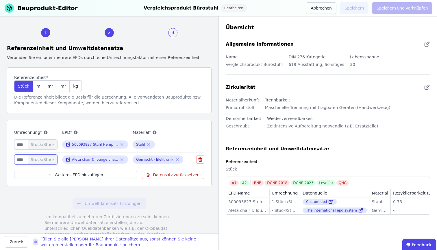
click at [23, 157] on input "number" at bounding box center [35, 159] width 43 height 10
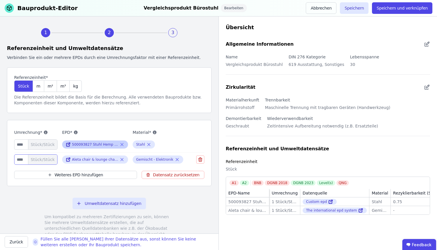
type input "*"
click at [122, 145] on icon at bounding box center [122, 144] width 3 height 3
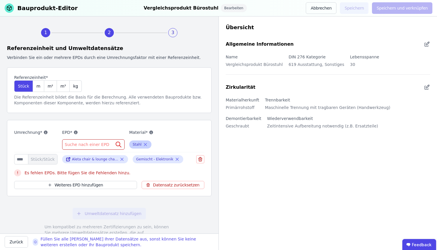
click at [144, 145] on icon at bounding box center [145, 144] width 5 height 7
click at [201, 145] on div "Umrechnung* EPD* Suche nach einer EPD Material* Suche nach einem Material * Stü…" at bounding box center [109, 158] width 205 height 76
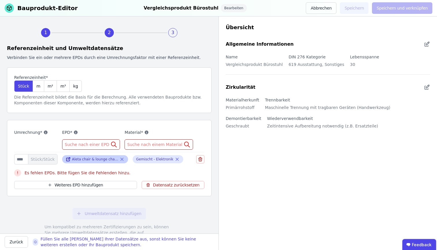
click at [96, 158] on div "Aleta chair & lounge chair with four wooden legs" at bounding box center [95, 159] width 46 height 5
click at [75, 220] on div "Umweltdatensatz hinzufügen Um kompatibel zu mehreren Zertifizierungen zu sein, …" at bounding box center [109, 233] width 205 height 65
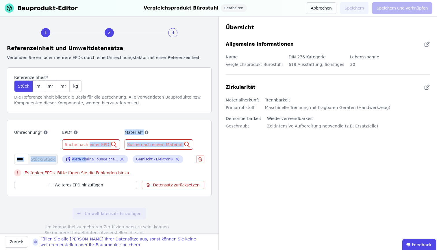
drag, startPoint x: 86, startPoint y: 161, endPoint x: 88, endPoint y: 144, distance: 17.2
click at [88, 144] on div "Umrechnung* EPD* Suche nach einer EPD Material* Suche nach einem Material * Stü…" at bounding box center [109, 158] width 205 height 76
click at [82, 161] on div "Aleta chair & lounge chair with four wooden legs" at bounding box center [95, 159] width 46 height 5
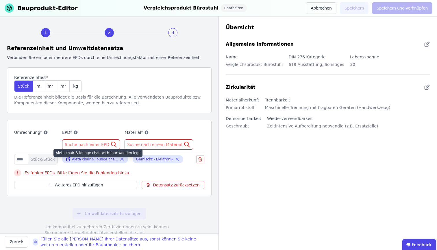
click at [78, 149] on div "Suche nach einer EPD" at bounding box center [91, 144] width 58 height 10
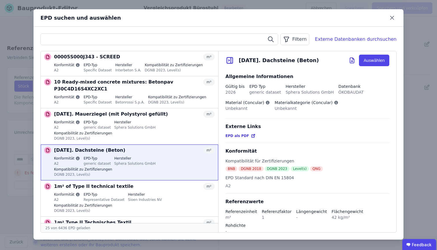
click at [146, 41] on input "text" at bounding box center [159, 39] width 237 height 10
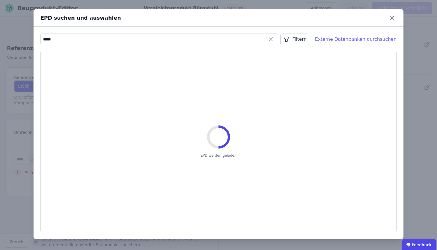
click at [347, 40] on div "Externe Datenbanken durchsuchen" at bounding box center [356, 39] width 82 height 7
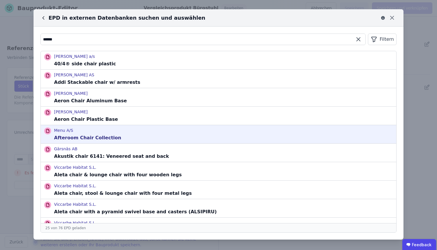
scroll to position [1, 0]
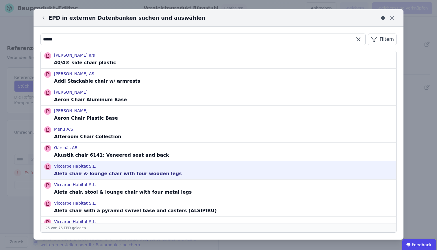
type input "*****"
click at [176, 174] on div "Viccarbe Habitat S.L. Aleta chair & lounge chair with four wooden legs" at bounding box center [219, 170] width 356 height 18
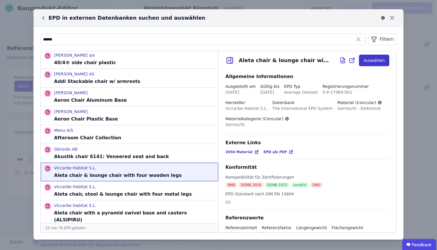
click at [373, 65] on button "Auswählen" at bounding box center [374, 61] width 30 height 12
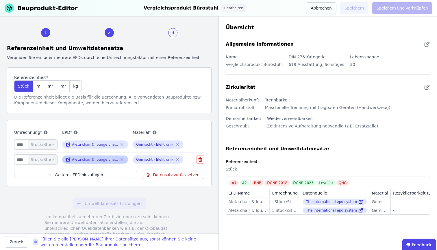
click at [120, 157] on icon at bounding box center [121, 159] width 5 height 7
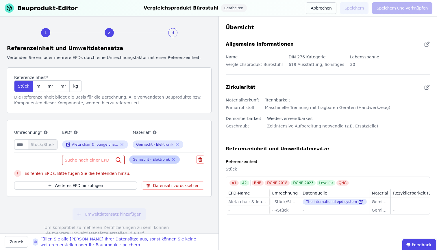
click at [172, 159] on icon at bounding box center [173, 159] width 5 height 7
click at [201, 160] on icon at bounding box center [201, 159] width 0 height 1
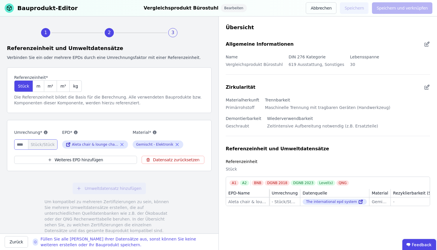
click at [21, 146] on input "number" at bounding box center [35, 144] width 43 height 10
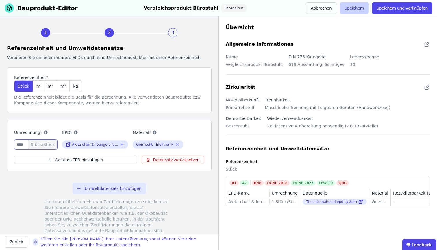
type input "*"
click at [360, 9] on button "Speichern" at bounding box center [354, 8] width 29 height 12
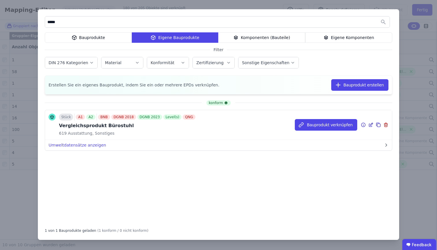
type input "*****"
click at [370, 125] on icon at bounding box center [371, 124] width 3 height 3
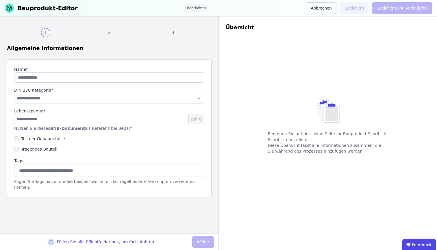
type input "**********"
type input "**"
select select "**********"
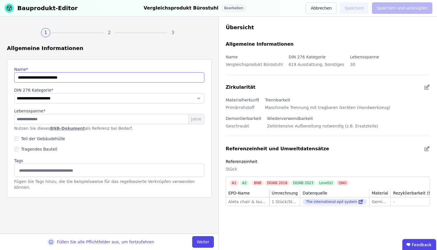
click at [62, 78] on input "string" at bounding box center [109, 77] width 190 height 10
type input "**********"
click at [212, 241] on button "Weiter" at bounding box center [203, 242] width 22 height 12
select select "**********"
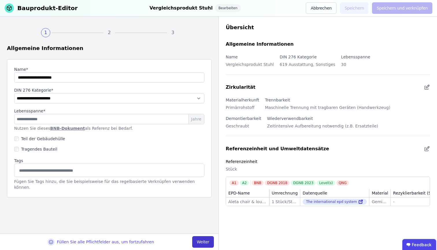
select select "**********"
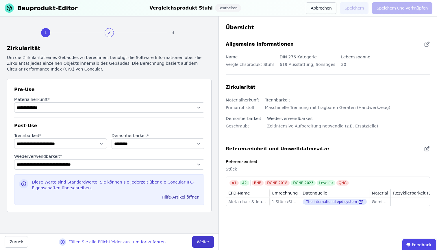
click at [212, 241] on button "Weiter" at bounding box center [203, 242] width 22 height 12
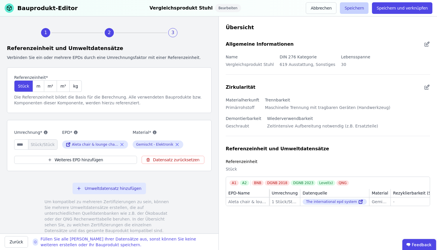
click at [356, 10] on button "Speichern" at bounding box center [354, 8] width 29 height 12
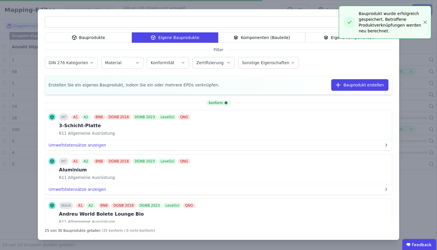
click at [9, 205] on div "Bauprodukte Eigene Bauprodukte Komponenten (Bauteile) Eigene Komponenten Filter…" at bounding box center [218, 125] width 437 height 250
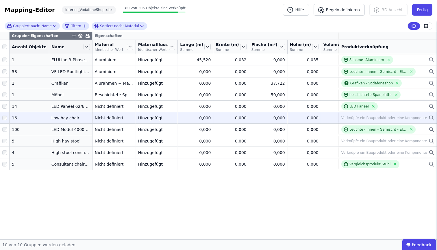
click at [7, 123] on div at bounding box center [4, 118] width 9 height 10
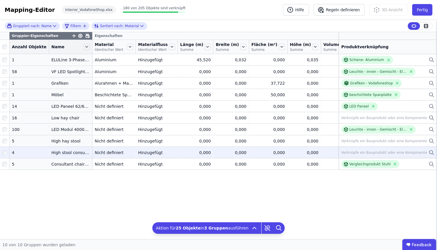
click at [432, 156] on icon at bounding box center [432, 152] width 6 height 7
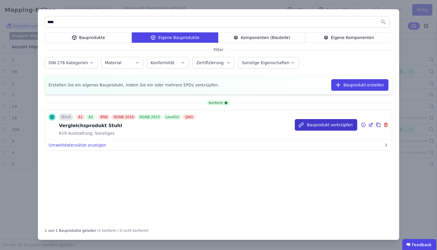
type input "****"
click at [327, 127] on button "Bauprodukt verknüpfen" at bounding box center [326, 125] width 62 height 12
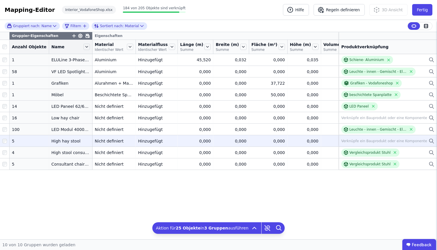
click at [428, 145] on div "Verknüpfe ein Bauprodukt oder eine Komponente" at bounding box center [388, 141] width 93 height 7
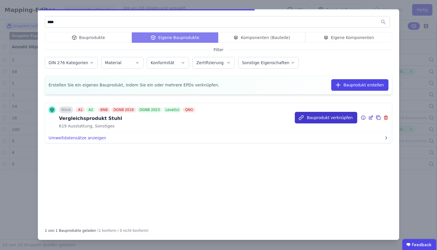
type input "****"
click at [334, 118] on button "Bauprodukt verknüpfen" at bounding box center [326, 118] width 62 height 12
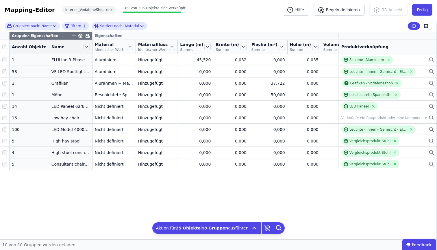
click at [86, 189] on div "Gruppier-Eigenschaften Eigenschaften Anzahl Objekte Name Material Identischer W…" at bounding box center [218, 135] width 437 height 207
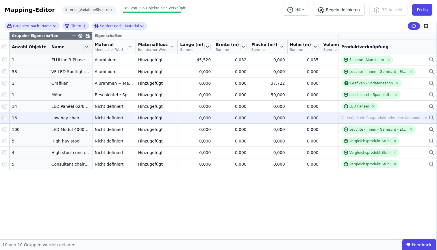
click at [430, 121] on icon at bounding box center [432, 118] width 6 height 7
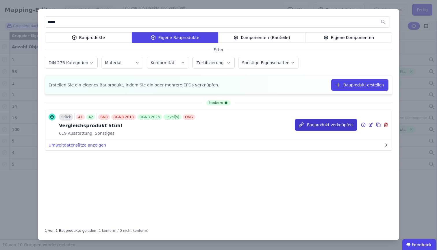
type input "*****"
click at [344, 124] on button "Bauprodukt verknüpfen" at bounding box center [326, 125] width 62 height 12
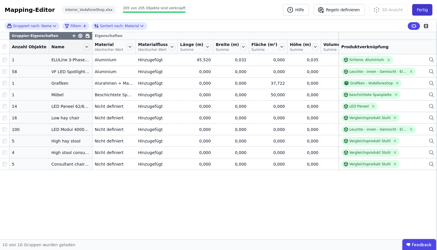
click at [429, 5] on button "Fertig" at bounding box center [422, 10] width 20 height 12
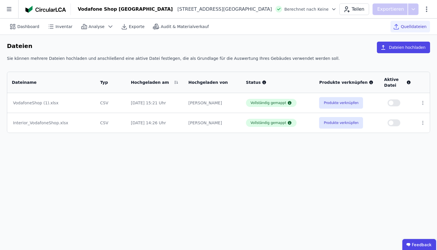
click at [399, 103] on button "button" at bounding box center [394, 102] width 13 height 7
click at [397, 121] on button "button" at bounding box center [394, 122] width 13 height 7
click at [22, 25] on span "Dashboard" at bounding box center [28, 27] width 22 height 6
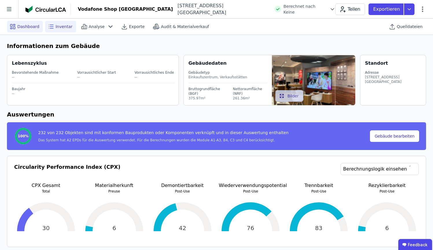
click at [54, 29] on div "Inventar" at bounding box center [60, 27] width 31 height 12
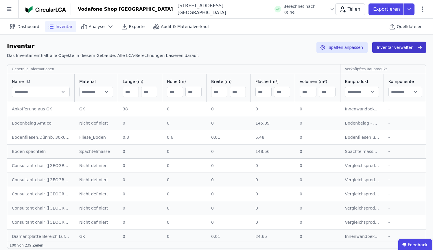
click at [403, 45] on button "Inventar verwalten" at bounding box center [399, 48] width 54 height 12
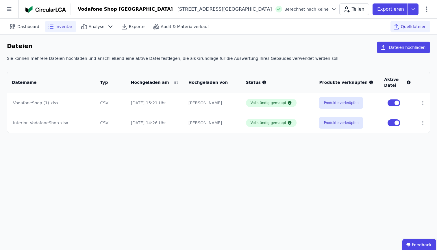
click at [50, 23] on icon at bounding box center [50, 26] width 7 height 7
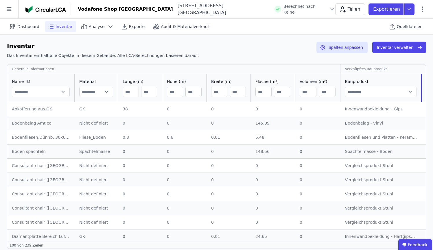
drag, startPoint x: 382, startPoint y: 88, endPoint x: 420, endPoint y: 88, distance: 37.9
click at [421, 88] on div at bounding box center [421, 88] width 1 height 28
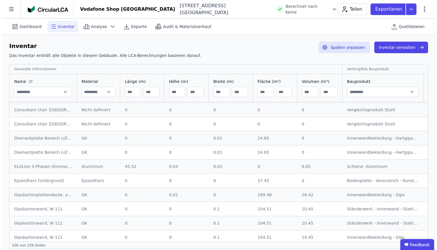
scroll to position [99, 0]
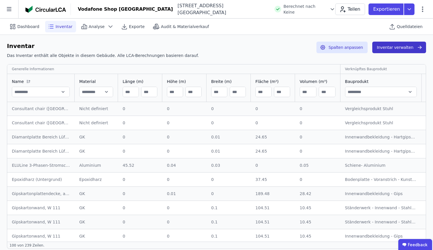
click at [389, 50] on button "Inventar verwalten" at bounding box center [399, 48] width 54 height 12
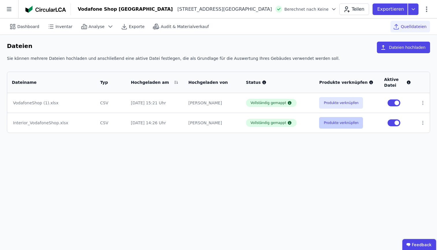
click at [329, 123] on button "Produkte verknüpfen" at bounding box center [341, 123] width 44 height 12
click at [340, 99] on button "Produkte verknüpfen" at bounding box center [341, 103] width 44 height 12
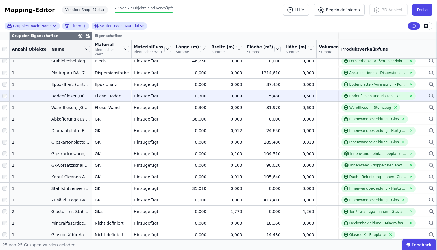
scroll to position [5, 0]
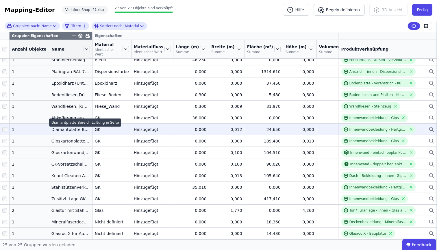
click at [57, 132] on div "Diamantplatte Bereich Lüftung je Seite" at bounding box center [70, 130] width 38 height 6
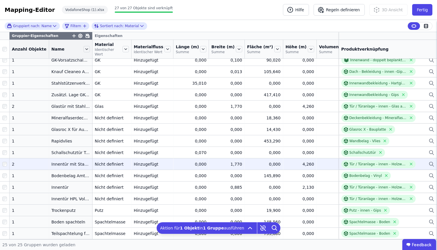
scroll to position [0, 0]
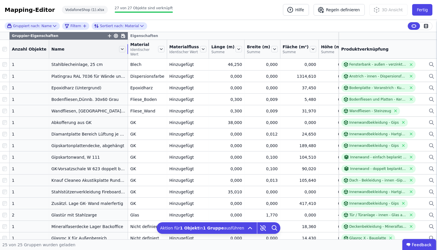
drag, startPoint x: 87, startPoint y: 46, endPoint x: 122, endPoint y: 43, distance: 35.6
click at [122, 43] on th "Name" at bounding box center [88, 49] width 79 height 19
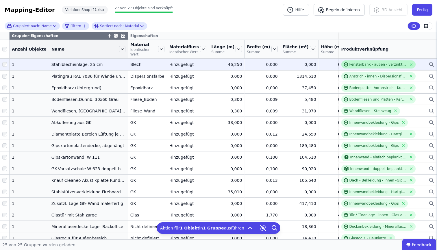
click at [388, 66] on div "Fensterbank - außen - verzinktes Stahlblech" at bounding box center [379, 64] width 58 height 5
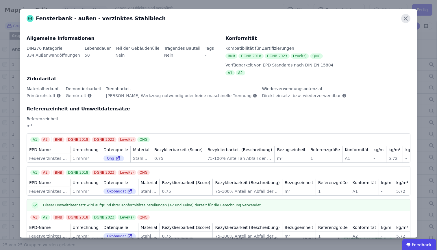
click at [403, 21] on icon at bounding box center [405, 18] width 9 height 9
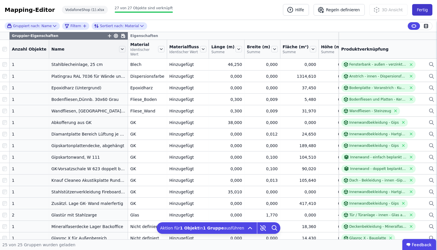
click at [417, 13] on button "Fertig" at bounding box center [422, 10] width 20 height 12
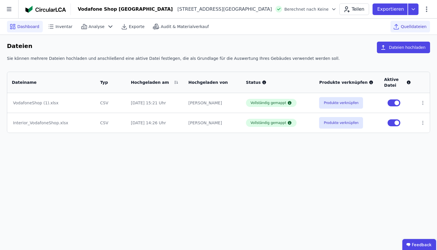
click at [30, 28] on span "Dashboard" at bounding box center [28, 27] width 22 height 6
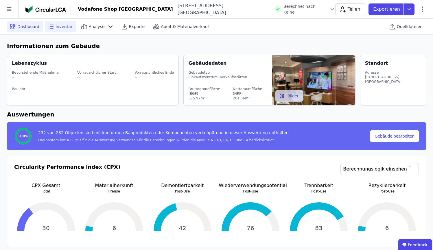
click at [65, 22] on div "Inventar" at bounding box center [60, 27] width 31 height 12
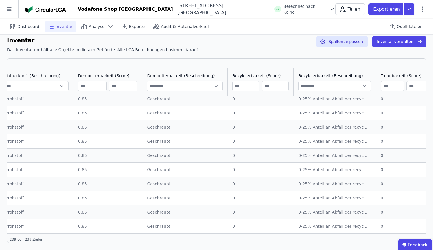
scroll to position [3249, 810]
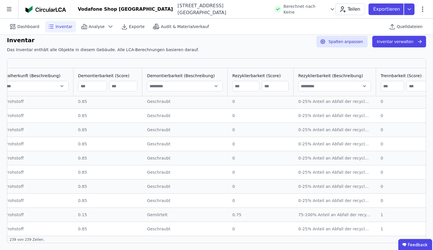
click at [163, 205] on td "Geschraubt Geschraubt" at bounding box center [184, 200] width 85 height 14
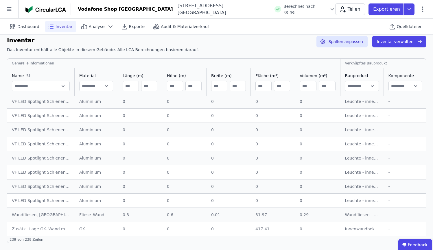
scroll to position [3249, 0]
click at [96, 24] on span "Analyse" at bounding box center [97, 27] width 16 height 6
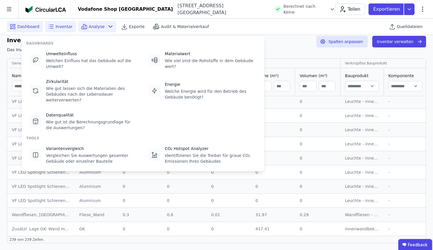
click at [19, 28] on span "Dashboard" at bounding box center [28, 27] width 22 height 6
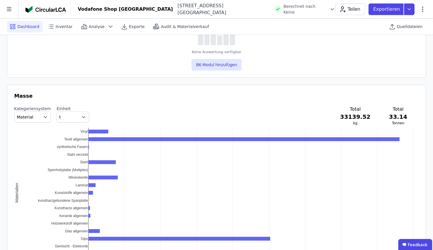
scroll to position [576, 0]
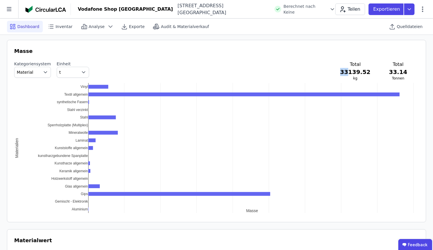
drag, startPoint x: 355, startPoint y: 72, endPoint x: 346, endPoint y: 73, distance: 9.0
click at [346, 73] on div "Kategoriensystem Material Einheit t Total 33139.52 kg Total 33.14 Tonnen" at bounding box center [216, 71] width 405 height 20
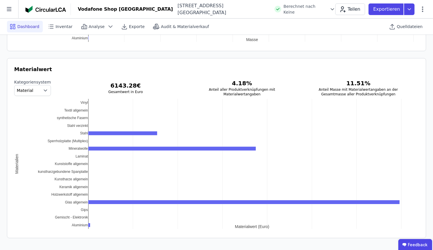
scroll to position [748, 0]
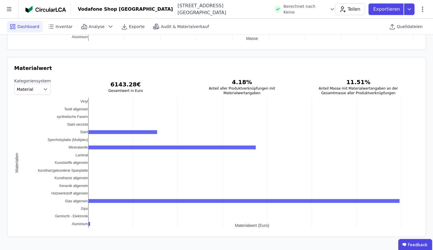
drag, startPoint x: 31, startPoint y: 83, endPoint x: 33, endPoint y: 86, distance: 3.7
click at [31, 83] on div "Kategoriensystem Material" at bounding box center [32, 86] width 37 height 17
click at [33, 86] on span "Material" at bounding box center [28, 89] width 22 height 6
click at [35, 92] on button "Material" at bounding box center [32, 89] width 37 height 11
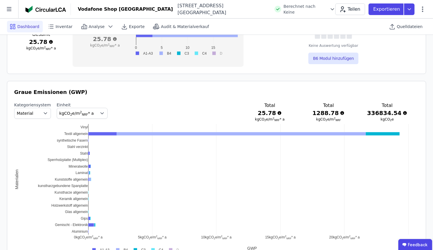
scroll to position [0, 0]
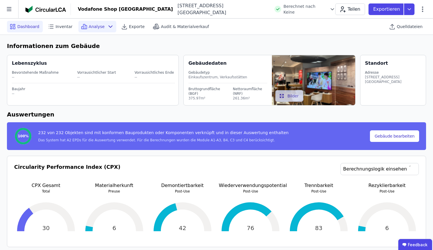
click at [89, 27] on span "Analyse" at bounding box center [97, 27] width 16 height 6
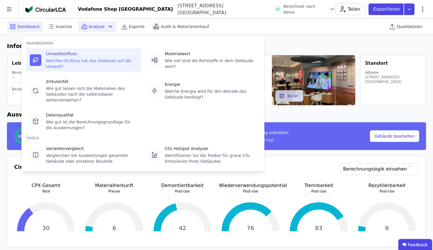
click at [87, 60] on div "Welchen Einfluss hat das Gebäude auf die Umwelt?" at bounding box center [91, 64] width 91 height 12
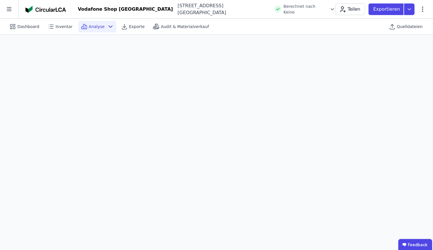
click at [107, 27] on icon at bounding box center [110, 26] width 7 height 7
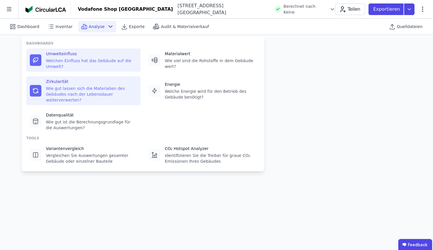
click at [88, 96] on div "Wie gut lassen sich die Materialien des Gebäudes nach der Lebensdauer weiterver…" at bounding box center [91, 94] width 91 height 17
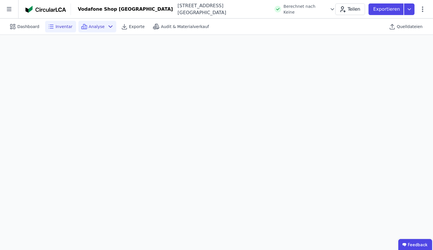
click at [63, 27] on span "Inventar" at bounding box center [64, 27] width 17 height 6
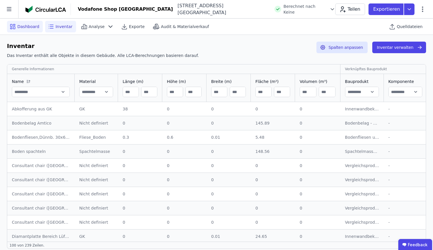
click at [19, 26] on span "Dashboard" at bounding box center [28, 27] width 22 height 6
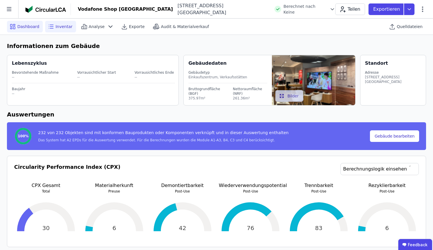
click at [60, 29] on span "Inventar" at bounding box center [64, 27] width 17 height 6
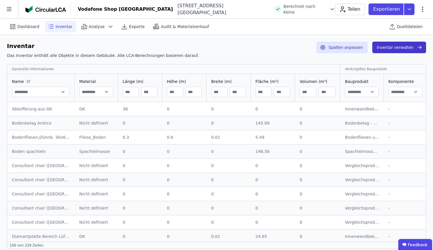
click at [404, 49] on button "Inventar verwalten" at bounding box center [399, 48] width 54 height 12
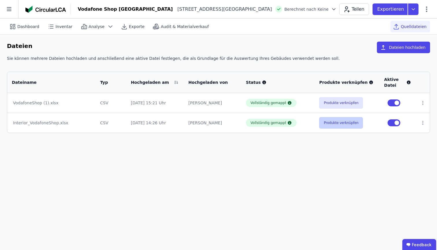
click at [333, 127] on button "Produkte verknüpfen" at bounding box center [341, 123] width 44 height 12
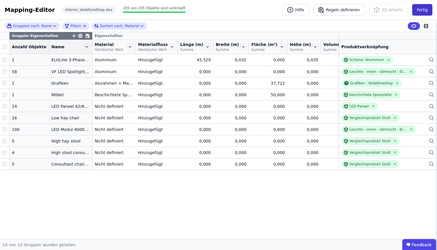
click at [420, 10] on button "Fertig" at bounding box center [422, 10] width 20 height 12
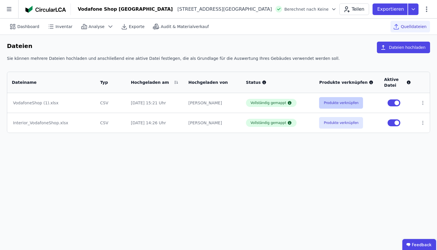
click at [336, 105] on button "Produkte verknüpfen" at bounding box center [341, 103] width 44 height 12
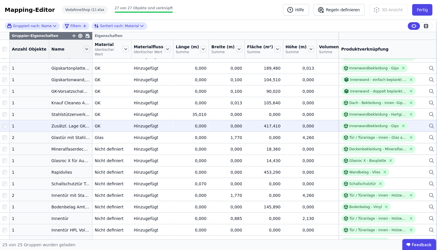
scroll to position [109, 0]
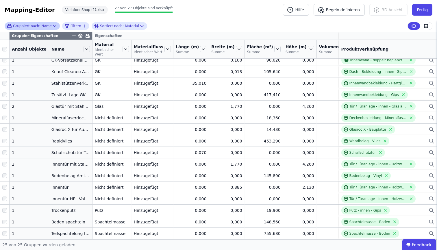
click at [54, 25] on icon at bounding box center [55, 26] width 6 height 6
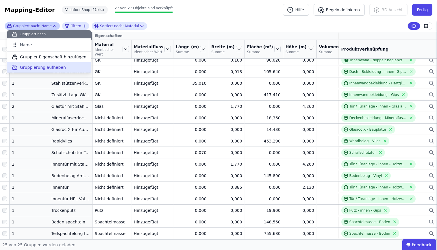
click at [43, 65] on span "Gruppierung aufheben" at bounding box center [43, 67] width 46 height 6
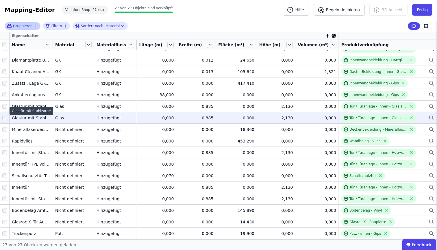
scroll to position [123, 0]
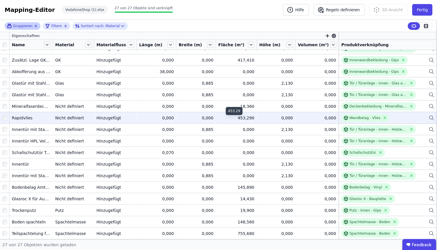
click at [237, 119] on div "453,290" at bounding box center [236, 118] width 36 height 6
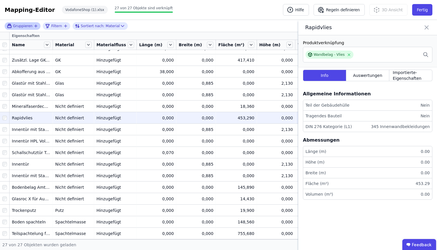
click at [428, 27] on icon at bounding box center [426, 27] width 7 height 8
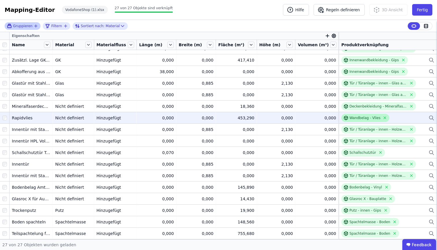
click at [368, 119] on div "Wandbelag - Vlies" at bounding box center [365, 118] width 31 height 5
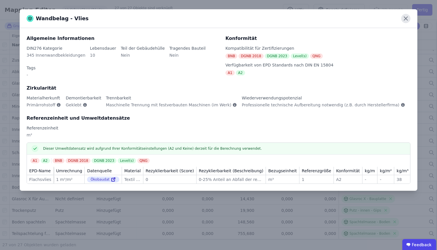
click at [409, 17] on icon at bounding box center [405, 18] width 9 height 9
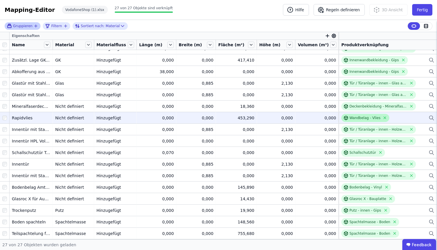
click at [369, 117] on div "Wandbelag - Vlies" at bounding box center [365, 118] width 31 height 5
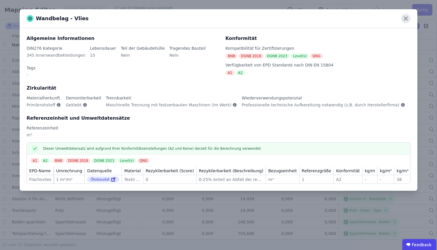
click at [405, 18] on icon at bounding box center [405, 18] width 3 height 3
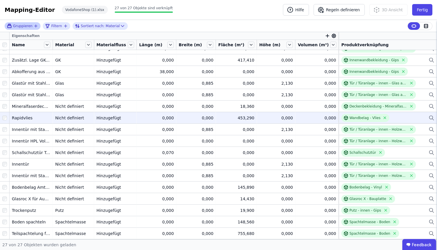
click at [429, 118] on icon at bounding box center [432, 118] width 6 height 7
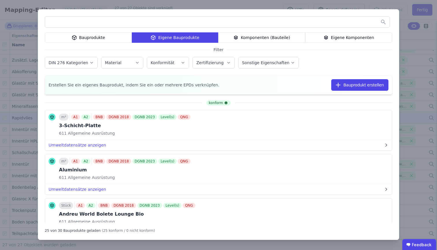
click at [123, 41] on div "Bauprodukte" at bounding box center [88, 37] width 87 height 10
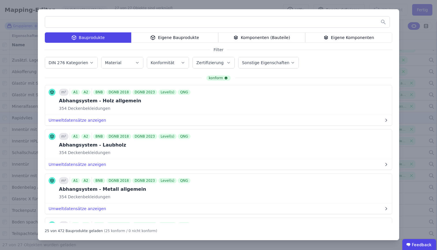
click at [116, 18] on input "text" at bounding box center [217, 22] width 345 height 10
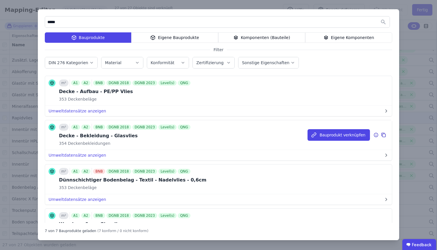
scroll to position [180, 0]
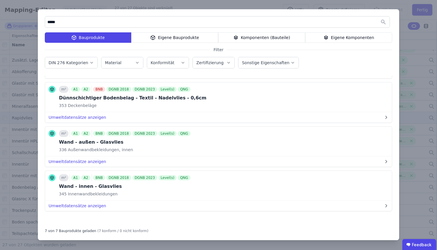
type input "*****"
click at [156, 42] on div "Eigene Bauprodukte" at bounding box center [174, 37] width 87 height 10
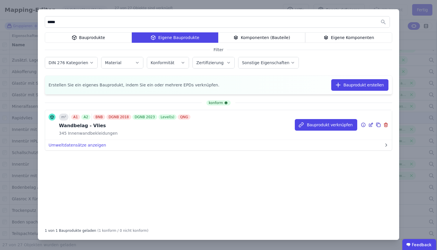
click at [369, 126] on icon at bounding box center [370, 124] width 5 height 7
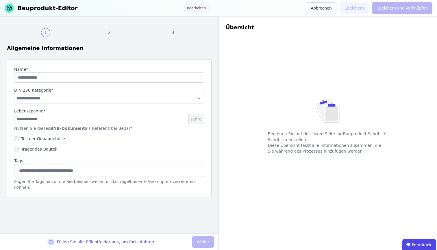
type input "**********"
type input "**"
select select "**********"
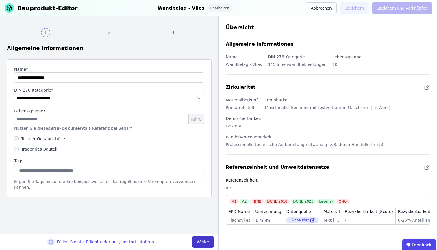
click at [202, 243] on button "Weiter" at bounding box center [203, 242] width 22 height 12
select select "**********"
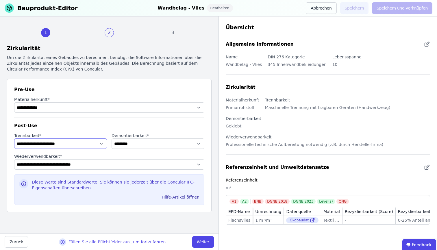
select select "**********"
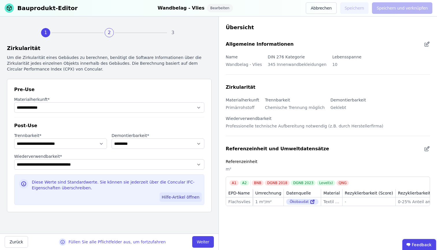
click at [199, 196] on button "Hilfe-Artikel öffnen" at bounding box center [181, 197] width 42 height 9
click at [49, 34] on div "1" at bounding box center [45, 32] width 9 height 9
click at [47, 35] on div "1" at bounding box center [45, 32] width 9 height 9
click at [322, 12] on button "Abbrechen" at bounding box center [321, 8] width 31 height 12
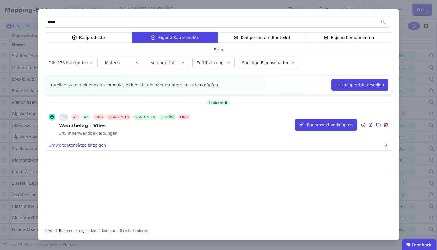
type input "*****"
click at [368, 124] on div at bounding box center [365, 124] width 8 height 7
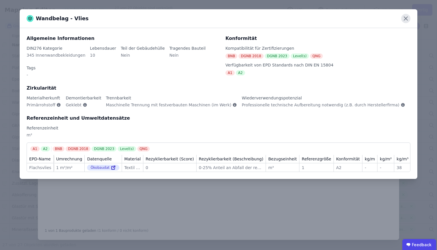
click at [403, 18] on icon at bounding box center [405, 18] width 9 height 9
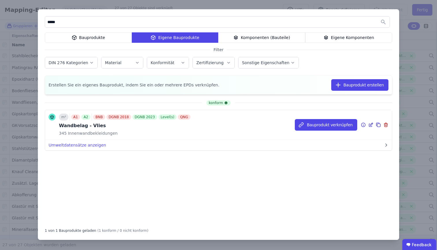
click at [373, 124] on icon at bounding box center [372, 123] width 1 height 1
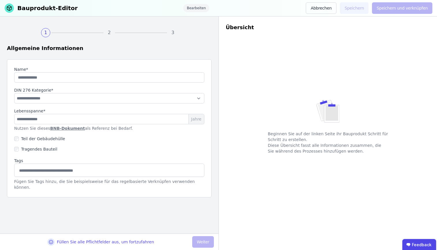
type input "**********"
type input "**"
select select "**********"
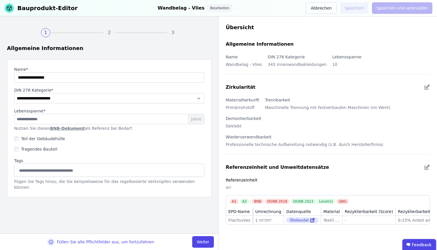
click at [67, 130] on link "BNB-Dokument" at bounding box center [67, 128] width 35 height 5
click at [198, 241] on button "Weiter" at bounding box center [203, 242] width 22 height 12
select select "**********"
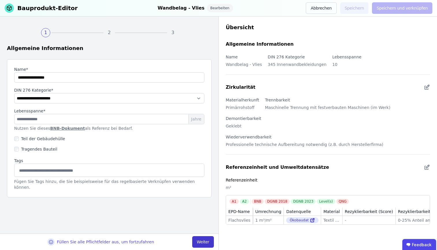
select select "**********"
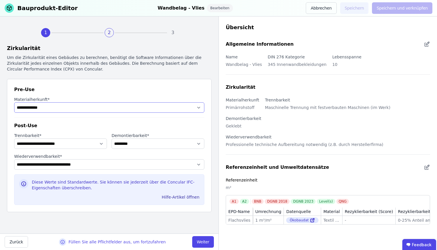
select select "**********"
click at [39, 135] on span "*" at bounding box center [40, 136] width 2 height 6
select select "**********"
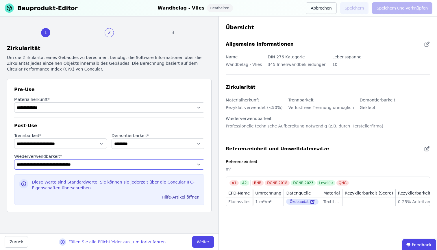
select select "**********"
click at [210, 245] on button "Weiter" at bounding box center [203, 242] width 22 height 12
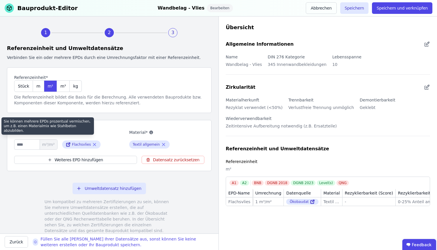
click at [44, 134] on icon at bounding box center [46, 133] width 4 height 4
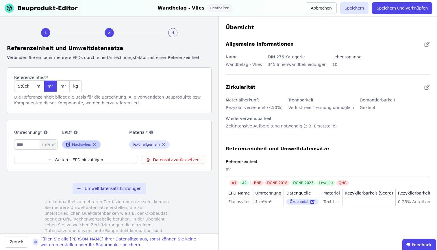
click at [69, 144] on icon at bounding box center [69, 144] width 2 height 2
click at [162, 145] on icon at bounding box center [163, 144] width 3 height 3
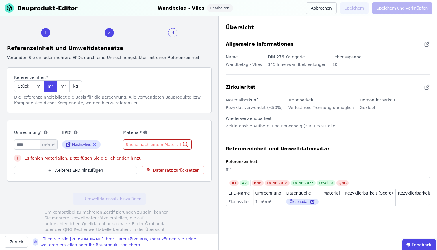
click at [158, 145] on span "Suche nach einem Material" at bounding box center [154, 145] width 56 height 6
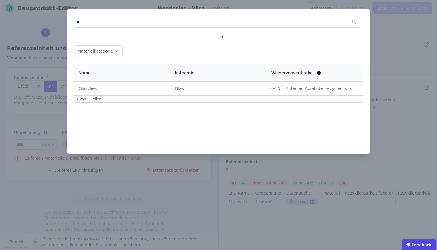
type input "*"
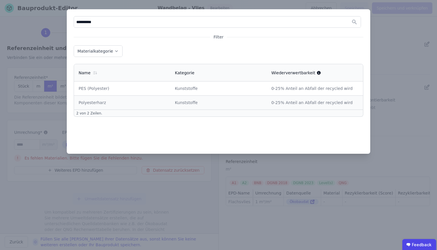
type input "**********"
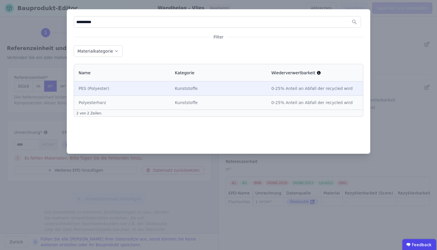
drag, startPoint x: 119, startPoint y: 74, endPoint x: 219, endPoint y: 91, distance: 100.6
click at [219, 91] on div "Kunststoffe" at bounding box center [218, 89] width 87 height 6
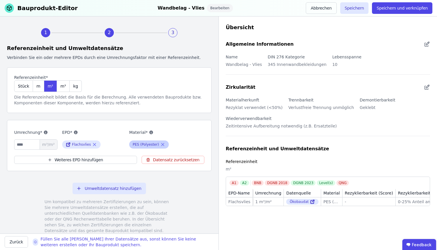
click at [152, 148] on div "PES (Polyester)" at bounding box center [149, 145] width 40 height 8
click at [139, 145] on div "PES (Polyester)" at bounding box center [146, 144] width 26 height 5
click at [152, 145] on div "PES (Polyester)" at bounding box center [146, 144] width 26 height 5
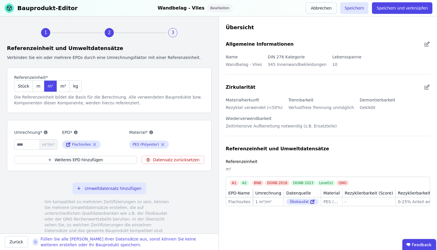
click at [169, 129] on label "Material*" at bounding box center [160, 132] width 62 height 7
click at [160, 145] on icon at bounding box center [162, 144] width 5 height 7
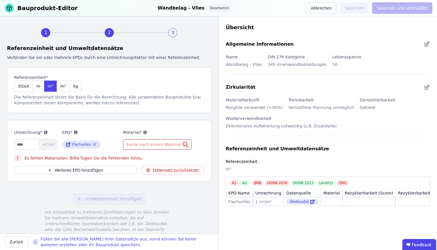
click at [136, 146] on span "Suche nach einem Material" at bounding box center [154, 145] width 56 height 6
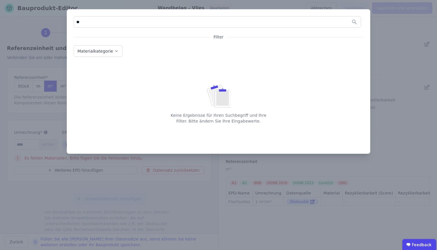
type input "*"
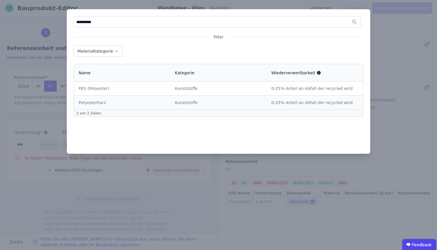
type input "**********"
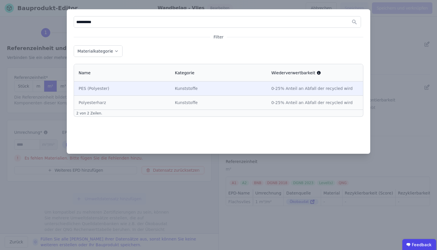
drag, startPoint x: 123, startPoint y: 82, endPoint x: 114, endPoint y: 89, distance: 11.8
click at [114, 89] on div "PES (Polyester)" at bounding box center [122, 89] width 87 height 6
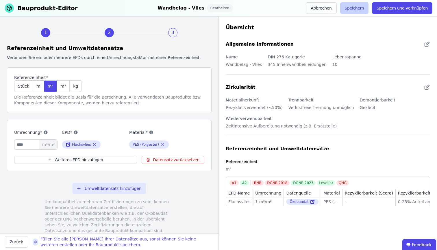
click at [358, 13] on button "Speichern" at bounding box center [354, 8] width 29 height 12
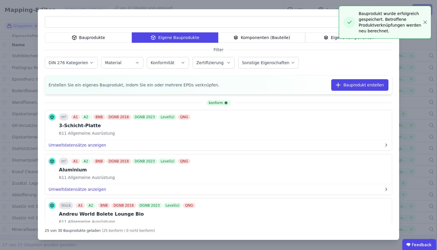
click at [258, 4] on div "Bauprodukte Eigene Bauprodukte Komponenten (Bauteile) Eigene Komponenten Filter…" at bounding box center [218, 125] width 437 height 250
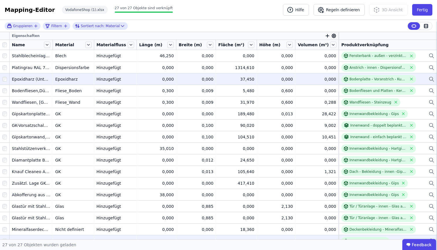
click at [429, 79] on icon at bounding box center [432, 79] width 6 height 7
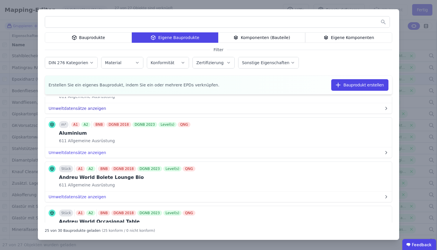
scroll to position [38, 0]
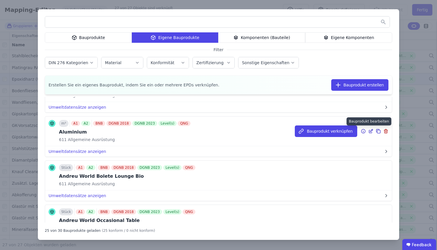
click at [368, 132] on icon at bounding box center [370, 131] width 5 height 7
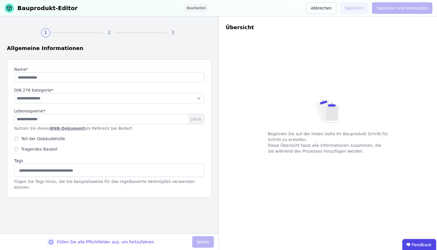
type input "*********"
type input "**"
select select "**********"
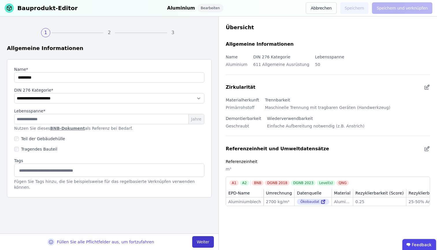
click at [204, 242] on button "Weiter" at bounding box center [203, 242] width 22 height 12
select select "**********"
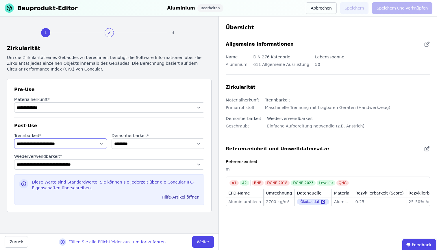
select select "**********"
click at [204, 244] on button "Weiter" at bounding box center [203, 242] width 22 height 12
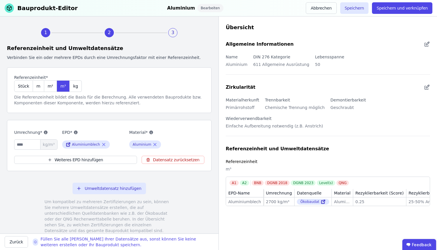
click at [44, 132] on icon at bounding box center [46, 133] width 4 height 4
drag, startPoint x: 27, startPoint y: 143, endPoint x: 0, endPoint y: 147, distance: 27.2
click at [0, 147] on div "1 2 3 Referenzeinheit und Umweltdatensätze Verbinden Sie ein oder mehrere EPDs …" at bounding box center [109, 124] width 219 height 217
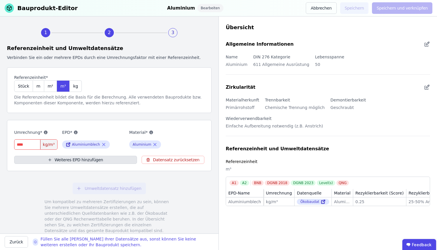
type input "*"
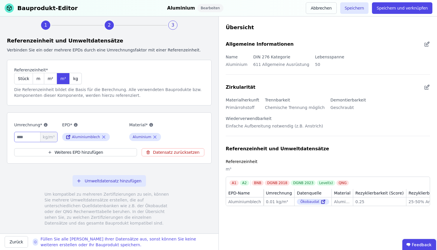
scroll to position [14, 0]
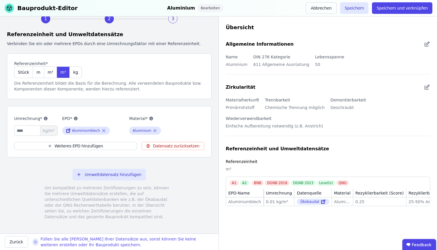
click at [44, 117] on icon at bounding box center [46, 119] width 4 height 4
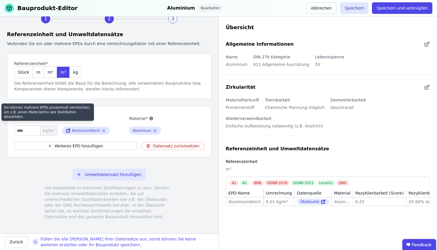
click at [40, 110] on div "Sie können mehrere EPDs prozentual vermischen, um z.B. einen Materialmix wie St…" at bounding box center [47, 112] width 93 height 17
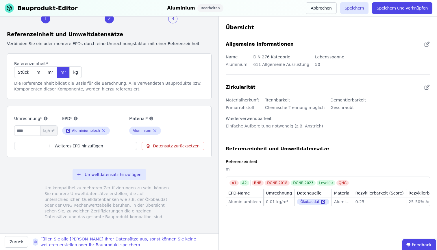
scroll to position [5, 0]
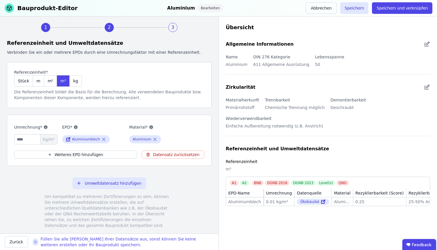
click at [75, 127] on icon at bounding box center [75, 127] width 5 height 5
click at [123, 126] on div "Umrechnung* **** kg/m³ EPD* Aluminiumblech Material* Aluminium" at bounding box center [109, 134] width 190 height 25
click at [81, 138] on div "Aluminiumblech" at bounding box center [86, 139] width 28 height 5
click at [67, 140] on icon at bounding box center [68, 139] width 3 height 3
click at [34, 141] on input "****" at bounding box center [35, 139] width 43 height 10
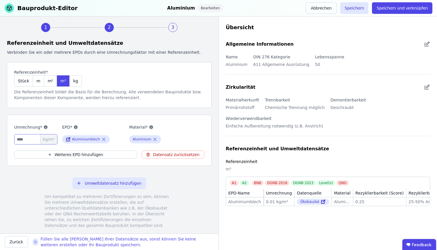
click at [34, 141] on input "****" at bounding box center [35, 139] width 43 height 10
type input "****"
click at [51, 122] on div "Umrechnung* **** kg/m³ EPD* Aluminiumblech Material* Aluminium" at bounding box center [109, 134] width 190 height 25
click at [353, 10] on button "Speichern" at bounding box center [354, 8] width 29 height 12
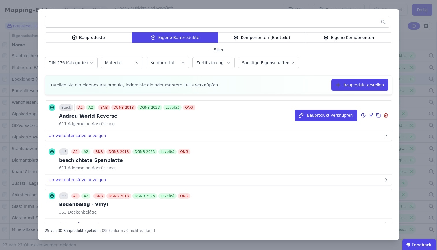
scroll to position [199, 0]
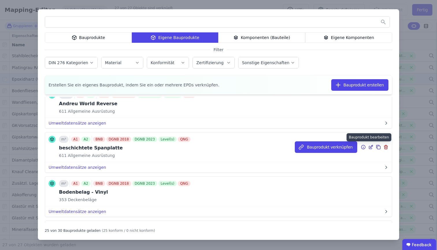
click at [370, 146] on icon at bounding box center [371, 146] width 3 height 3
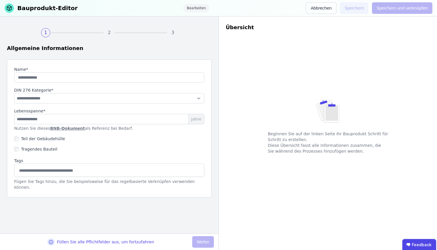
type input "**********"
type input "**"
select select "**********"
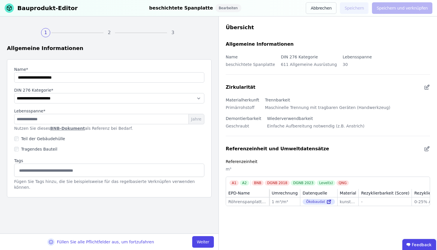
click at [62, 130] on link "BNB-Dokument" at bounding box center [67, 128] width 35 height 5
click at [58, 130] on link "BNB-Dokument" at bounding box center [67, 128] width 35 height 5
click at [198, 242] on button "Weiter" at bounding box center [203, 242] width 22 height 12
select select "**********"
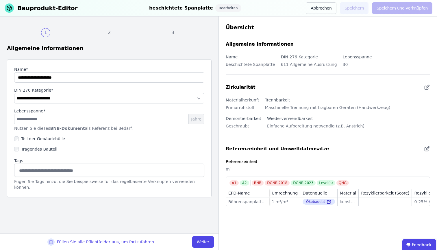
select select "**********"
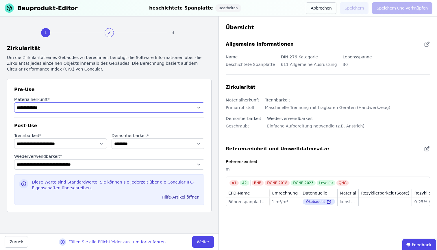
click at [70, 109] on select "**********" at bounding box center [109, 107] width 190 height 10
select select "**********"
click at [123, 145] on select "**********" at bounding box center [158, 144] width 93 height 10
select select "**********"
click at [143, 135] on label "Demontierbarkeit *" at bounding box center [158, 136] width 93 height 6
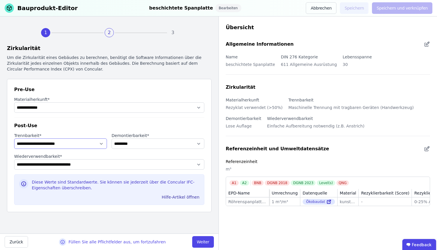
select select "**********"
click at [201, 250] on div "Zurück Füllen Sie alle Pflichtfelder aus, um fortzufahren Weiter" at bounding box center [109, 242] width 219 height 16
click at [204, 243] on button "Weiter" at bounding box center [203, 242] width 22 height 12
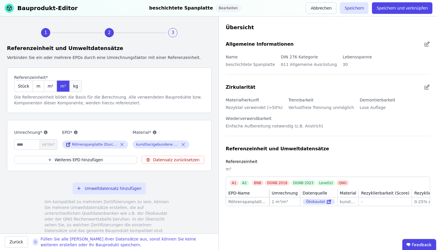
click at [73, 88] on span "kg" at bounding box center [75, 86] width 5 height 6
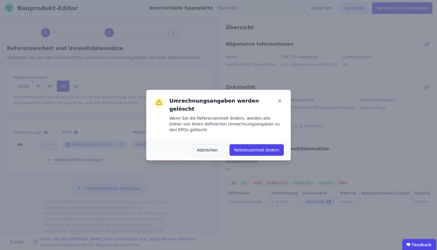
drag, startPoint x: 280, startPoint y: 106, endPoint x: 207, endPoint y: 104, distance: 72.9
click at [280, 105] on icon at bounding box center [280, 101] width 8 height 8
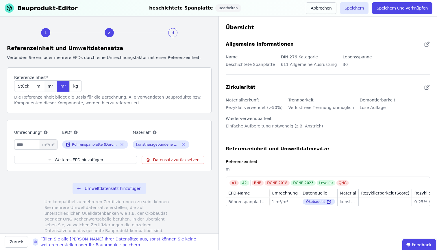
click at [48, 89] on span "m²" at bounding box center [50, 86] width 5 height 6
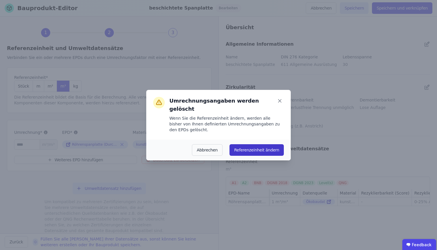
drag, startPoint x: 245, startPoint y: 148, endPoint x: 241, endPoint y: 145, distance: 4.6
click at [245, 148] on button "Referenzeinheit ändern" at bounding box center [257, 150] width 54 height 12
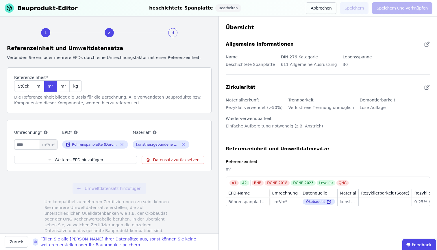
click at [54, 146] on span "m³/m²" at bounding box center [49, 145] width 18 height 10
click at [314, 204] on div "Ökobaudat" at bounding box center [319, 202] width 32 height 6
click at [329, 202] on icon at bounding box center [330, 201] width 2 height 2
click at [63, 87] on span "m³" at bounding box center [62, 86] width 5 height 6
click at [30, 145] on input "number" at bounding box center [35, 144] width 43 height 10
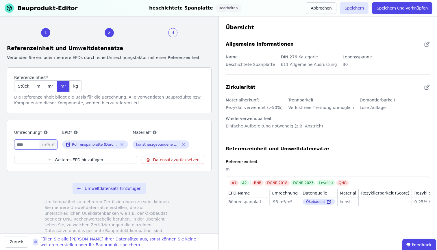
click at [16, 143] on input "***" at bounding box center [35, 144] width 43 height 10
type input "****"
click at [356, 12] on button "Speichern" at bounding box center [354, 8] width 29 height 12
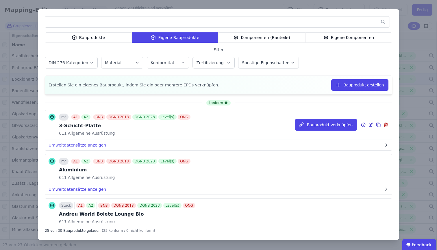
click at [86, 132] on span "Allgemeine Ausrüstung" at bounding box center [91, 133] width 48 height 6
click at [362, 125] on icon at bounding box center [364, 125] width 4 height 4
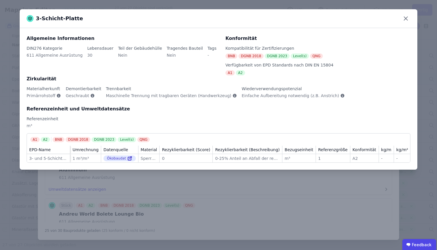
click at [426, 47] on div "3-Schicht-Platte Allgemeine Informationen DIN276 Kategorie 611 Allgemeine Ausru…" at bounding box center [218, 125] width 437 height 250
click at [406, 15] on icon at bounding box center [405, 18] width 9 height 9
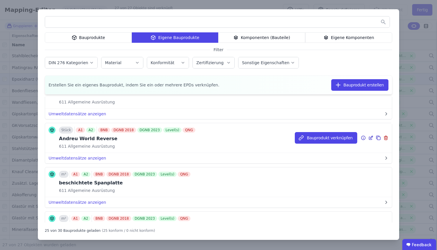
scroll to position [184, 0]
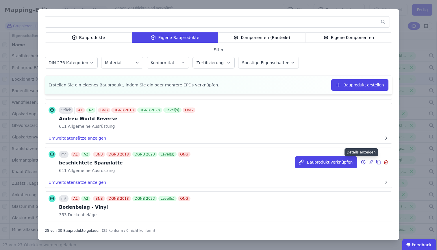
click at [361, 163] on icon at bounding box center [363, 162] width 5 height 7
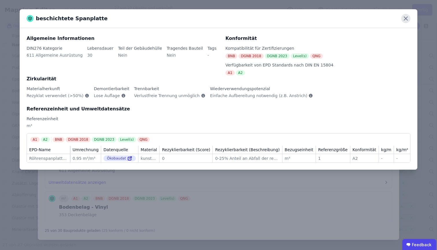
click at [403, 17] on icon at bounding box center [405, 18] width 9 height 9
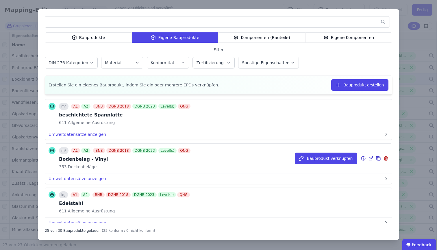
scroll to position [242, 0]
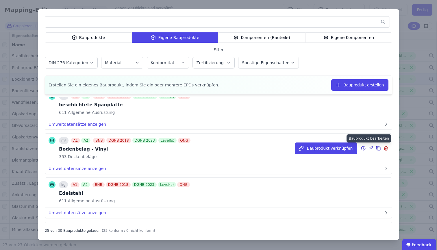
click at [368, 150] on icon at bounding box center [370, 148] width 5 height 7
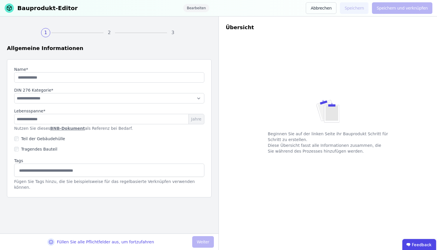
type input "**********"
type input "**"
select select "**********"
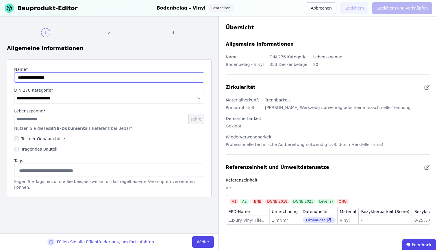
drag, startPoint x: 45, startPoint y: 78, endPoint x: 0, endPoint y: 76, distance: 45.4
click at [0, 76] on div "**********" at bounding box center [109, 124] width 219 height 217
type input "*****"
click at [165, 121] on input "**" at bounding box center [109, 119] width 190 height 10
click at [67, 128] on link "BNB-Dokument" at bounding box center [67, 128] width 35 height 5
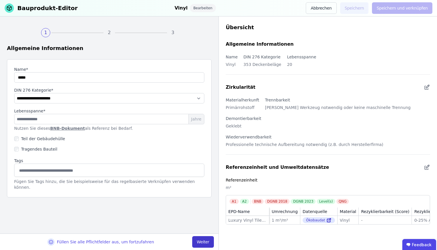
click at [201, 241] on button "Weiter" at bounding box center [203, 242] width 22 height 12
select select "**********"
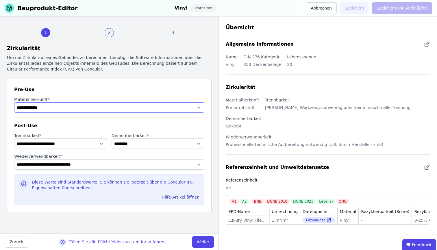
select select "**********"
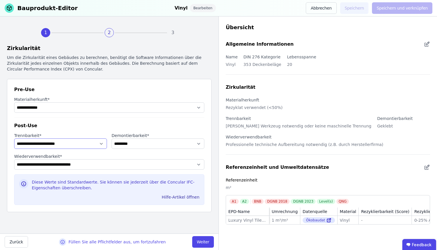
select select "**********"
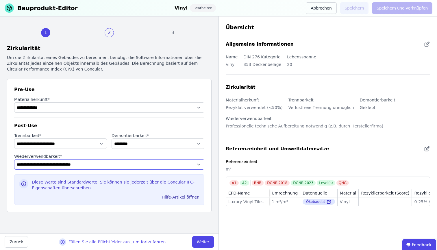
select select "**********"
click at [208, 242] on button "Weiter" at bounding box center [203, 242] width 22 height 12
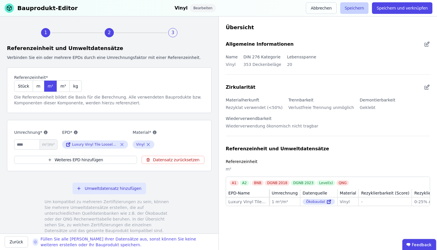
click at [361, 9] on button "Speichern" at bounding box center [354, 8] width 29 height 12
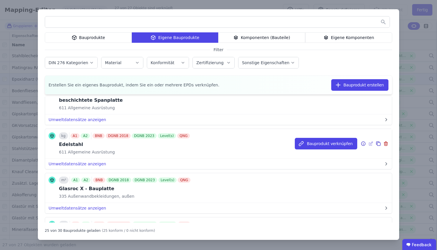
scroll to position [270, 0]
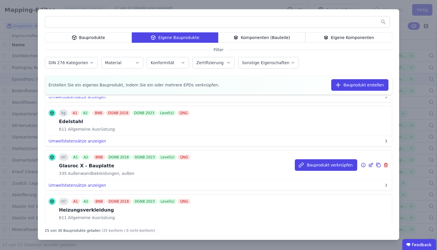
click at [368, 166] on icon at bounding box center [370, 165] width 5 height 7
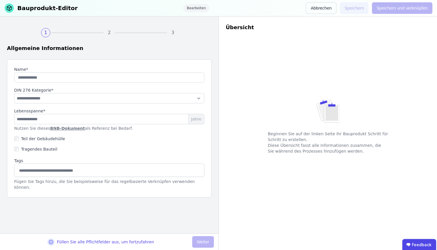
type input "**********"
type input "**"
select select "**********"
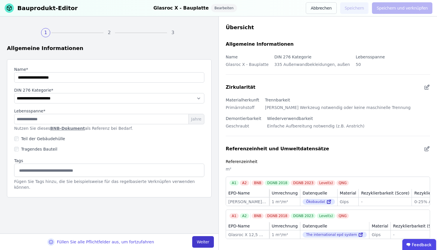
click at [202, 240] on button "Weiter" at bounding box center [203, 242] width 22 height 12
select select "**********"
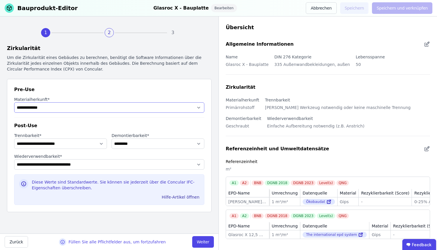
select select "**********"
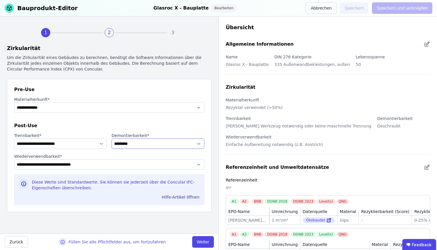
select select "**********"
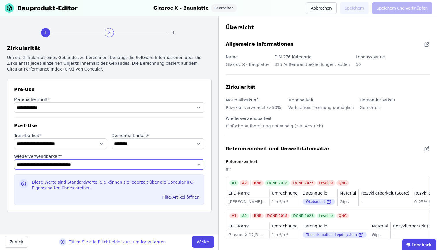
select select "**********"
click at [203, 243] on button "Weiter" at bounding box center [203, 242] width 22 height 12
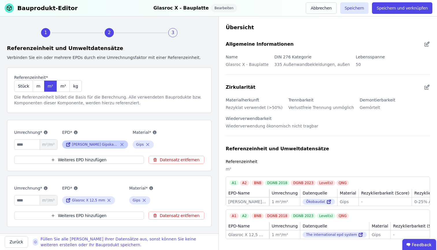
click at [68, 145] on icon at bounding box center [68, 144] width 5 height 7
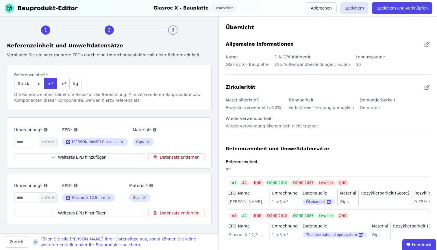
scroll to position [10, 0]
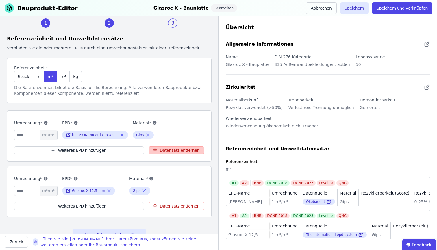
click at [182, 153] on button "Datensatz entfernen" at bounding box center [177, 150] width 56 height 8
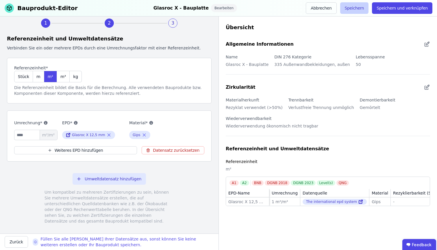
click at [365, 10] on button "Speichern" at bounding box center [354, 8] width 29 height 12
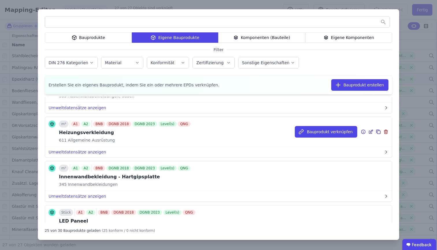
scroll to position [396, 0]
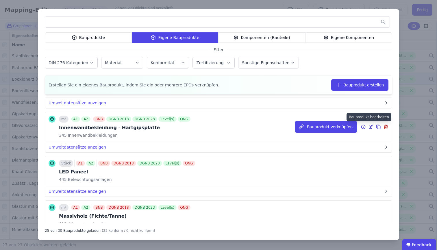
click at [368, 126] on icon at bounding box center [370, 126] width 5 height 7
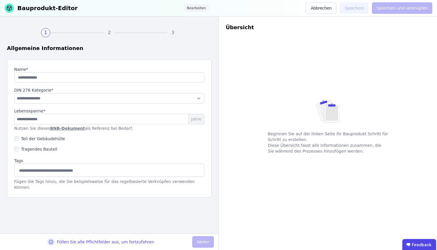
type input "**********"
type input "**"
select select "**********"
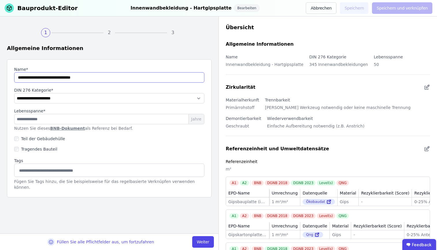
drag, startPoint x: 64, startPoint y: 78, endPoint x: 0, endPoint y: 77, distance: 63.6
click at [0, 77] on div "**********" at bounding box center [109, 124] width 219 height 217
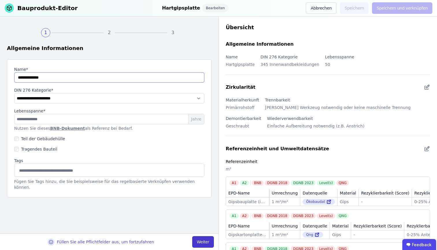
type input "**********"
click at [199, 245] on button "Weiter" at bounding box center [203, 242] width 22 height 12
select select "**********"
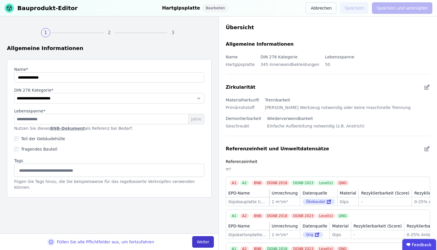
select select "**********"
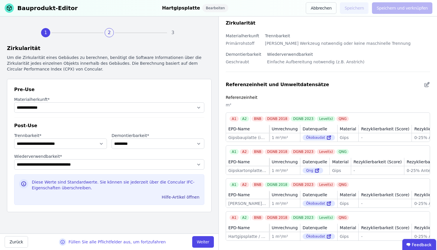
scroll to position [73, 0]
click at [254, 220] on div "A1 A2 BNB DGNB 2018 DGNB 2023 Level(s) QNG EPD-Name Umrechnung Datenquelle Mate…" at bounding box center [328, 226] width 204 height 30
click at [254, 232] on td "Hartgipsplatte / Tool Hartgipsplatte / Tool" at bounding box center [247, 236] width 43 height 8
click at [147, 231] on div "**********" at bounding box center [109, 124] width 219 height 217
click at [233, 235] on div "Hartgipsplatte / Tool" at bounding box center [247, 237] width 38 height 6
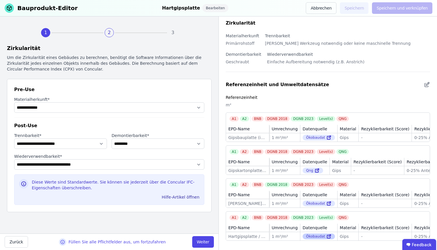
click at [327, 235] on icon at bounding box center [329, 236] width 5 height 7
click at [207, 244] on button "Weiter" at bounding box center [203, 242] width 22 height 12
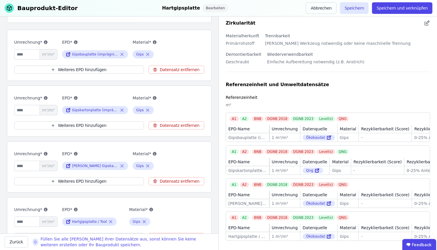
scroll to position [139, 0]
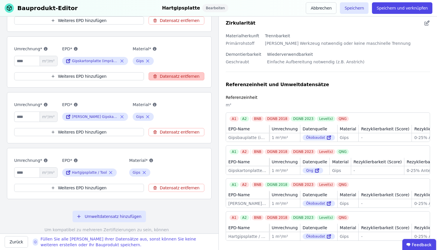
click at [157, 75] on button "Datensatz entfernen" at bounding box center [177, 76] width 56 height 8
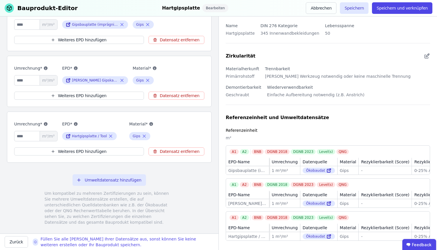
scroll to position [51, 0]
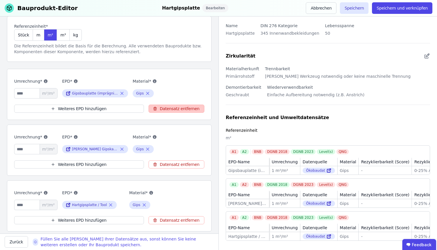
click at [167, 109] on button "Datensatz entfernen" at bounding box center [177, 109] width 56 height 8
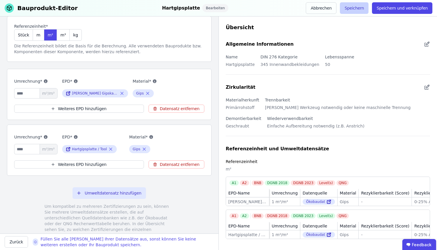
click at [355, 9] on button "Speichern" at bounding box center [354, 8] width 29 height 12
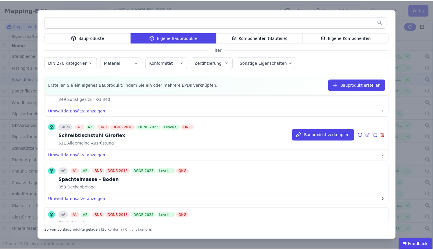
scroll to position [764, 0]
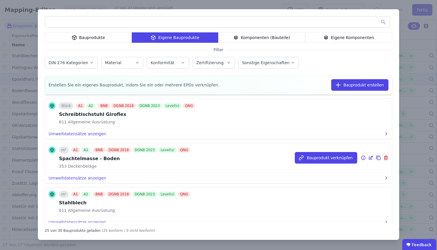
click at [361, 159] on icon at bounding box center [363, 157] width 5 height 7
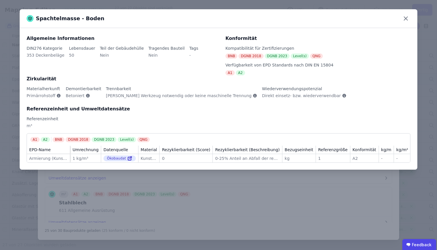
click at [225, 201] on div "Spachtelmasse - Boden Allgemeine Informationen DIN276 Kategorie 353 Deckenbeläg…" at bounding box center [218, 125] width 437 height 250
click at [405, 19] on icon at bounding box center [405, 18] width 9 height 9
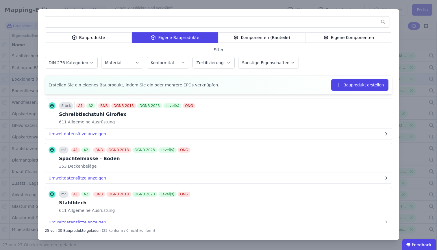
click at [91, 5] on div "Bauprodukte Eigene Bauprodukte Komponenten (Bauteile) Eigene Komponenten Filter…" at bounding box center [218, 125] width 437 height 250
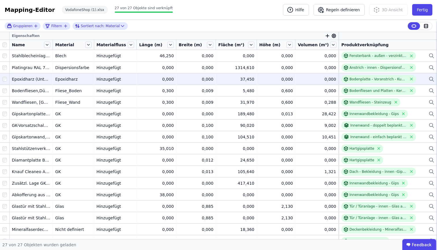
click at [411, 11] on div "3D Ansicht" at bounding box center [391, 10] width 43 height 12
click at [422, 9] on button "Fertig" at bounding box center [422, 10] width 20 height 12
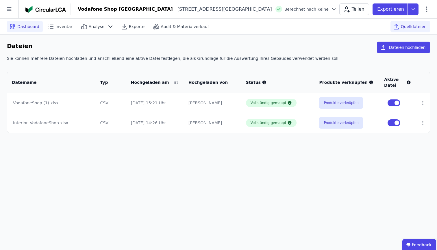
click at [34, 29] on span "Dashboard" at bounding box center [28, 27] width 22 height 6
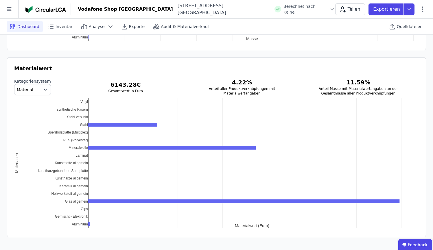
scroll to position [748, 0]
click at [53, 26] on icon at bounding box center [50, 26] width 7 height 7
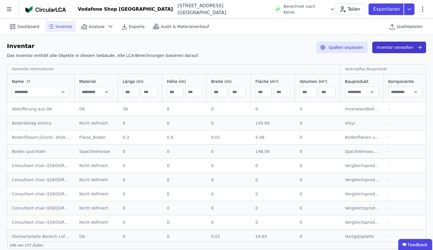
click at [420, 49] on icon "button" at bounding box center [420, 47] width 1 height 1
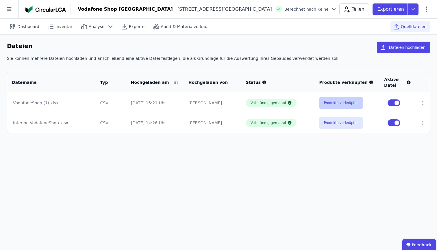
click at [341, 106] on button "Produkte verknüpfen" at bounding box center [341, 103] width 44 height 12
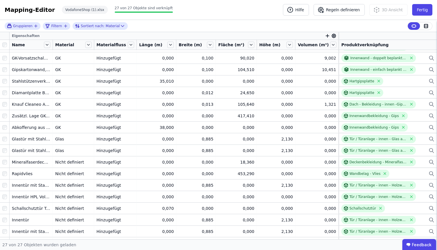
scroll to position [123, 0]
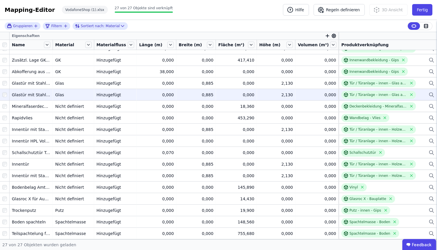
click at [424, 95] on div "Tür / Türanlage - innen - Glas allgemein" at bounding box center [388, 95] width 93 height 8
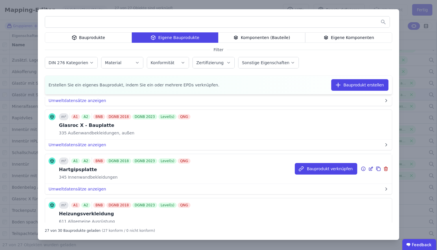
scroll to position [0, 0]
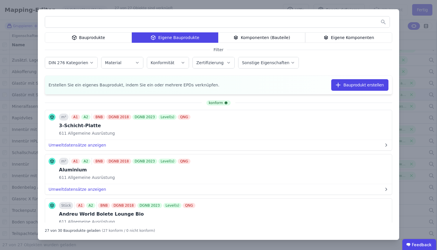
click at [417, 54] on div "Bauprodukte Eigene Bauprodukte Komponenten (Bauteile) Eigene Komponenten Filter…" at bounding box center [218, 125] width 437 height 250
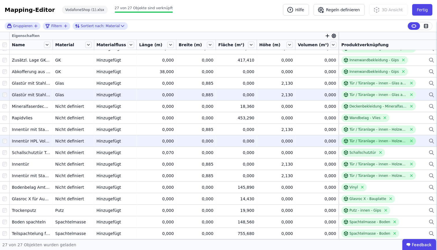
click at [384, 139] on div "Tür / Türanlage - innen - Holzwerkstoff allgemein" at bounding box center [379, 141] width 58 height 5
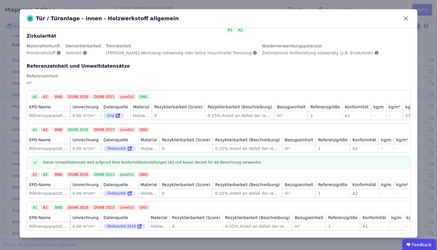
scroll to position [52, 0]
click at [7, 121] on div "Tür / Türanlage - innen - Holzwerkstoff allgemein Allgemeine Informationen DIN2…" at bounding box center [218, 125] width 437 height 250
click at [406, 16] on icon at bounding box center [405, 18] width 9 height 9
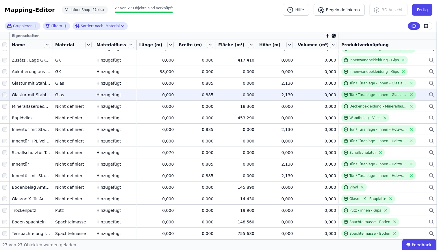
click at [378, 95] on div "Tür / Türanlage - innen - Glas allgemein" at bounding box center [379, 95] width 58 height 5
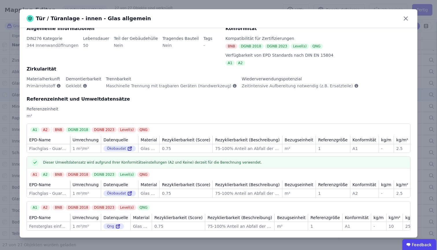
scroll to position [17, 0]
click at [408, 16] on icon at bounding box center [405, 18] width 9 height 9
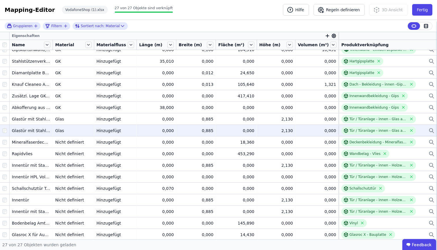
scroll to position [89, 0]
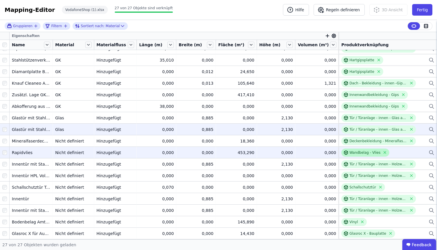
click at [370, 150] on div "Wandbelag - Vlies" at bounding box center [365, 152] width 31 height 5
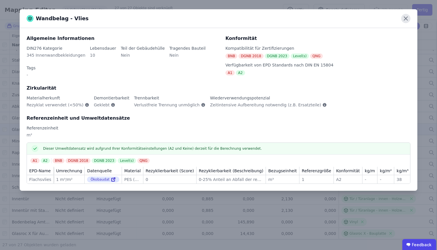
click at [405, 21] on icon at bounding box center [405, 18] width 9 height 9
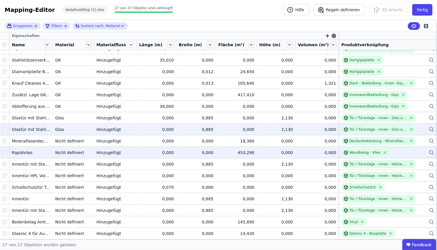
click at [429, 152] on icon at bounding box center [432, 152] width 6 height 7
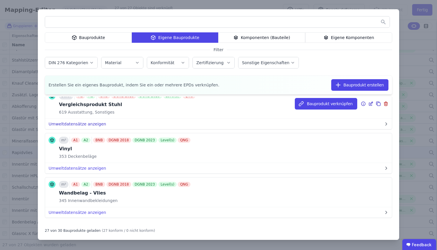
scroll to position [1083, 0]
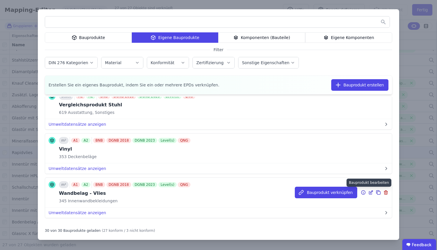
click at [369, 191] on icon at bounding box center [370, 192] width 3 height 3
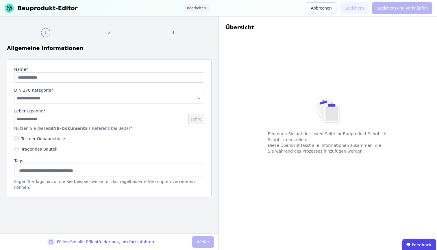
type input "**********"
type input "**"
select select "**********"
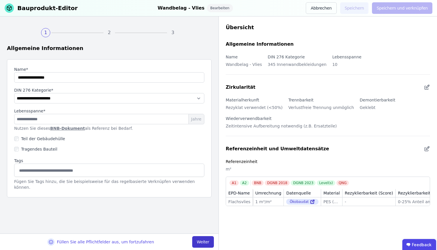
click at [201, 240] on button "Weiter" at bounding box center [203, 242] width 22 height 12
select select "**********"
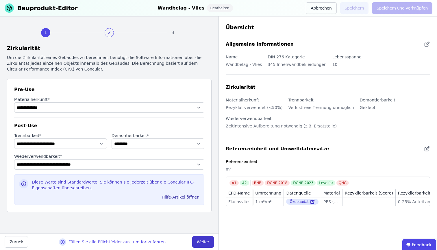
click at [201, 240] on button "Weiter" at bounding box center [203, 242] width 22 height 12
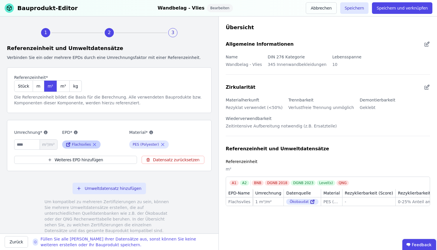
click at [70, 145] on icon at bounding box center [68, 144] width 5 height 7
click at [54, 85] on div "m²" at bounding box center [50, 86] width 13 height 12
click at [50, 87] on span "m²" at bounding box center [50, 86] width 5 height 6
click at [47, 147] on span "m³/m²" at bounding box center [49, 145] width 18 height 10
click at [64, 89] on div "m³" at bounding box center [63, 86] width 13 height 12
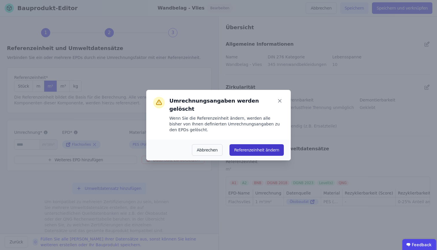
click at [246, 148] on button "Referenzeinheit ändern" at bounding box center [257, 150] width 54 height 12
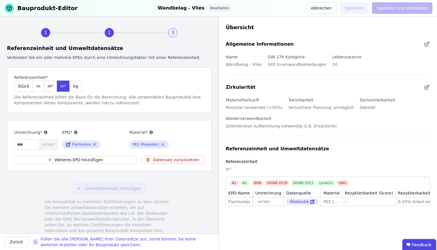
click at [51, 82] on div "m²" at bounding box center [50, 86] width 13 height 12
click at [26, 147] on input "number" at bounding box center [35, 144] width 43 height 10
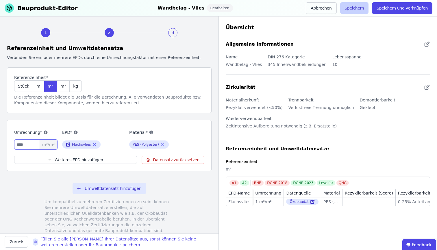
type input "*"
click at [365, 11] on button "Speichern" at bounding box center [354, 8] width 29 height 12
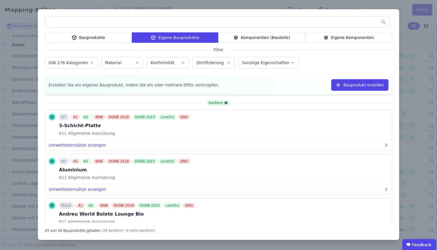
click at [413, 44] on div "Bauprodukte Eigene Bauprodukte Komponenten (Bauteile) Eigene Komponenten Filter…" at bounding box center [218, 125] width 437 height 250
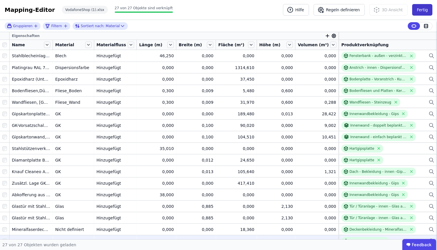
click at [416, 10] on button "Fertig" at bounding box center [422, 10] width 20 height 12
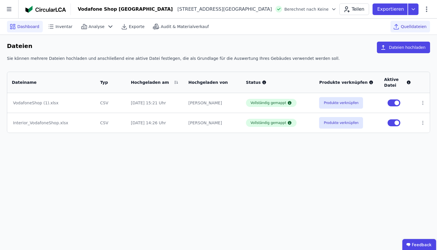
click at [34, 25] on span "Dashboard" at bounding box center [28, 27] width 22 height 6
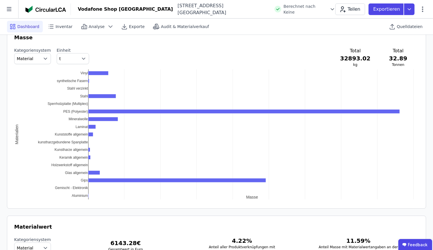
scroll to position [111, 0]
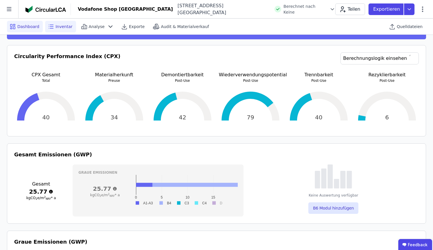
click at [64, 26] on span "Inventar" at bounding box center [64, 27] width 17 height 6
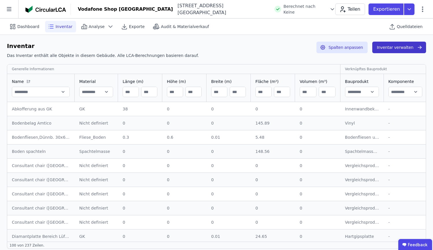
click at [390, 46] on button "Inventar verwalten" at bounding box center [399, 48] width 54 height 12
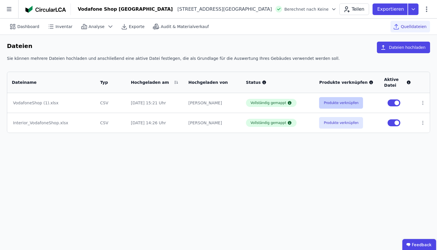
click at [332, 103] on button "Produkte verknüpfen" at bounding box center [341, 103] width 44 height 12
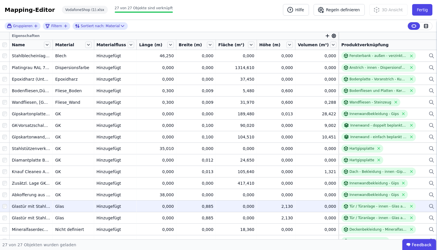
scroll to position [123, 0]
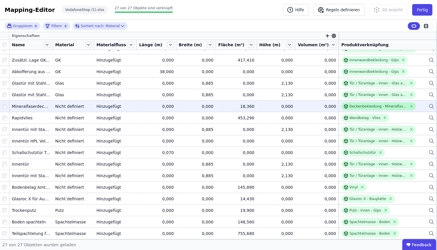
click at [391, 105] on div "Deckenbekleidung - Mineralfaserplatten - 1,5cm" at bounding box center [379, 106] width 58 height 5
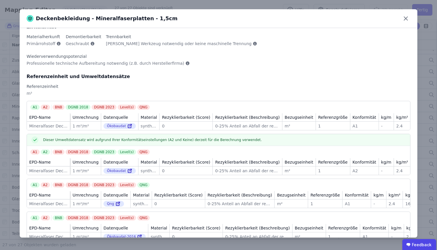
scroll to position [0, 0]
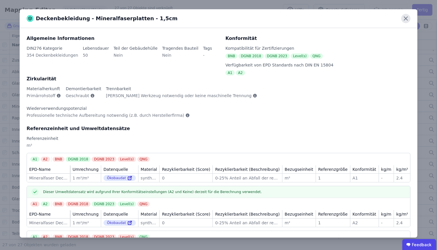
click at [408, 22] on icon at bounding box center [405, 18] width 9 height 9
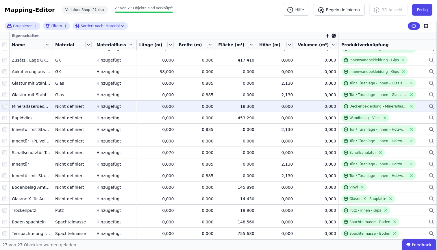
click at [429, 106] on icon at bounding box center [432, 106] width 6 height 7
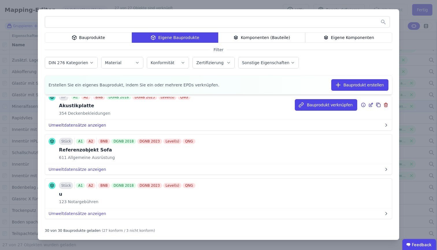
scroll to position [1234, 0]
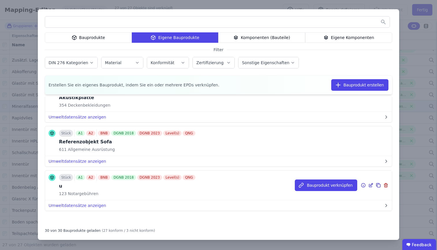
click at [384, 183] on icon at bounding box center [386, 185] width 5 height 7
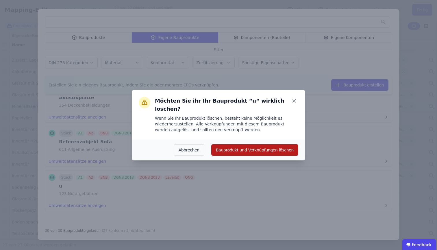
click at [262, 145] on button "Bauprodukt und Verknüpfungen löschen" at bounding box center [254, 150] width 87 height 12
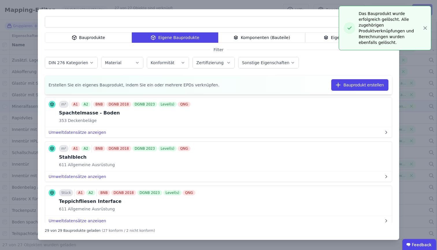
scroll to position [714, 0]
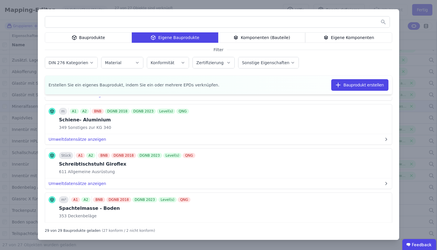
click at [353, 40] on div "Eigene Komponenten" at bounding box center [348, 37] width 87 height 10
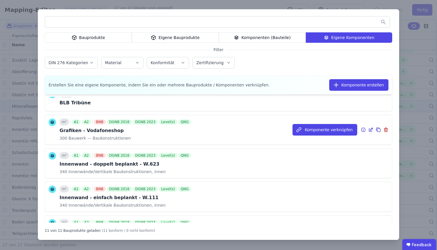
scroll to position [231, 0]
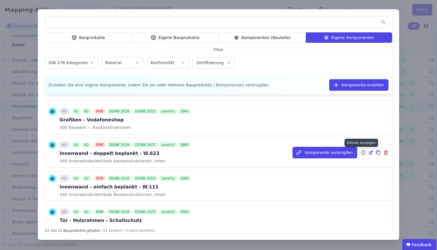
click at [361, 155] on icon at bounding box center [363, 152] width 5 height 7
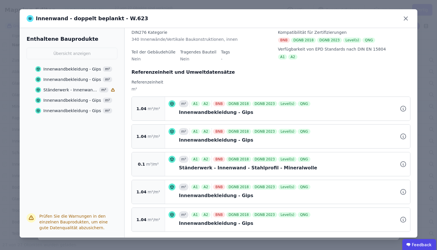
scroll to position [62, 0]
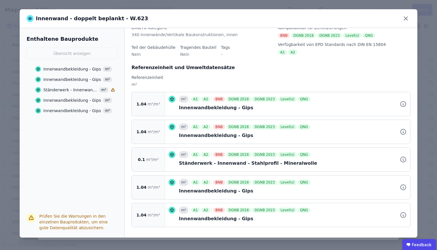
click at [113, 89] on icon at bounding box center [113, 90] width 4 height 4
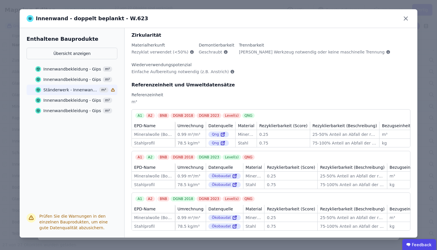
scroll to position [0, 0]
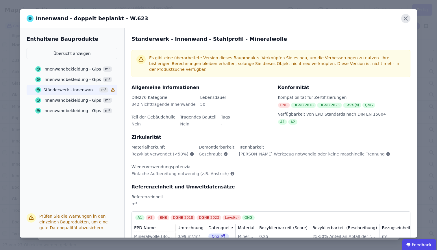
click at [403, 18] on icon at bounding box center [405, 18] width 9 height 9
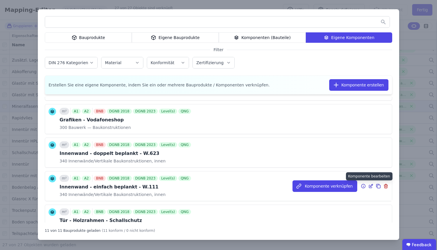
click at [368, 187] on icon at bounding box center [370, 186] width 5 height 7
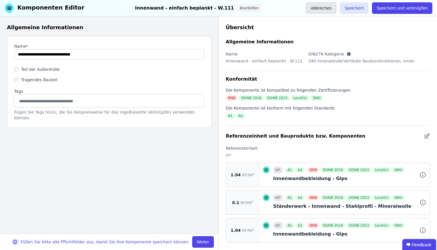
click at [325, 8] on button "Abbrechen" at bounding box center [321, 8] width 31 height 12
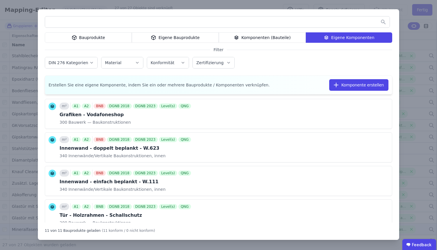
scroll to position [255, 0]
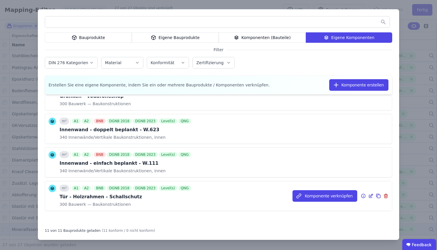
click at [362, 196] on icon at bounding box center [364, 196] width 4 height 4
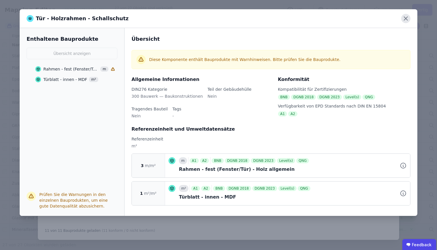
click at [405, 17] on icon at bounding box center [405, 18] width 9 height 9
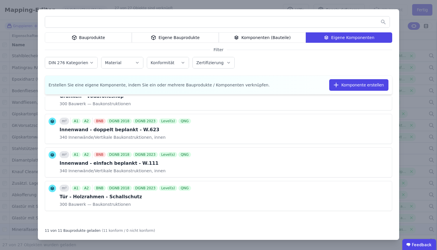
click at [31, 17] on div "Bauprodukte Eigene Bauprodukte Komponenten (Bauteile) Eigene Komponenten Filter…" at bounding box center [218, 125] width 437 height 250
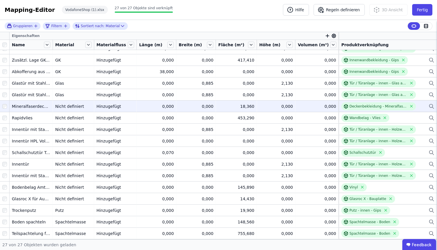
scroll to position [0, 0]
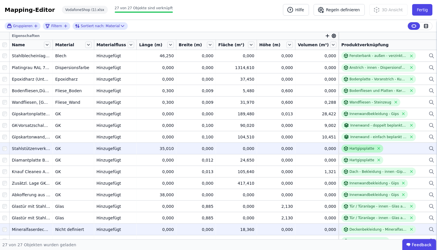
click at [360, 149] on div "Hartgipsplatte" at bounding box center [362, 148] width 25 height 5
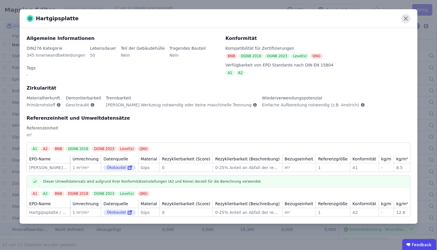
click at [405, 17] on icon at bounding box center [405, 18] width 9 height 9
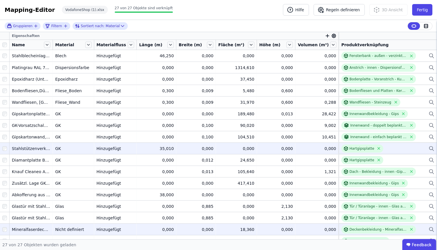
click at [176, 149] on td "0,000 0,000" at bounding box center [196, 149] width 40 height 12
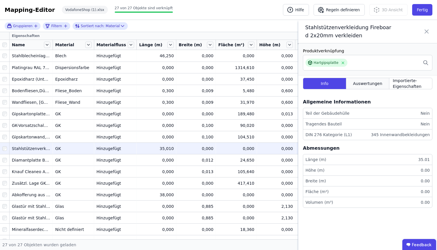
click at [376, 83] on span "Auswertungen" at bounding box center [367, 84] width 29 height 6
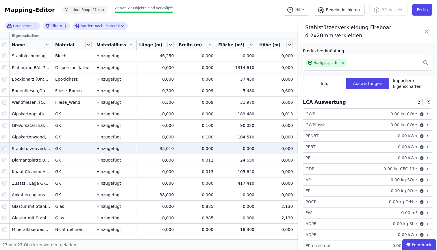
click at [429, 31] on icon at bounding box center [426, 31] width 7 height 16
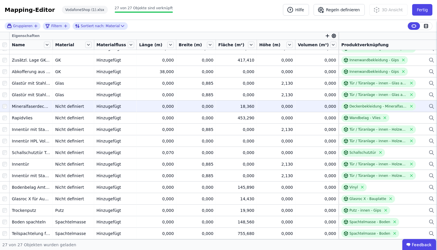
scroll to position [17, 0]
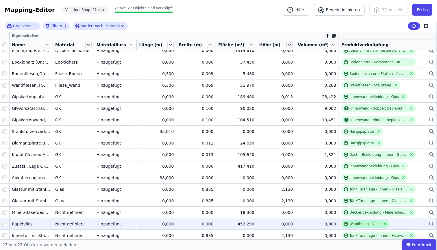
click at [364, 226] on div "Wandbelag - Vlies" at bounding box center [365, 224] width 31 height 5
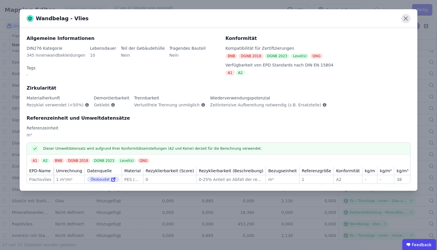
click at [410, 16] on icon at bounding box center [405, 18] width 9 height 9
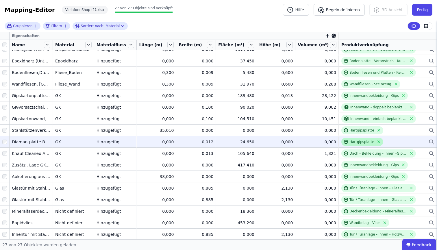
scroll to position [43, 0]
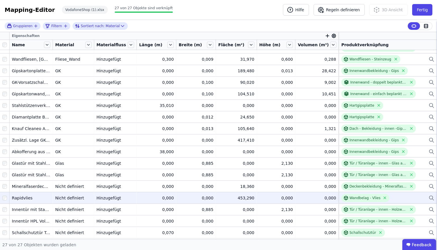
click at [429, 197] on icon at bounding box center [432, 198] width 6 height 7
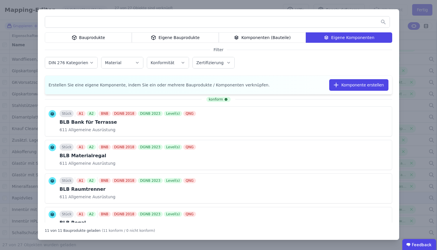
click at [428, 41] on div "Bauprodukte Eigene Bauprodukte Komponenten (Bauteile) Eigene Komponenten Filter…" at bounding box center [218, 125] width 437 height 250
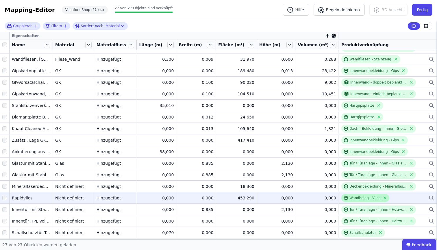
click at [363, 200] on div "Wandbelag - Vlies" at bounding box center [365, 198] width 31 height 5
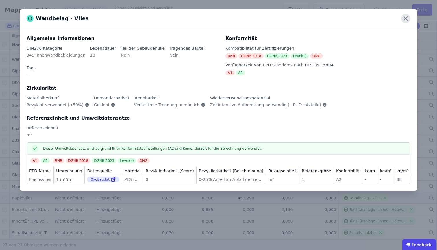
click at [402, 18] on icon at bounding box center [405, 18] width 9 height 9
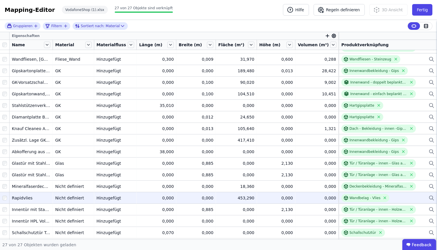
click at [292, 198] on td "0,000 0,000" at bounding box center [276, 198] width 38 height 12
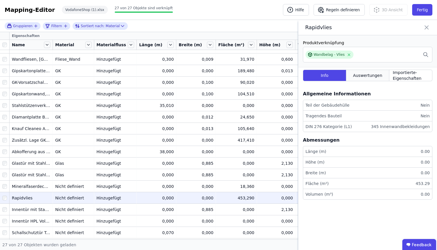
click at [357, 78] on span "Auswertungen" at bounding box center [367, 76] width 29 height 6
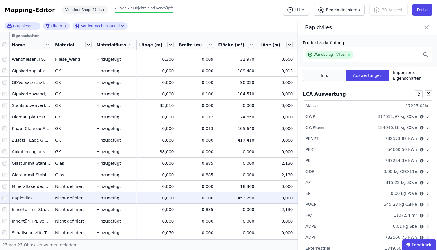
click at [327, 78] on span "Info" at bounding box center [325, 76] width 8 height 6
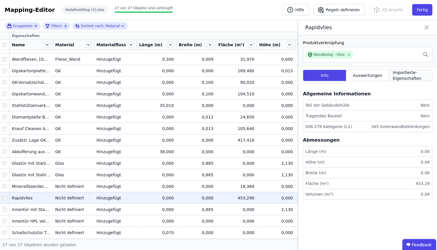
click at [402, 79] on span "Importierte-Eigenschaften" at bounding box center [411, 76] width 36 height 12
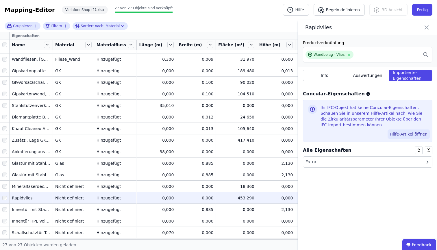
click at [416, 136] on button "Hilfe-Artikel öffnen" at bounding box center [409, 134] width 42 height 9
click at [318, 82] on div "Info Auswertungen Importierte-Eigenschaften" at bounding box center [368, 76] width 130 height 19
click at [320, 78] on div "Info" at bounding box center [324, 76] width 43 height 12
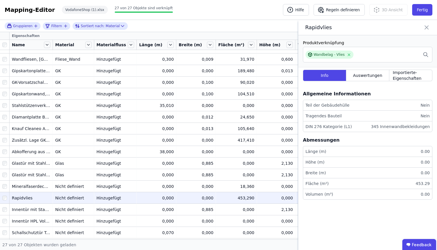
click at [428, 30] on icon at bounding box center [426, 27] width 7 height 8
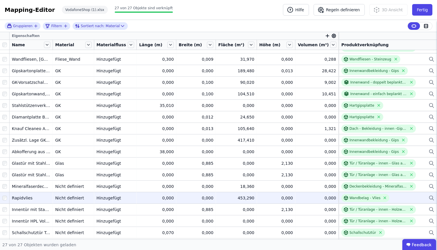
click at [429, 198] on icon at bounding box center [432, 198] width 6 height 7
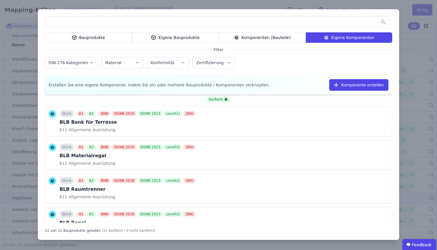
click at [187, 38] on div "Eigene Bauprodukte" at bounding box center [175, 37] width 87 height 10
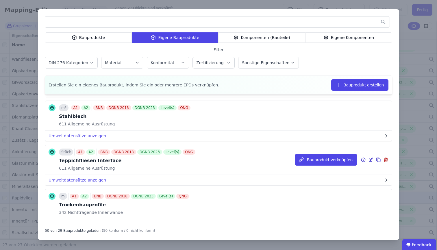
scroll to position [849, 0]
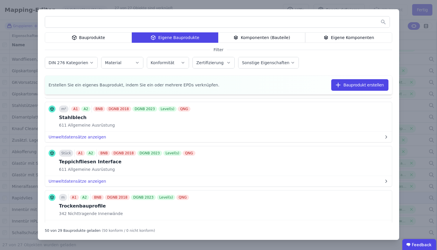
click at [105, 29] on div at bounding box center [219, 23] width 348 height 14
click at [105, 26] on input "text" at bounding box center [217, 22] width 345 height 10
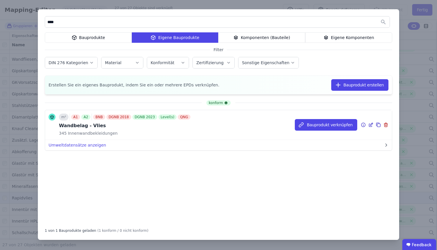
type input "****"
click at [112, 130] on div "m² A1 A2 BNB DGNB 2018 DGNB 2023 Level(s) QNG Wandbelag - Vlies 345 Innenwandbe…" at bounding box center [125, 125] width 133 height 23
click at [370, 125] on icon at bounding box center [370, 124] width 5 height 7
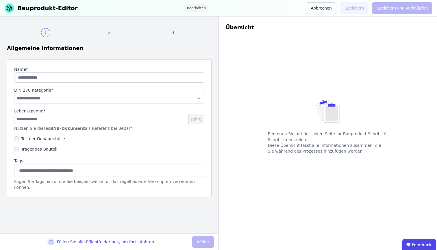
type input "**********"
type input "**"
select select "**********"
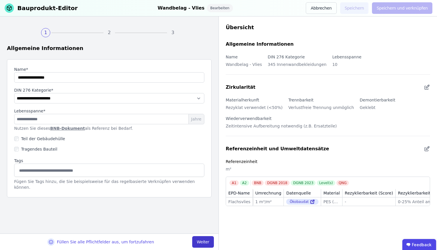
click at [198, 244] on button "Weiter" at bounding box center [203, 242] width 22 height 12
select select "**********"
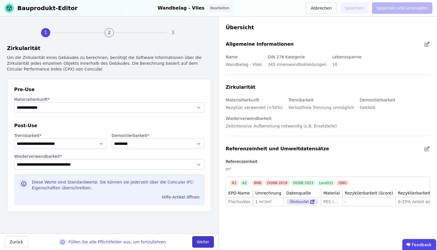
click at [201, 243] on button "Weiter" at bounding box center [203, 242] width 22 height 12
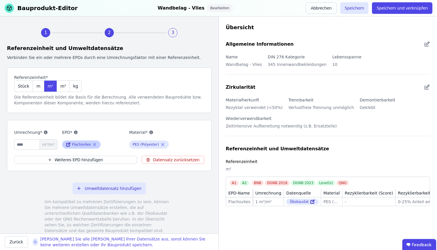
click at [68, 145] on icon at bounding box center [69, 144] width 2 height 2
click at [30, 146] on input "*" at bounding box center [35, 144] width 43 height 10
click at [63, 86] on span "m³" at bounding box center [62, 86] width 5 height 6
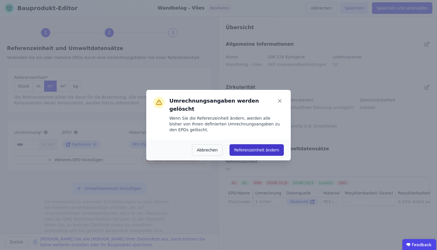
click at [247, 146] on button "Referenzeinheit ändern" at bounding box center [257, 150] width 54 height 12
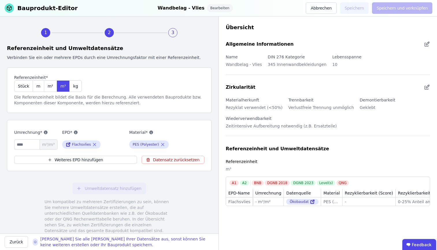
click at [44, 133] on icon at bounding box center [46, 133] width 4 height 4
click at [107, 101] on div "Die Referenzeinheit bildet die Basis für die Berechnung. Alle verwendeten Baupr…" at bounding box center [109, 100] width 190 height 12
click at [310, 202] on icon at bounding box center [312, 201] width 5 height 7
click at [48, 87] on span "m²" at bounding box center [50, 86] width 5 height 6
click at [162, 144] on icon at bounding box center [162, 144] width 5 height 7
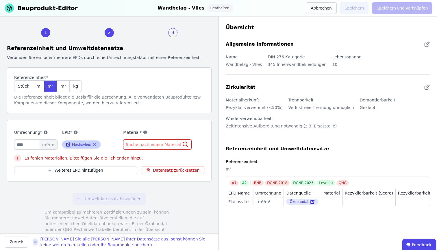
click at [94, 144] on icon at bounding box center [94, 144] width 3 height 3
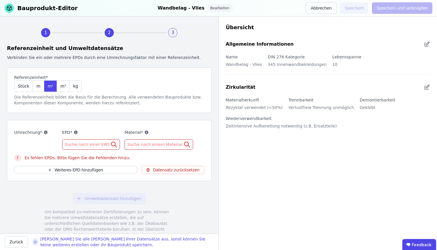
click at [105, 33] on div "2" at bounding box center [109, 32] width 9 height 9
click at [117, 32] on span "2" at bounding box center [109, 32] width 59 height 9
click at [105, 34] on div "2" at bounding box center [109, 32] width 9 height 9
click at [73, 145] on span "Suche nach einer EPD" at bounding box center [88, 145] width 46 height 6
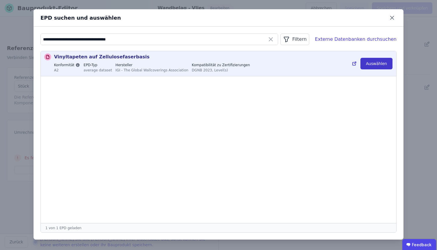
type input "**********"
click at [381, 64] on button "Auswählen" at bounding box center [377, 64] width 32 height 12
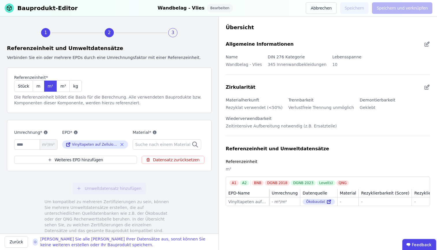
scroll to position [18, 0]
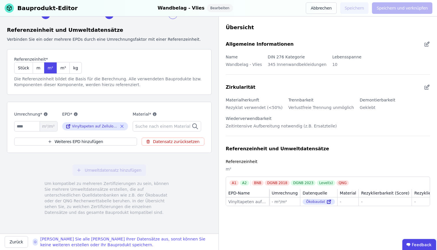
click at [158, 126] on span "Suche nach einem Material" at bounding box center [163, 126] width 56 height 6
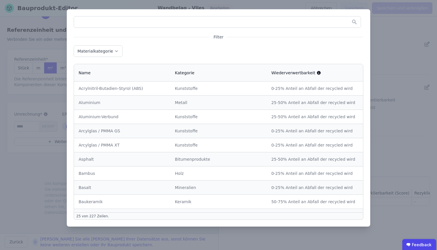
click at [36, 190] on div "Filter Materialkategorie Name Kategorie Wiederverwertbarkeit Acrylnitril-Butadi…" at bounding box center [218, 125] width 437 height 250
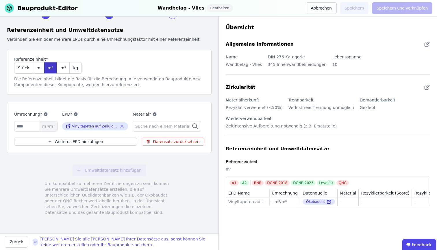
click at [48, 70] on span "m²" at bounding box center [50, 68] width 5 height 6
click at [28, 125] on input "number" at bounding box center [35, 126] width 43 height 10
type input "*"
click at [19, 174] on div "Umweltdatensatz hinzufügen Um kompatibel zu mehreren Zertifizierungen zu sein, …" at bounding box center [109, 190] width 205 height 65
click at [64, 106] on div "Umrechnung* * m²/m² EPD* Vinyltapeten auf Zellulosefaserbasis Material* Suche n…" at bounding box center [109, 127] width 205 height 51
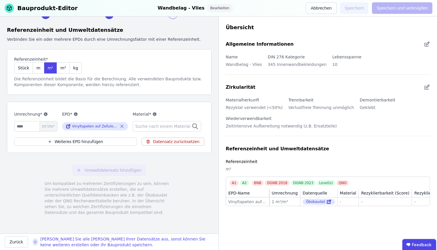
click at [148, 127] on span "Suche nach einem Material" at bounding box center [163, 126] width 56 height 6
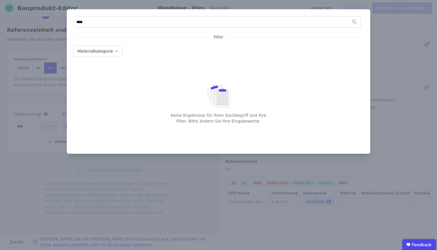
type input "****"
click at [54, 207] on div "**** Filter Materialkategorie Keine Ergebnisse für Ihren Suchbegriff und Ihre F…" at bounding box center [218, 125] width 437 height 250
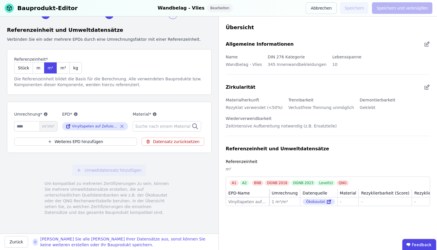
click at [173, 127] on span "Suche nach einem Material" at bounding box center [163, 126] width 56 height 6
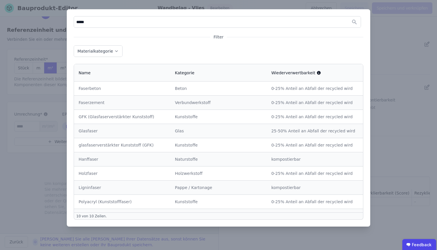
type input "*****"
click at [26, 193] on div "***** Filter Materialkategorie Name Kategorie Wiederverwertbarkeit Faserbeton B…" at bounding box center [218, 125] width 437 height 250
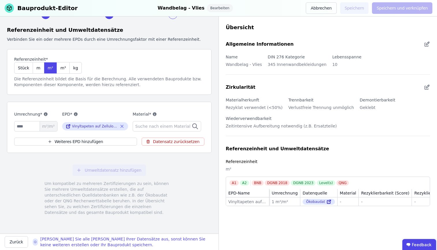
scroll to position [0, 0]
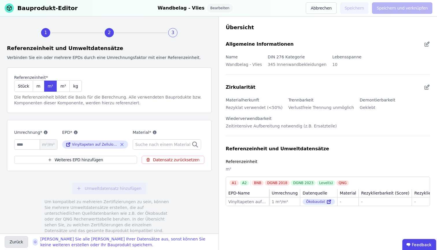
click at [17, 244] on button "Zurück" at bounding box center [16, 242] width 23 height 12
select select "**********"
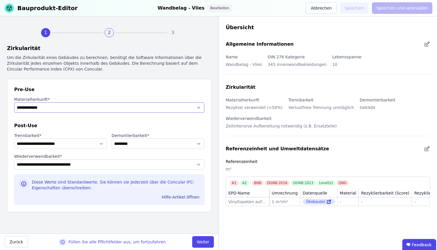
select select "**********"
click at [208, 241] on button "Weiter" at bounding box center [203, 242] width 22 height 12
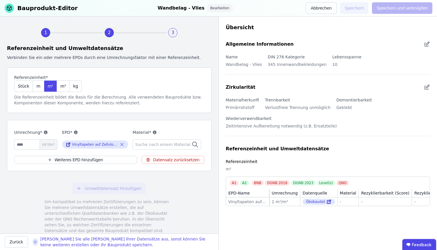
click at [152, 148] on div "Suche nach einem Material" at bounding box center [167, 144] width 69 height 10
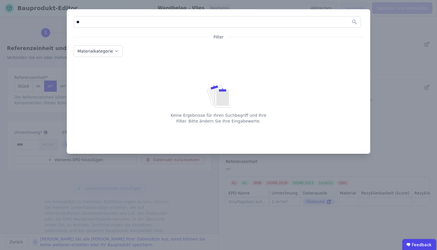
type input "*"
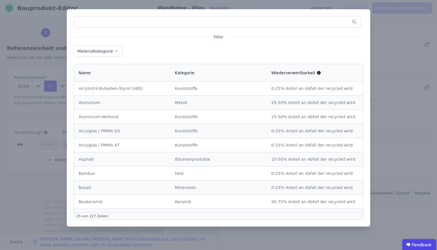
click at [25, 194] on div "Filter Materialkategorie Name Kategorie Wiederverwertbarkeit Acrylnitril-Butadi…" at bounding box center [218, 125] width 437 height 250
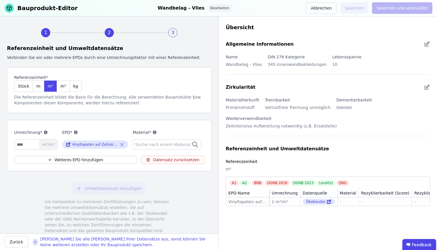
click at [155, 134] on icon at bounding box center [154, 132] width 5 height 5
click at [154, 146] on span "Suche nach einem Material" at bounding box center [163, 145] width 56 height 6
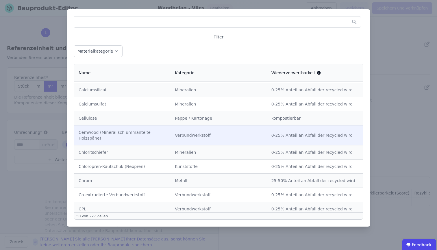
scroll to position [355, 0]
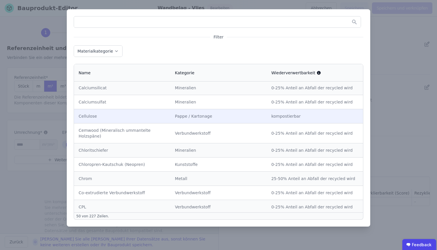
click at [215, 118] on div "Pappe / Kartonage" at bounding box center [218, 116] width 87 height 6
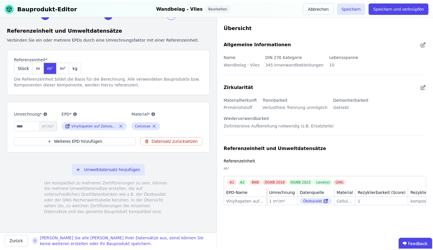
scroll to position [0, 0]
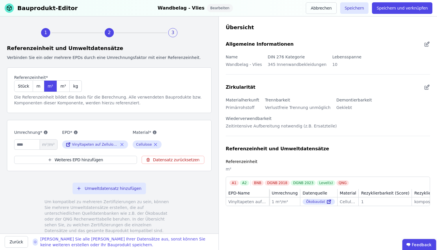
click at [373, 0] on div "Bauprodukt-Editor Wandbelag - Vlies Bearbeiten Abbrechen Speichern Speichern un…" at bounding box center [218, 8] width 437 height 16
click at [360, 7] on button "Speichern" at bounding box center [354, 8] width 29 height 12
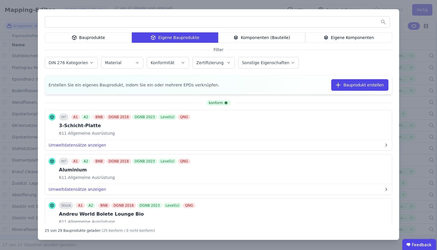
click at [413, 46] on div "Bauprodukte Eigene Bauprodukte Komponenten (Bauteile) Eigene Komponenten Filter…" at bounding box center [218, 125] width 437 height 250
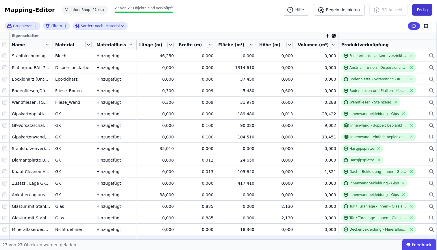
click at [421, 12] on button "Fertig" at bounding box center [422, 10] width 20 height 12
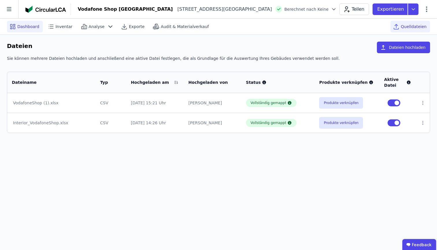
click at [24, 27] on span "Dashboard" at bounding box center [28, 27] width 22 height 6
